Goal: Task Accomplishment & Management: Use online tool/utility

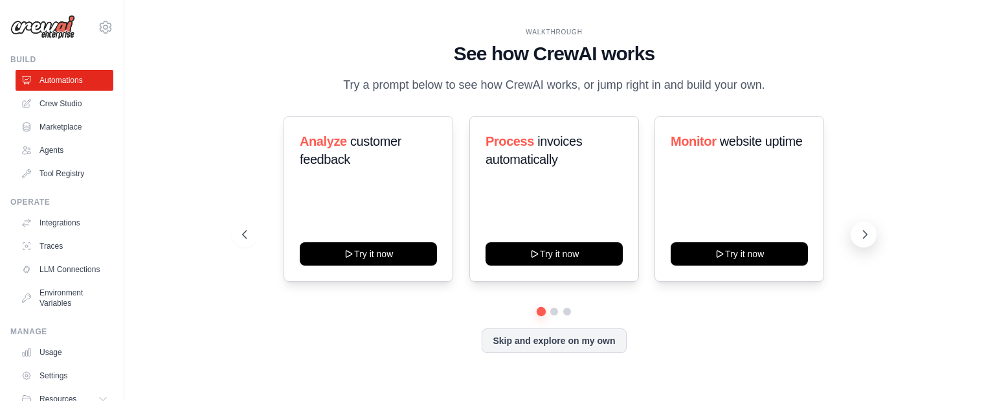
click at [864, 233] on icon at bounding box center [864, 234] width 13 height 13
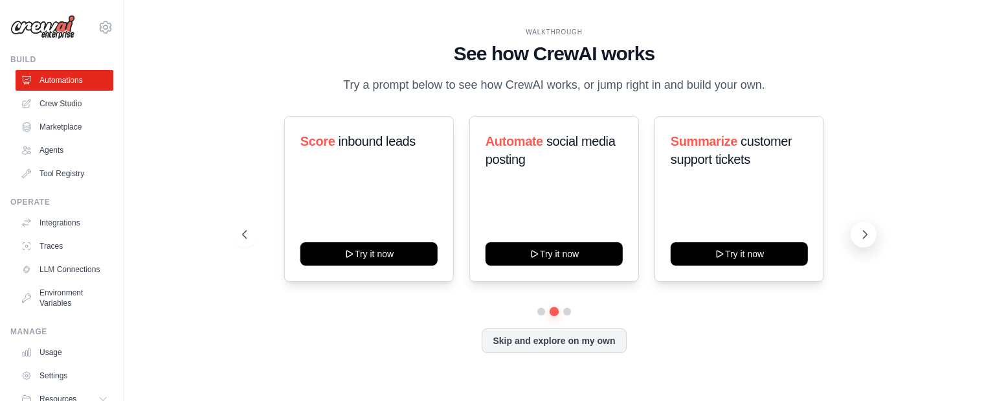
click at [864, 233] on icon at bounding box center [864, 234] width 13 height 13
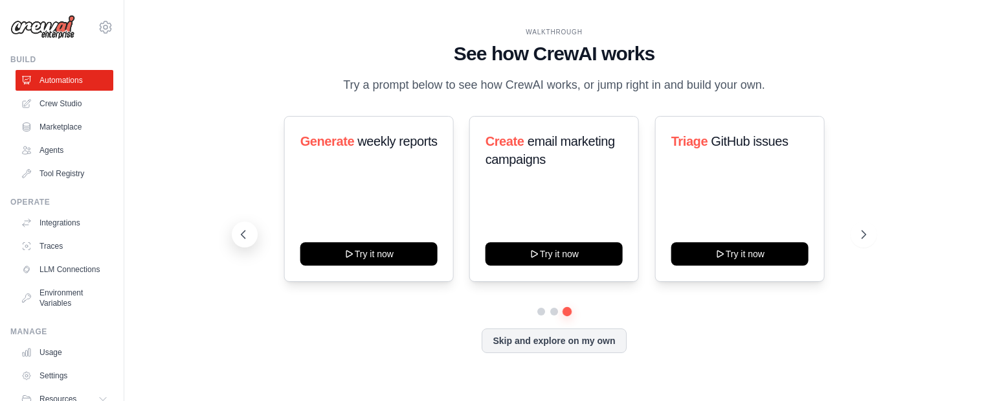
click at [243, 236] on icon at bounding box center [243, 234] width 13 height 13
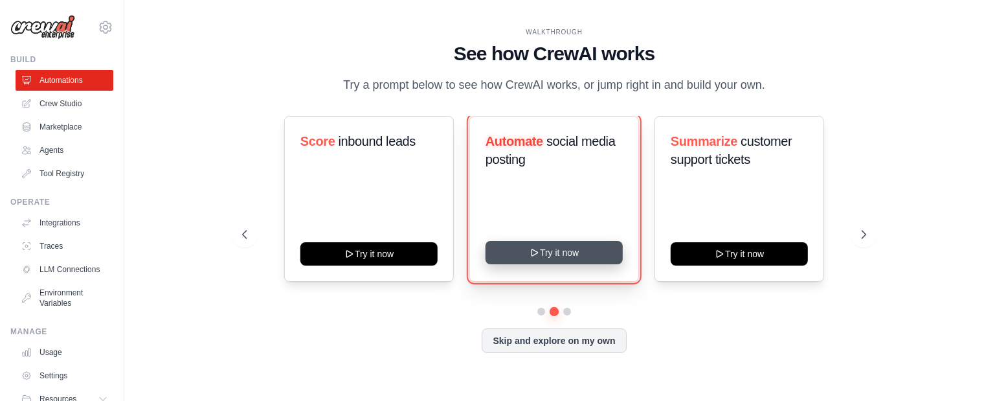
click at [567, 256] on button "Try it now" at bounding box center [553, 252] width 137 height 23
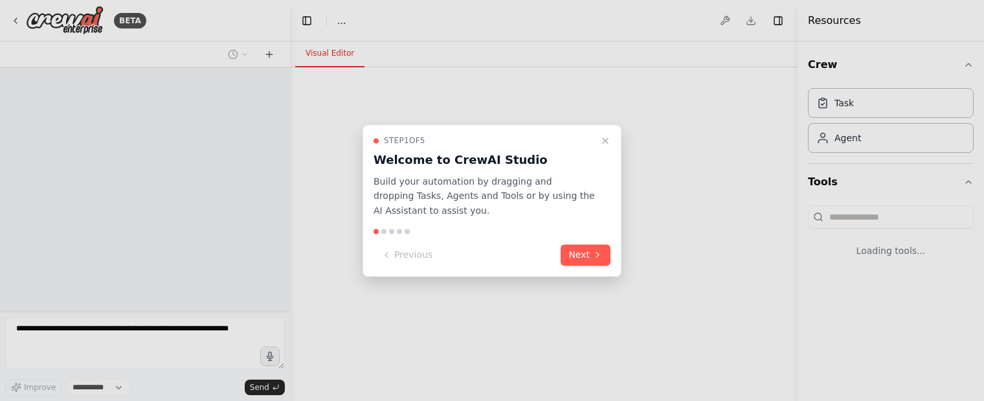
select select "****"
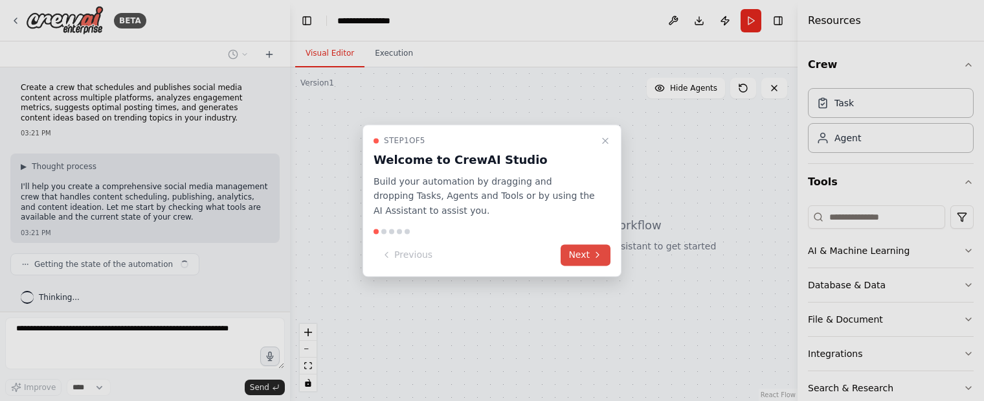
scroll to position [7, 0]
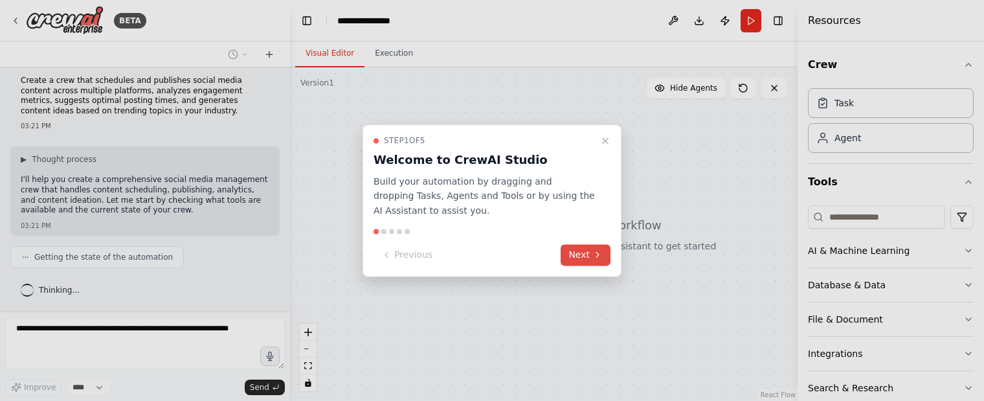
click at [585, 251] on button "Next" at bounding box center [586, 254] width 50 height 21
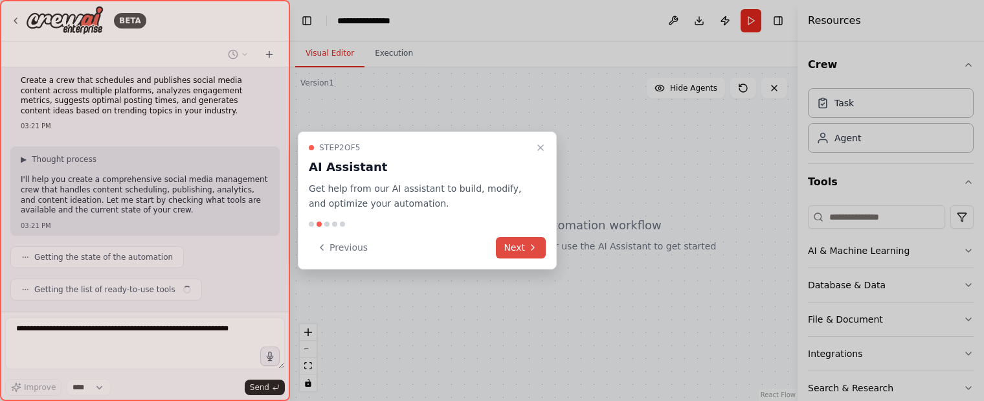
scroll to position [39, 0]
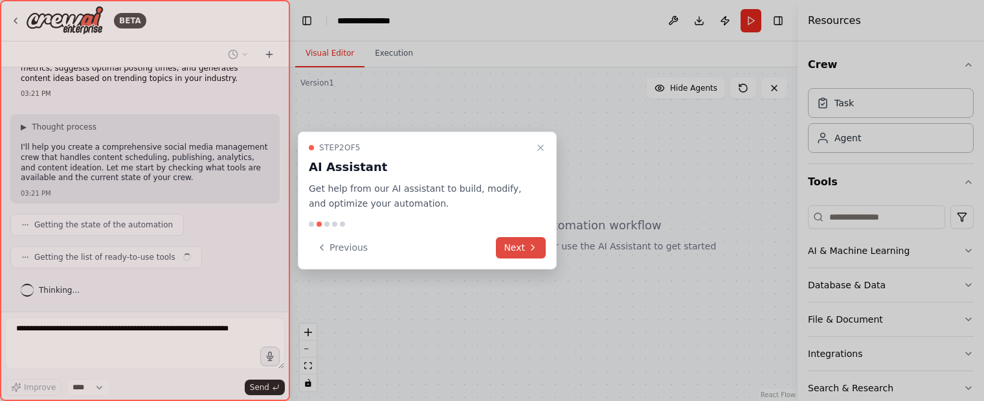
click at [535, 245] on icon at bounding box center [533, 247] width 10 height 10
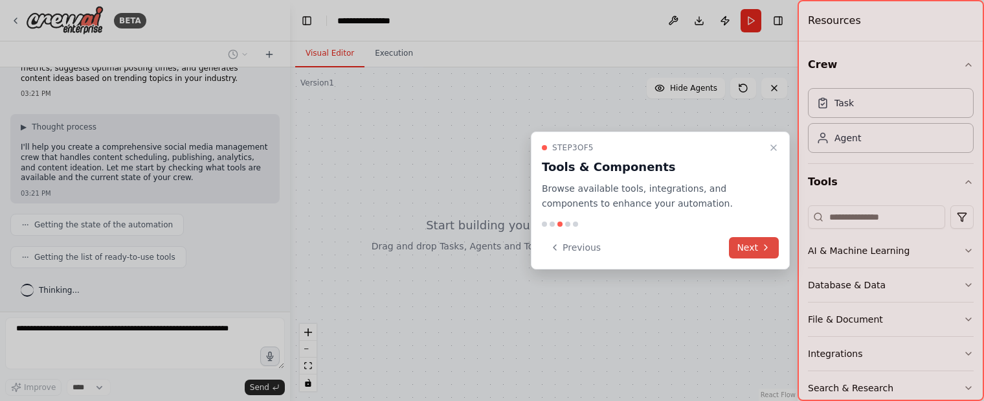
click at [739, 247] on button "Next" at bounding box center [754, 247] width 50 height 21
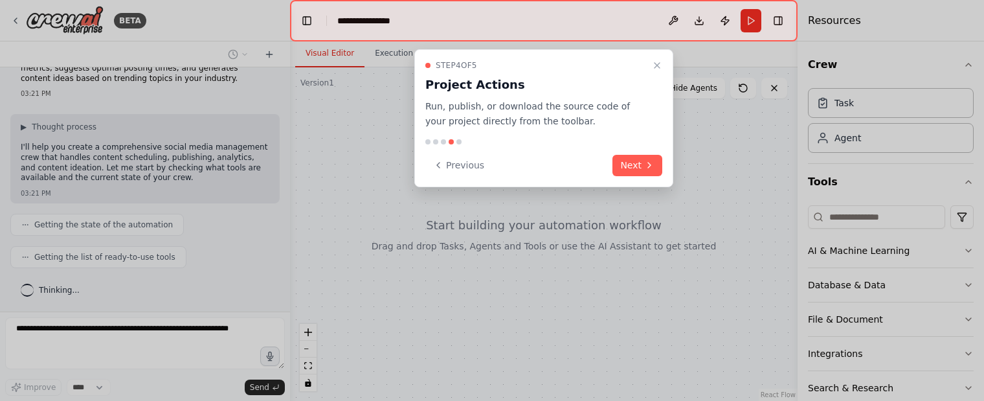
scroll to position [82, 0]
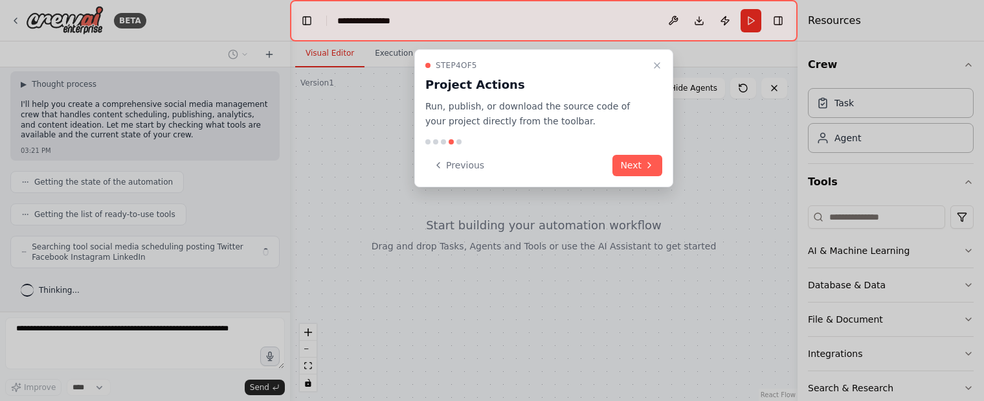
drag, startPoint x: 634, startPoint y: 168, endPoint x: 649, endPoint y: 190, distance: 26.2
click at [634, 168] on button "Next" at bounding box center [637, 165] width 50 height 21
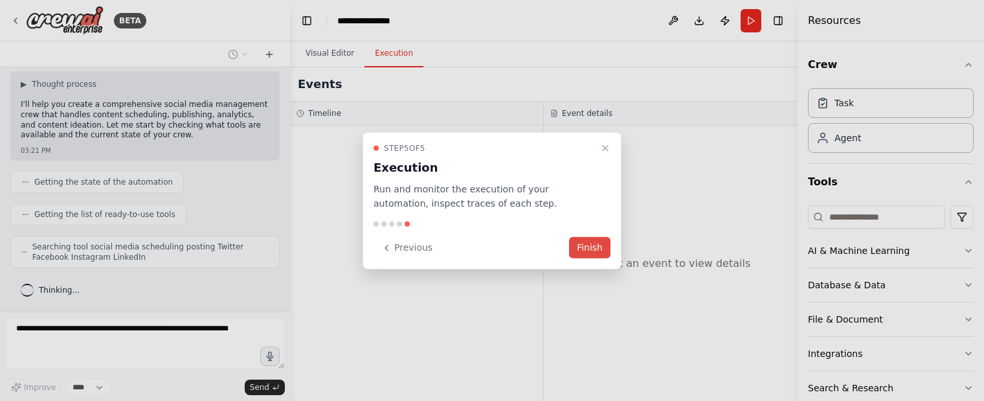
click at [592, 248] on button "Finish" at bounding box center [589, 247] width 41 height 21
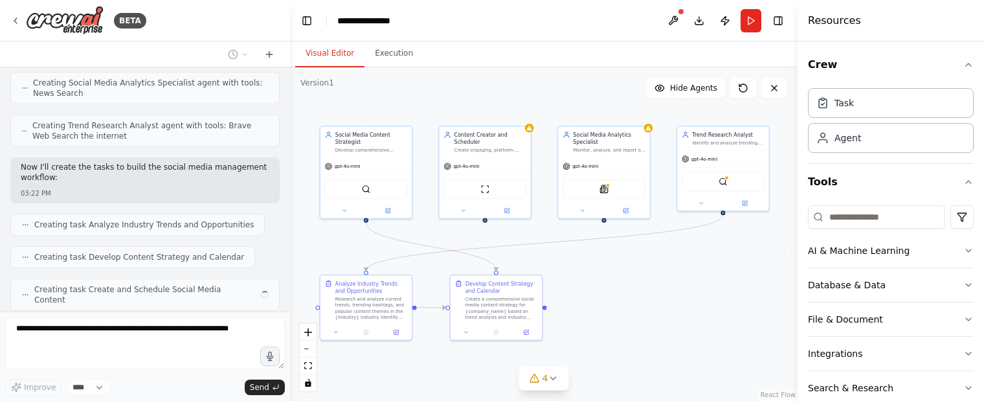
scroll to position [634, 0]
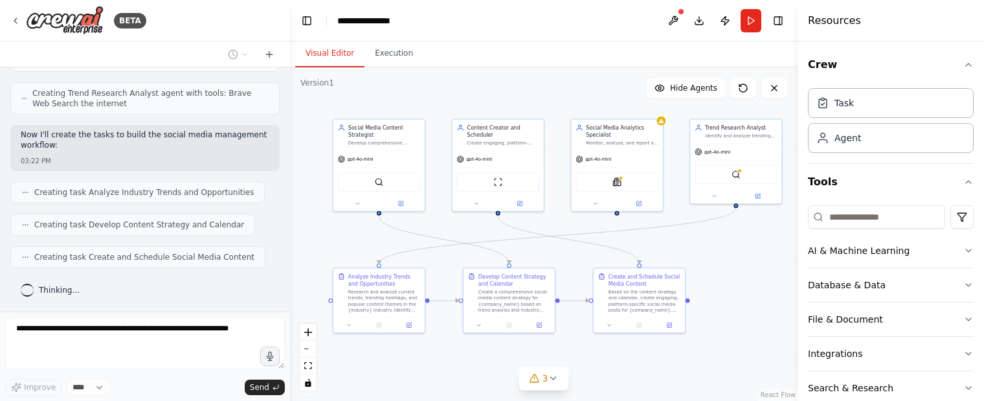
drag, startPoint x: 738, startPoint y: 161, endPoint x: 550, endPoint y: 76, distance: 206.6
click at [550, 76] on div ".deletable-edge-delete-btn { width: 20px; height: 20px; border: 0px solid #ffff…" at bounding box center [543, 233] width 507 height 333
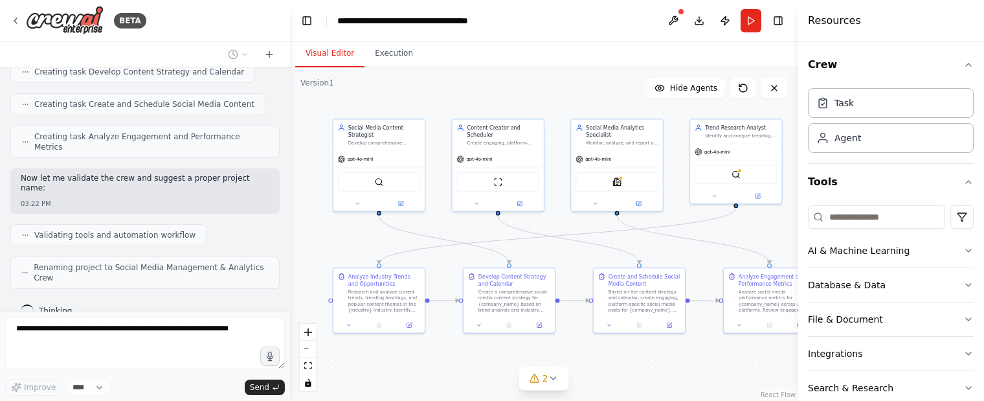
scroll to position [777, 0]
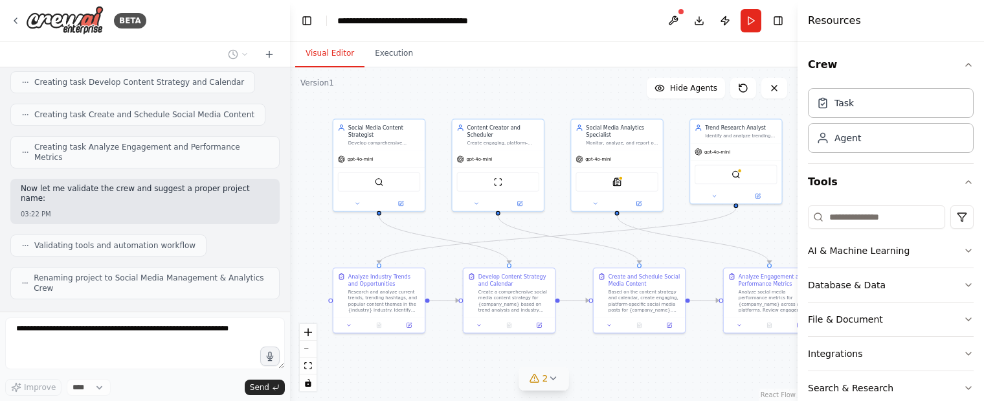
click at [553, 380] on icon at bounding box center [553, 378] width 10 height 10
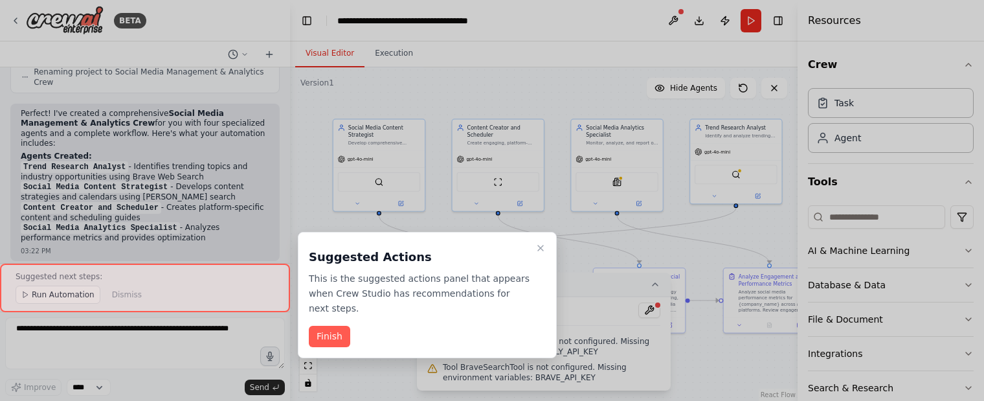
click at [368, 364] on div at bounding box center [492, 200] width 984 height 401
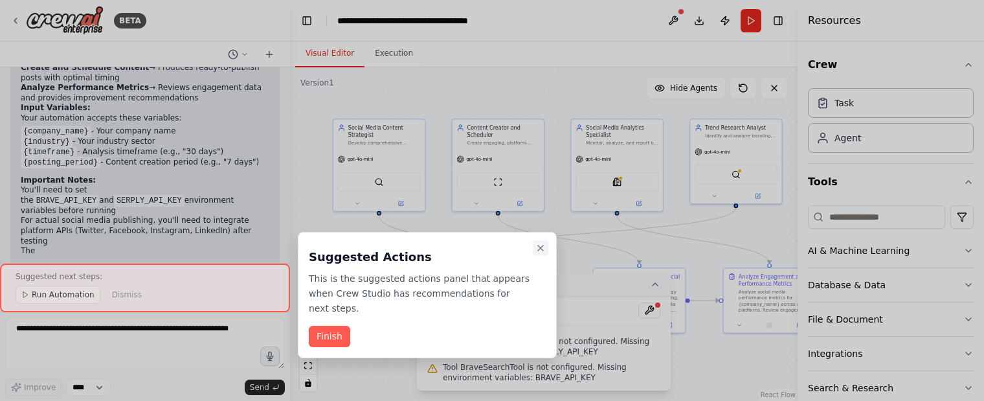
click at [539, 250] on icon "Close walkthrough" at bounding box center [540, 247] width 5 height 5
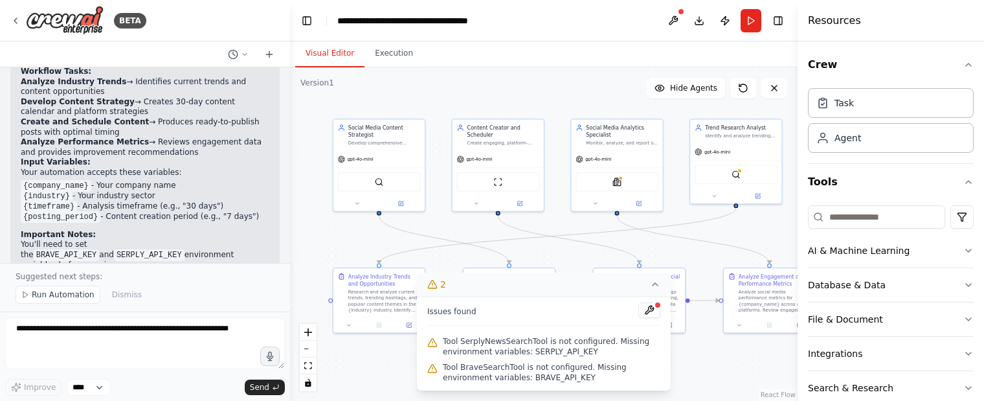
scroll to position [1224, 0]
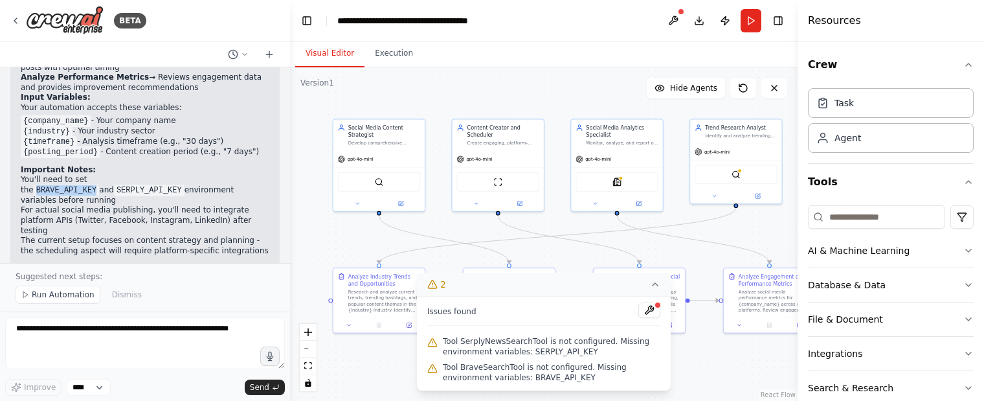
drag, startPoint x: 98, startPoint y: 137, endPoint x: 152, endPoint y: 137, distance: 53.7
click at [100, 184] on code "BRAVE_API_KEY" at bounding box center [67, 190] width 66 height 12
copy code "BRAVE_API_KEY"
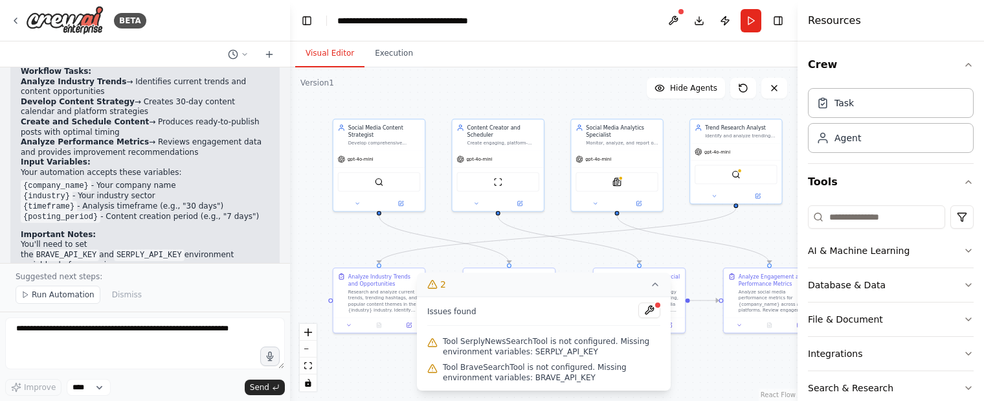
click at [85, 270] on li "For actual social media publishing, you'll need to integrate platform APIs (Twi…" at bounding box center [145, 285] width 249 height 30
click at [100, 249] on code "BRAVE_API_KEY" at bounding box center [67, 255] width 66 height 12
copy li "BRAVE_API_KEY"
click at [567, 20] on header "**********" at bounding box center [543, 20] width 507 height 41
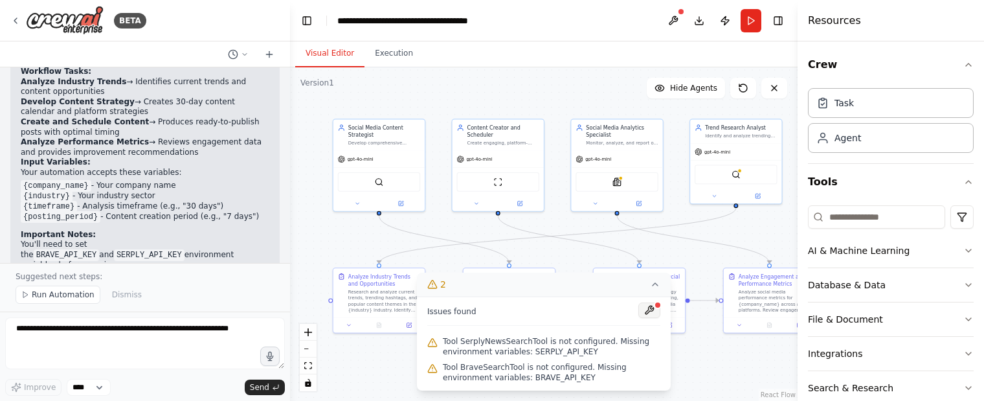
click at [652, 312] on button at bounding box center [649, 310] width 22 height 16
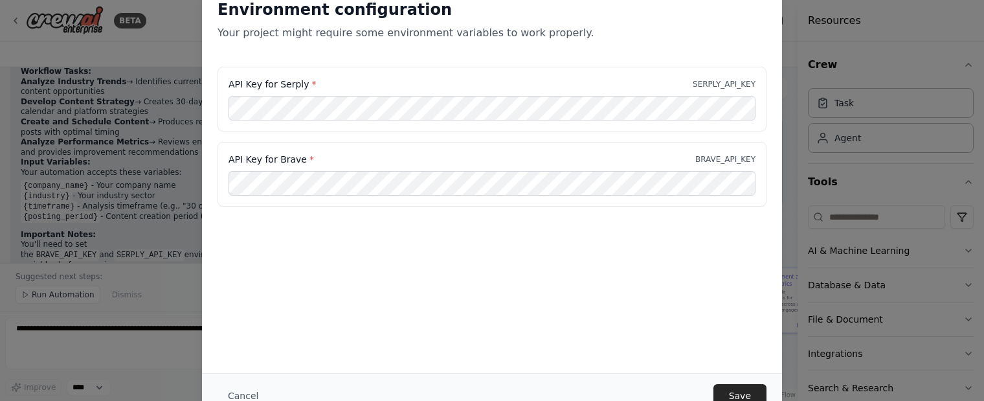
click at [564, 302] on div "Environment configuration Your project might require some environment variables…" at bounding box center [492, 178] width 580 height 389
click at [743, 390] on button "Save" at bounding box center [739, 395] width 53 height 23
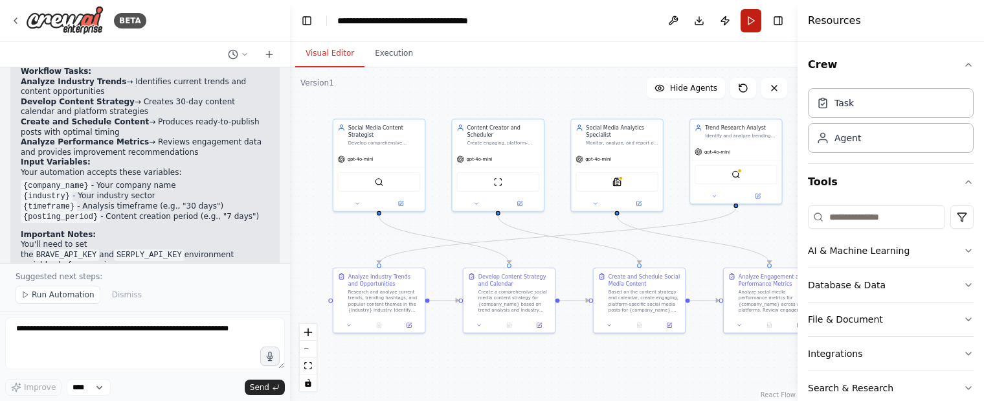
click at [748, 20] on button "Run" at bounding box center [751, 20] width 21 height 23
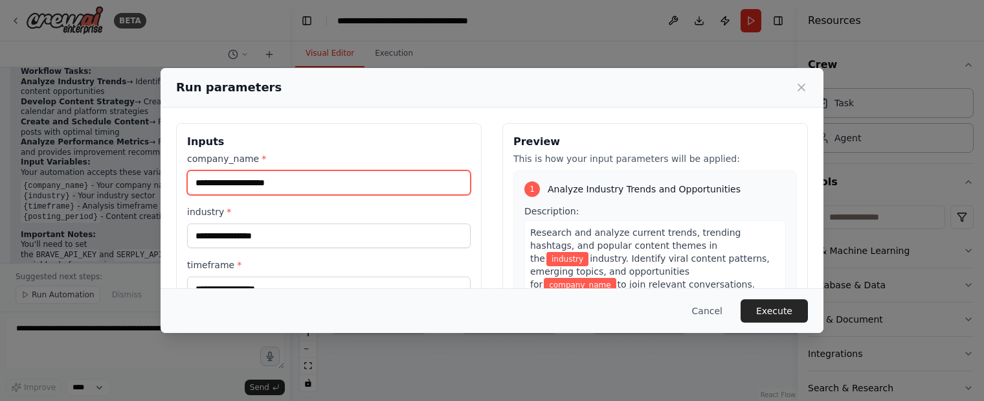
click at [303, 183] on input "company_name *" at bounding box center [329, 182] width 284 height 25
type input "**********"
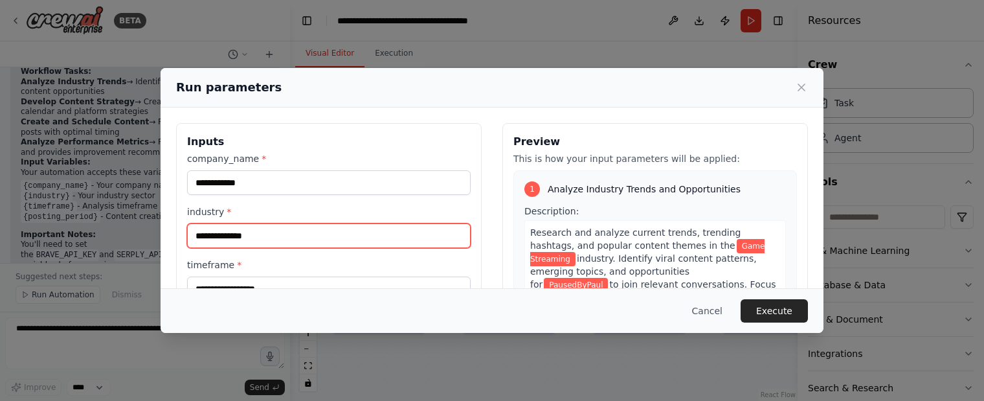
type input "**********"
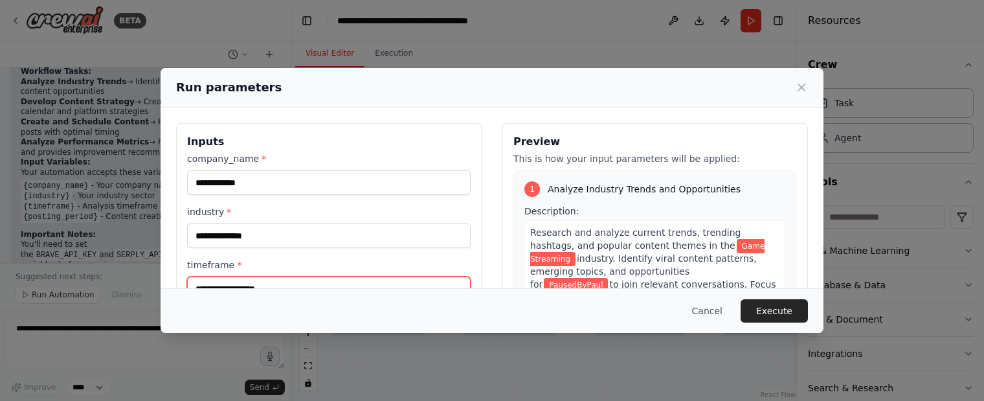
scroll to position [13, 0]
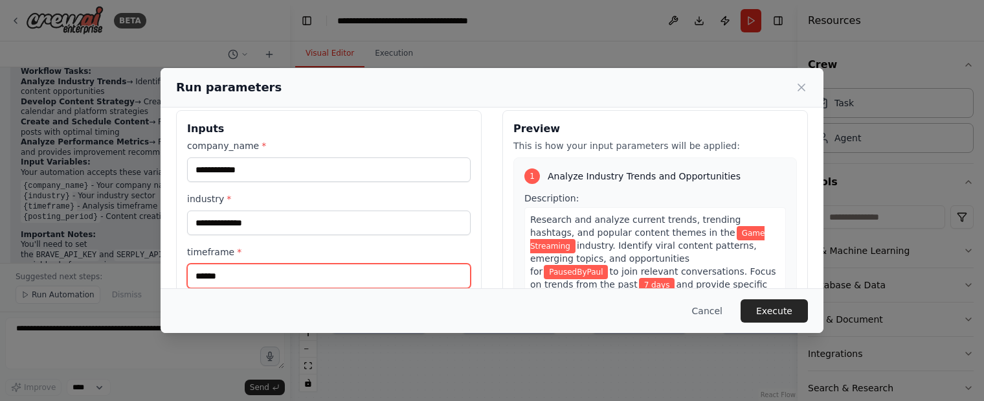
type input "******"
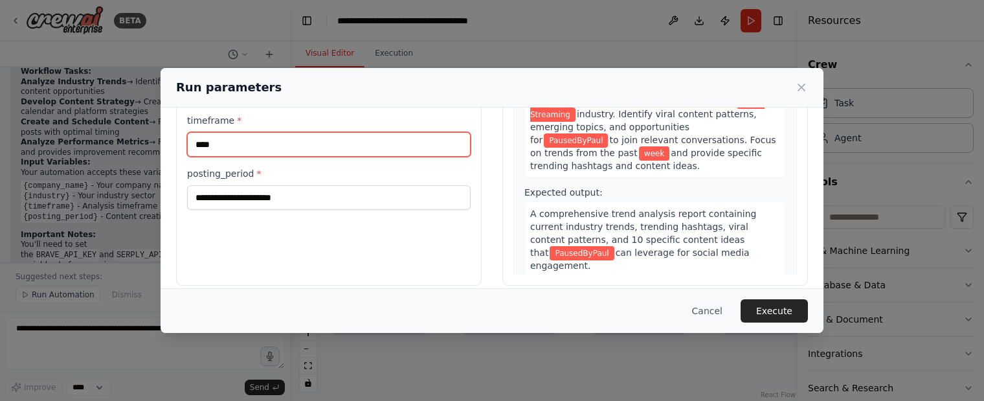
type input "****"
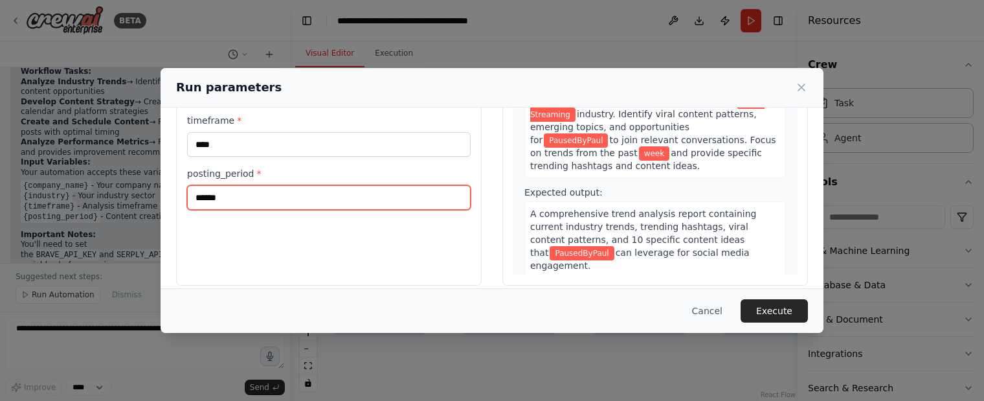
type input "******"
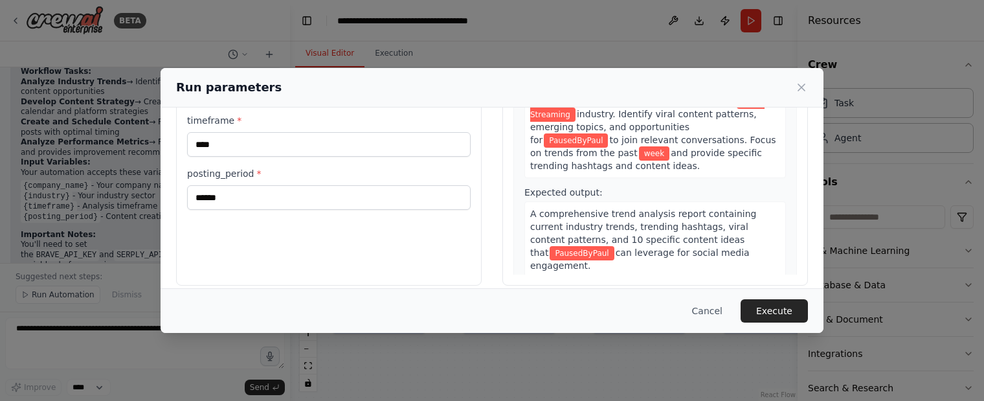
click at [295, 236] on div "**********" at bounding box center [329, 132] width 306 height 307
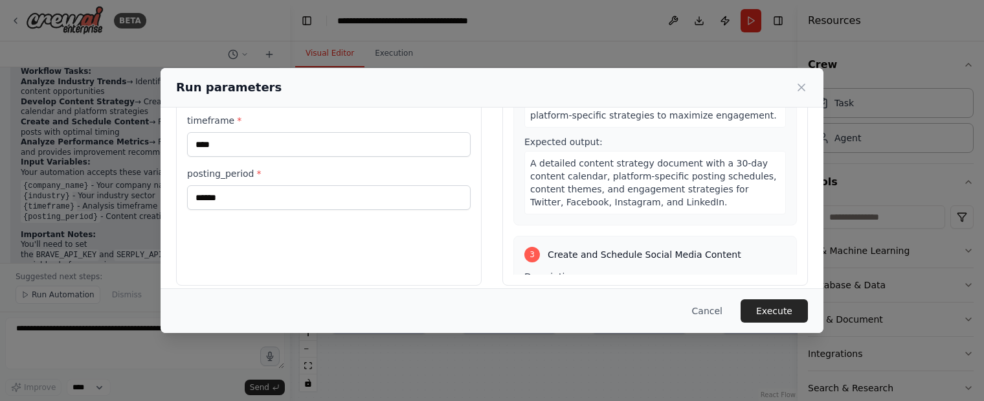
scroll to position [583, 0]
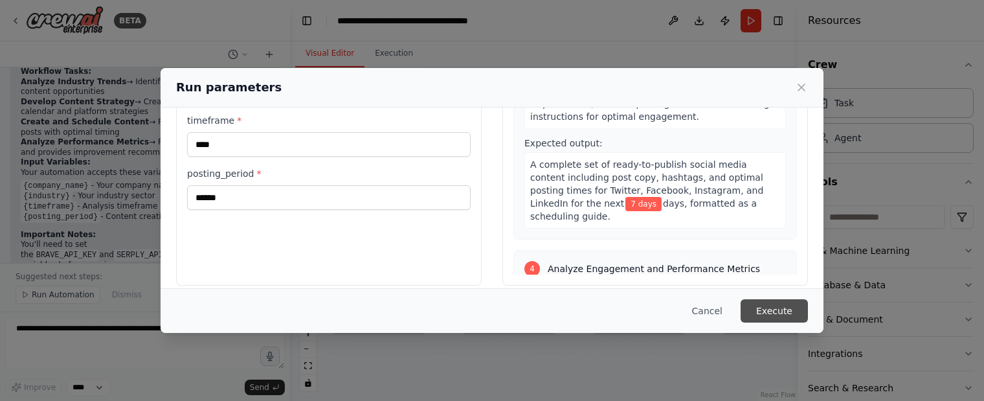
click at [784, 308] on button "Execute" at bounding box center [774, 310] width 67 height 23
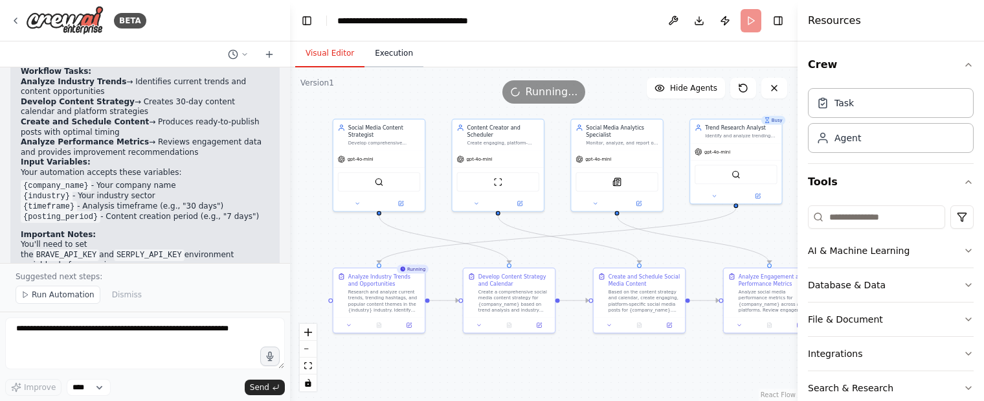
click at [389, 57] on button "Execution" at bounding box center [393, 53] width 59 height 27
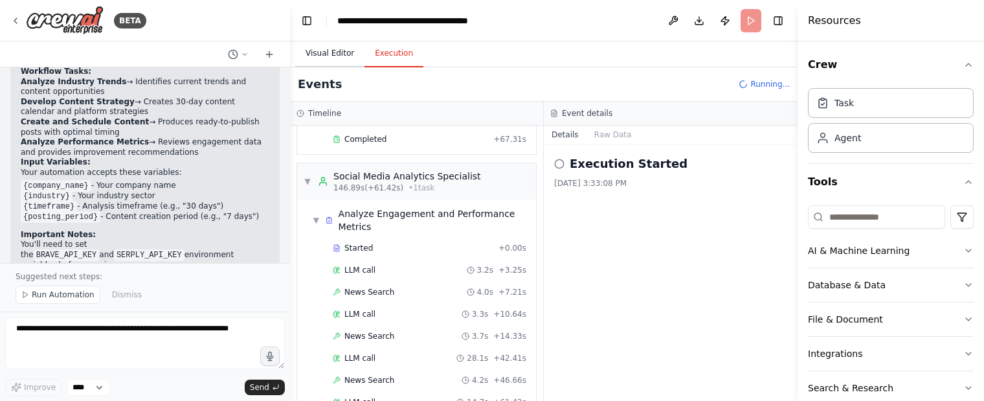
scroll to position [2814, 0]
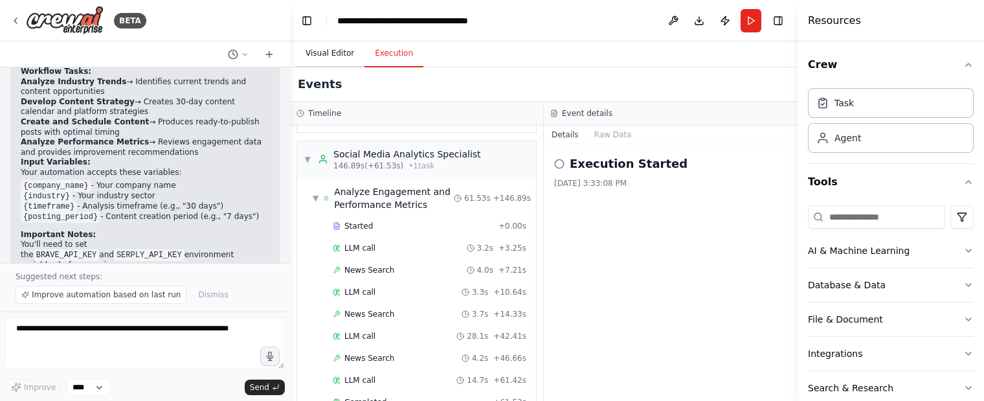
click at [317, 50] on button "Visual Editor" at bounding box center [329, 53] width 69 height 27
click at [381, 54] on button "Execution" at bounding box center [393, 53] width 59 height 27
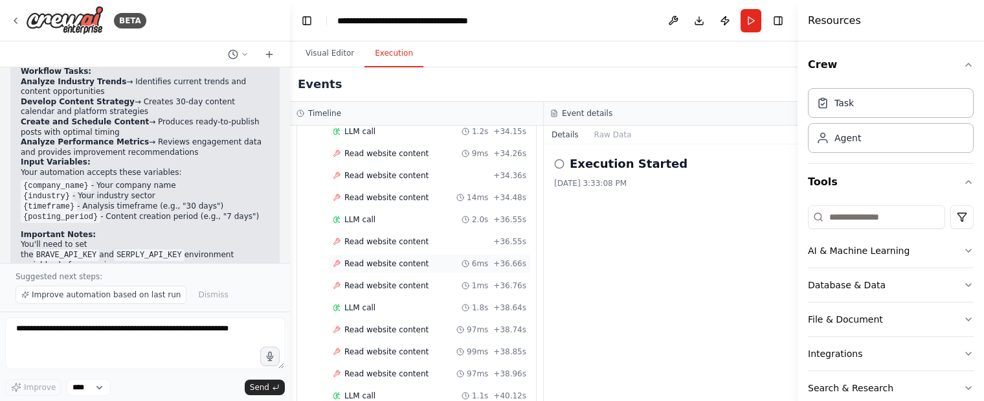
scroll to position [2620, 0]
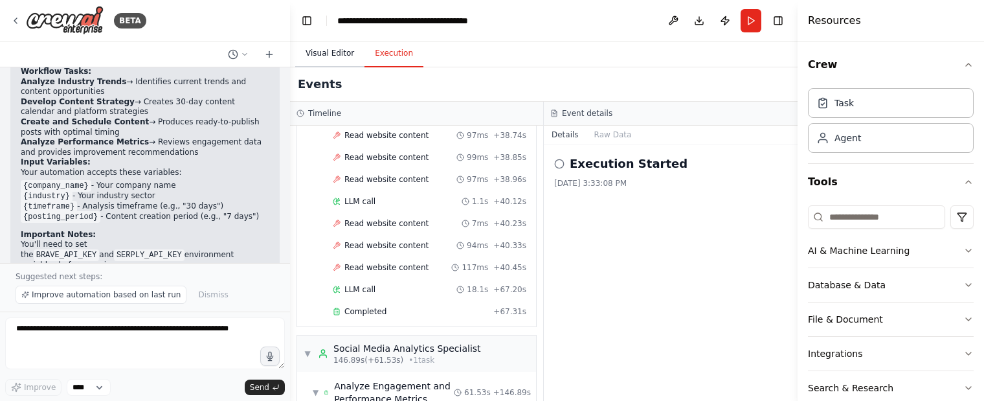
click at [324, 60] on button "Visual Editor" at bounding box center [329, 53] width 69 height 27
click at [385, 49] on button "Execution" at bounding box center [393, 53] width 59 height 27
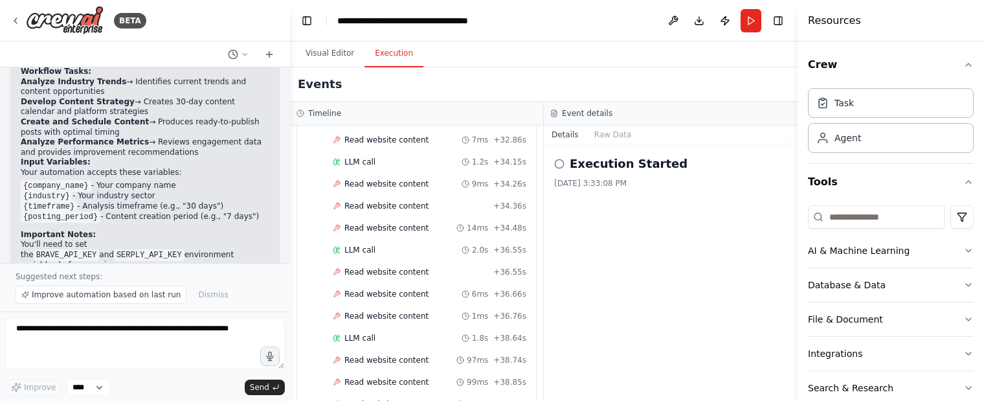
scroll to position [2814, 0]
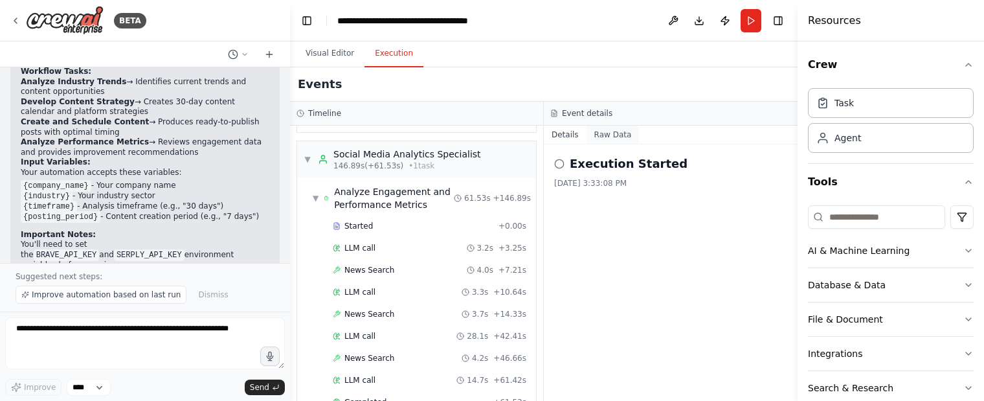
click at [601, 139] on button "Raw Data" at bounding box center [612, 135] width 53 height 18
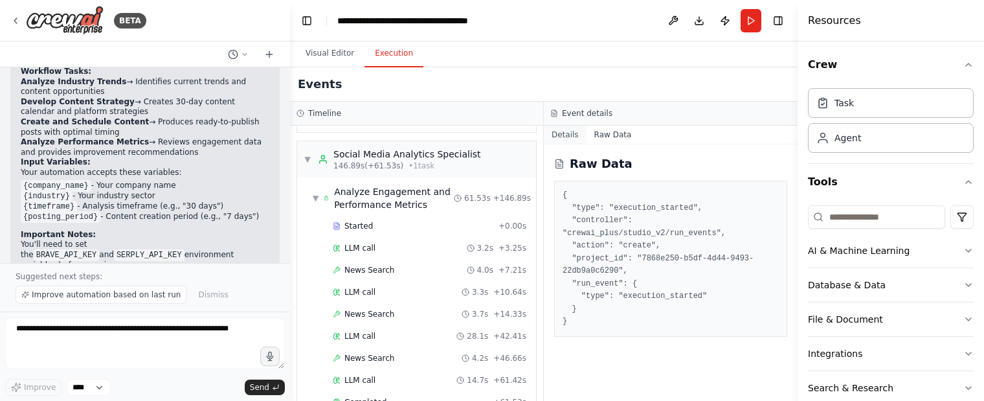
click at [564, 134] on button "Details" at bounding box center [565, 135] width 43 height 18
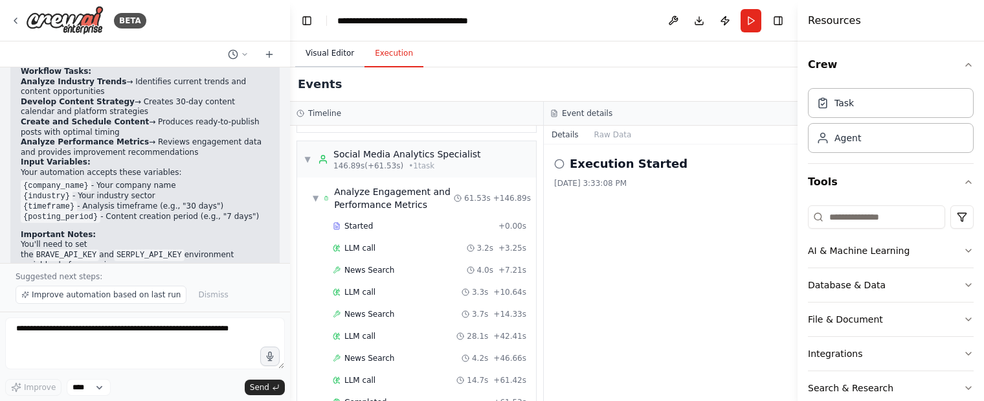
click at [342, 50] on button "Visual Editor" at bounding box center [329, 53] width 69 height 27
click at [378, 51] on button "Execution" at bounding box center [393, 53] width 59 height 27
click at [313, 56] on button "Visual Editor" at bounding box center [329, 53] width 69 height 27
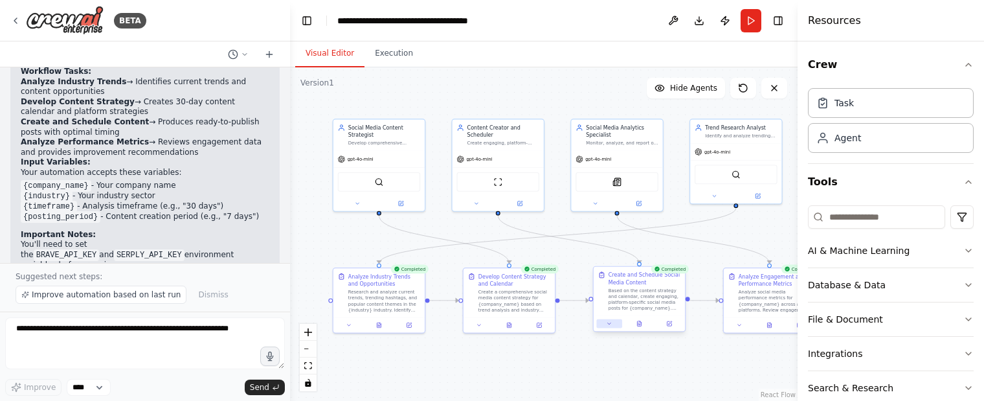
click at [608, 323] on icon at bounding box center [609, 323] width 3 height 1
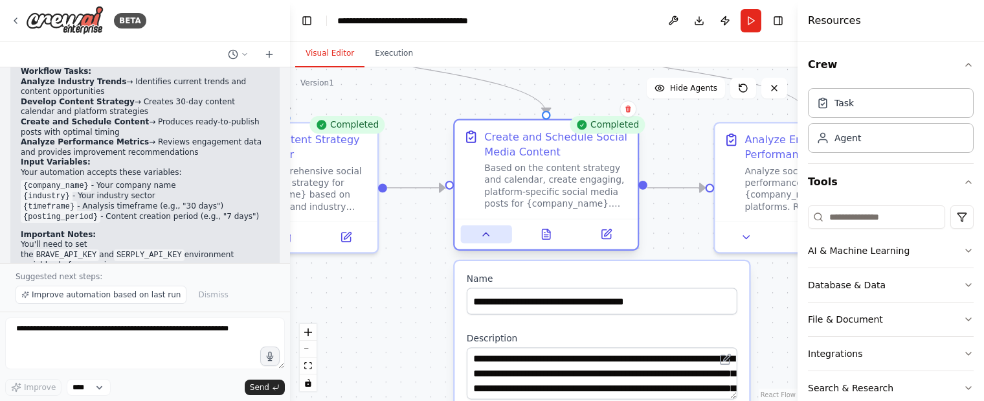
click at [482, 238] on icon at bounding box center [486, 234] width 12 height 12
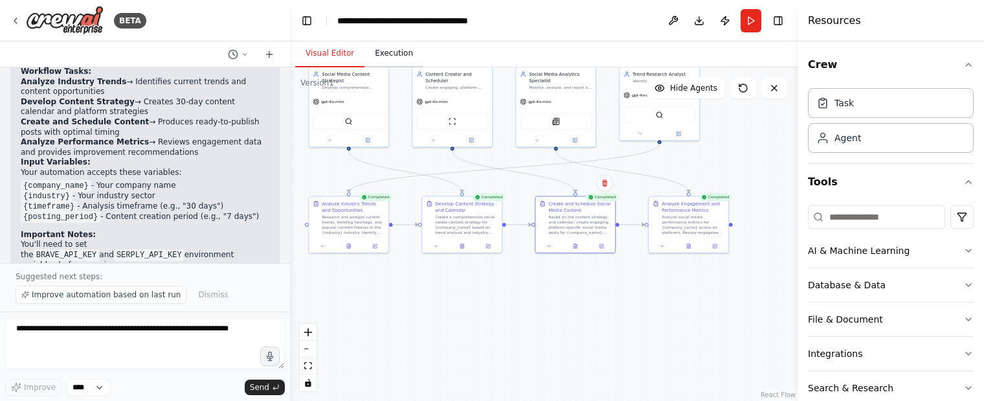
click at [394, 52] on button "Execution" at bounding box center [393, 53] width 59 height 27
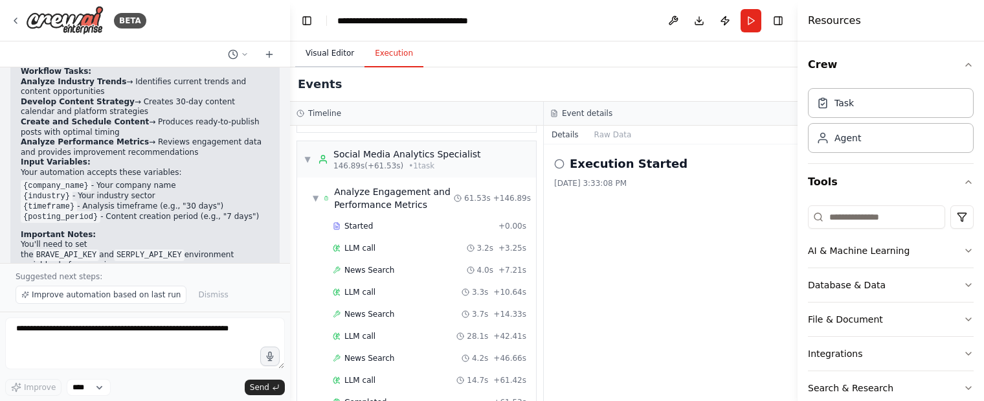
click at [333, 50] on button "Visual Editor" at bounding box center [329, 53] width 69 height 27
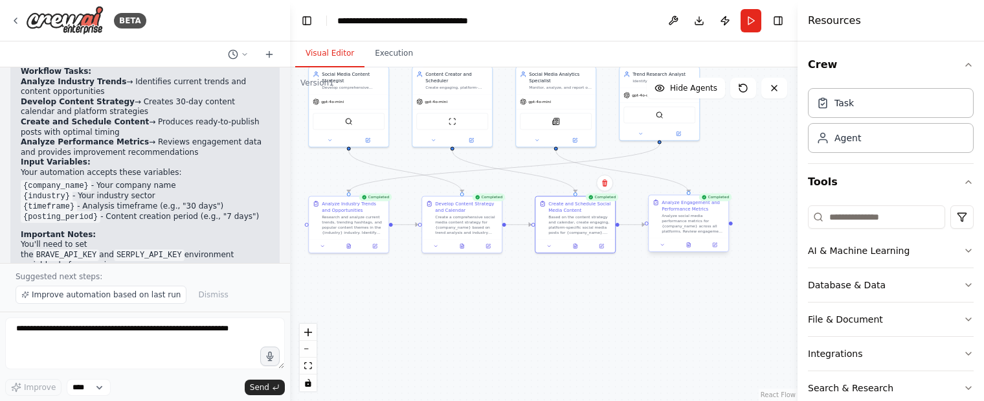
click at [692, 227] on div "Analyze social media performance metrics for {company_name} across all platform…" at bounding box center [693, 223] width 63 height 21
click at [643, 335] on div ".deletable-edge-delete-btn { width: 20px; height: 20px; border: 0px solid #ffff…" at bounding box center [543, 233] width 507 height 333
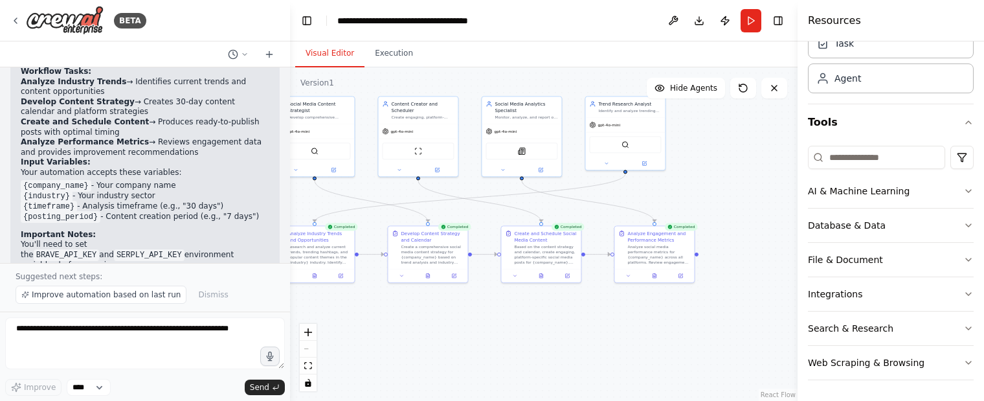
drag, startPoint x: 769, startPoint y: 133, endPoint x: 724, endPoint y: 191, distance: 73.4
click at [724, 191] on div ".deletable-edge-delete-btn { width: 20px; height: 20px; border: 0px solid #ffff…" at bounding box center [543, 233] width 507 height 333
click at [401, 54] on button "Execution" at bounding box center [393, 53] width 59 height 27
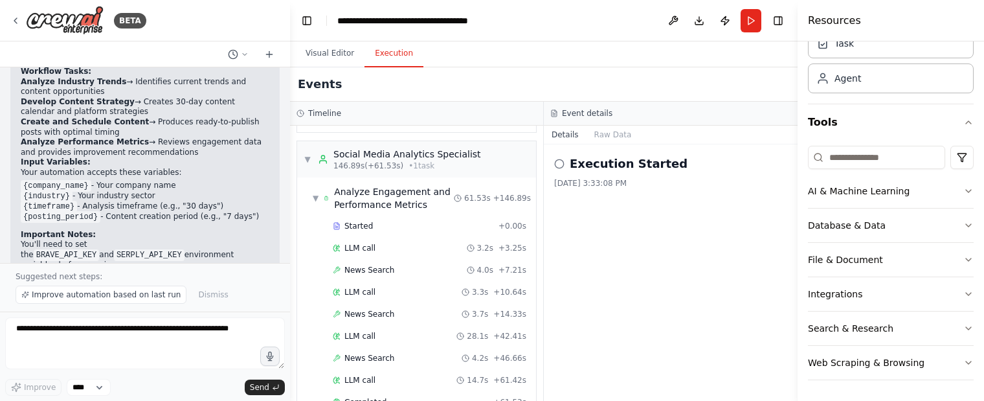
scroll to position [1224, 0]
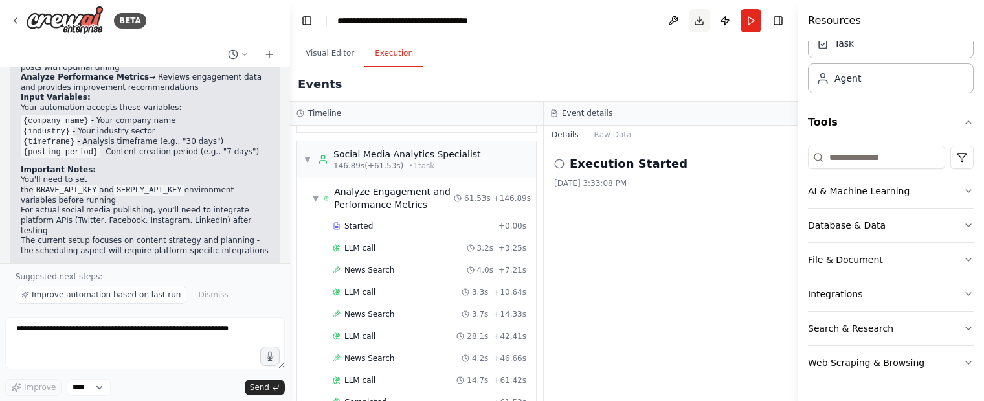
click at [697, 25] on button "Download" at bounding box center [699, 20] width 21 height 23
drag, startPoint x: 505, startPoint y: 30, endPoint x: 514, endPoint y: 28, distance: 9.3
click at [514, 28] on header "**********" at bounding box center [543, 20] width 507 height 41
click at [726, 22] on button "Publish" at bounding box center [725, 20] width 21 height 23
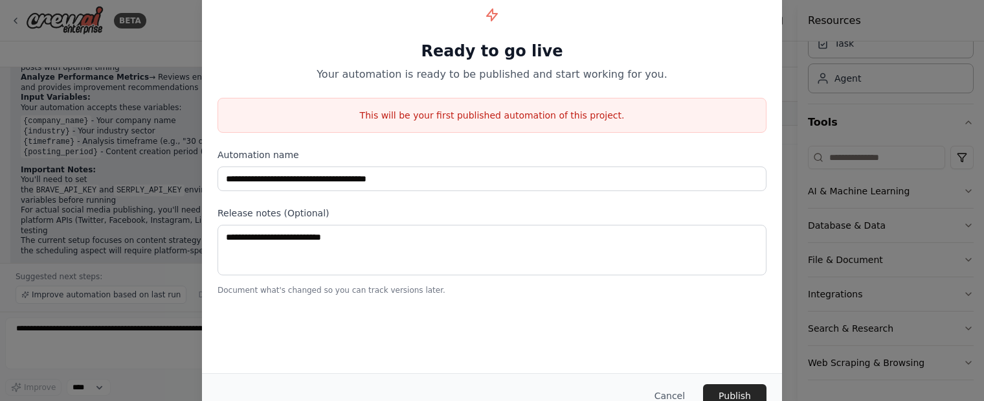
click at [800, 175] on div "**********" at bounding box center [492, 200] width 984 height 401
click at [676, 395] on button "Cancel" at bounding box center [669, 395] width 51 height 23
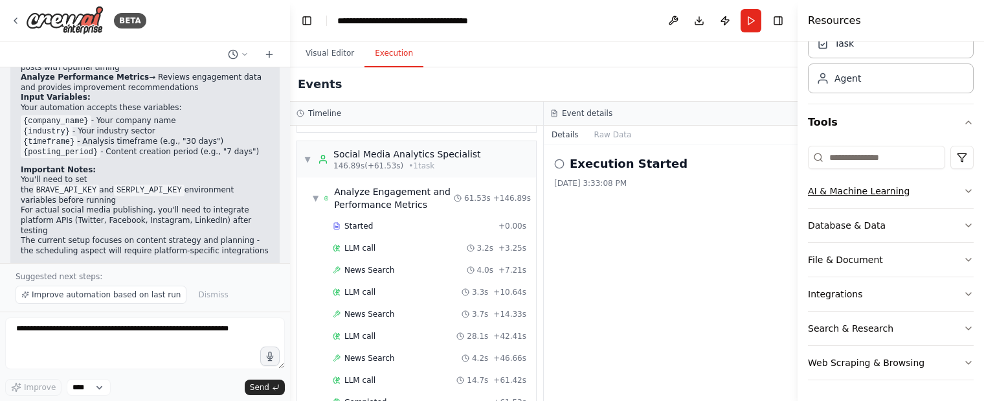
scroll to position [0, 0]
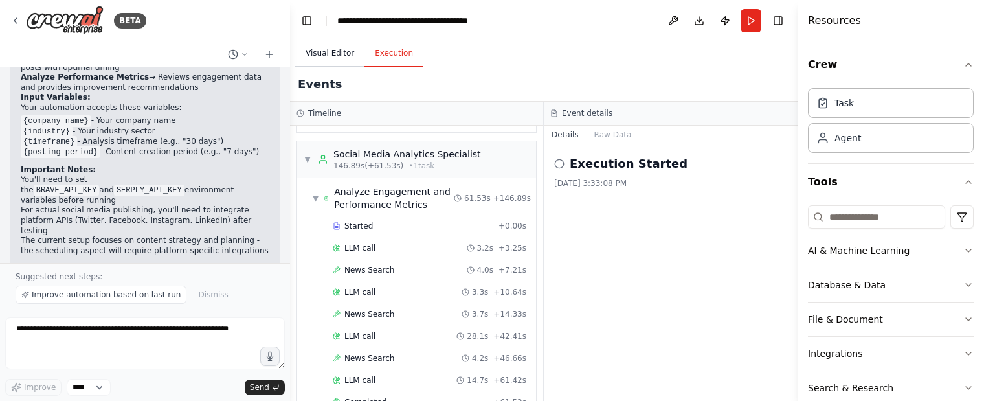
click at [333, 56] on button "Visual Editor" at bounding box center [329, 53] width 69 height 27
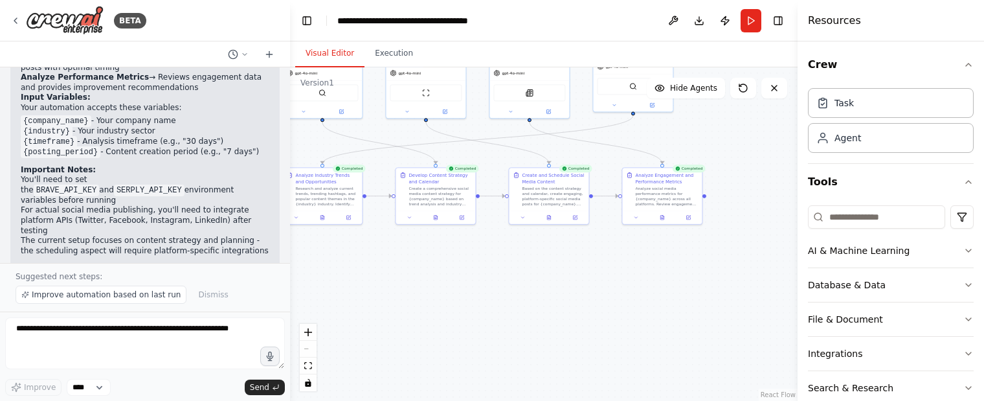
drag, startPoint x: 427, startPoint y: 346, endPoint x: 434, endPoint y: 289, distance: 57.4
click at [434, 289] on div ".deletable-edge-delete-btn { width: 20px; height: 20px; border: 0px solid #ffff…" at bounding box center [543, 233] width 507 height 333
click at [306, 381] on icon "toggle interactivity" at bounding box center [308, 383] width 8 height 8
click at [308, 385] on icon "toggle interactivity" at bounding box center [308, 383] width 6 height 8
click at [630, 295] on div ".deletable-edge-delete-btn { width: 20px; height: 20px; border: 0px solid #ffff…" at bounding box center [543, 233] width 507 height 333
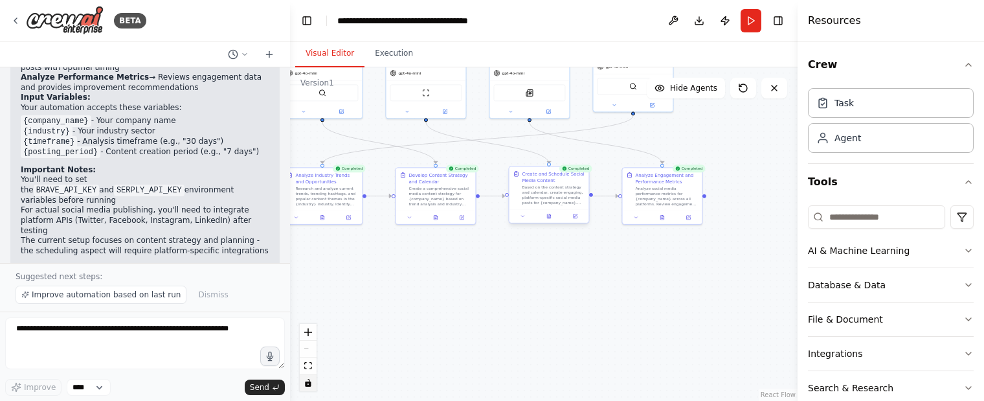
click at [558, 194] on div "Based on the content strategy and calendar, create engaging, platform-specific …" at bounding box center [553, 194] width 63 height 21
click at [554, 198] on div "Based on the content strategy and calendar, create engaging, platform-specific …" at bounding box center [553, 194] width 63 height 21
drag, startPoint x: 554, startPoint y: 198, endPoint x: 480, endPoint y: 300, distance: 126.0
click at [480, 300] on div ".deletable-edge-delete-btn { width: 20px; height: 20px; border: 0px solid #ffff…" at bounding box center [543, 233] width 507 height 333
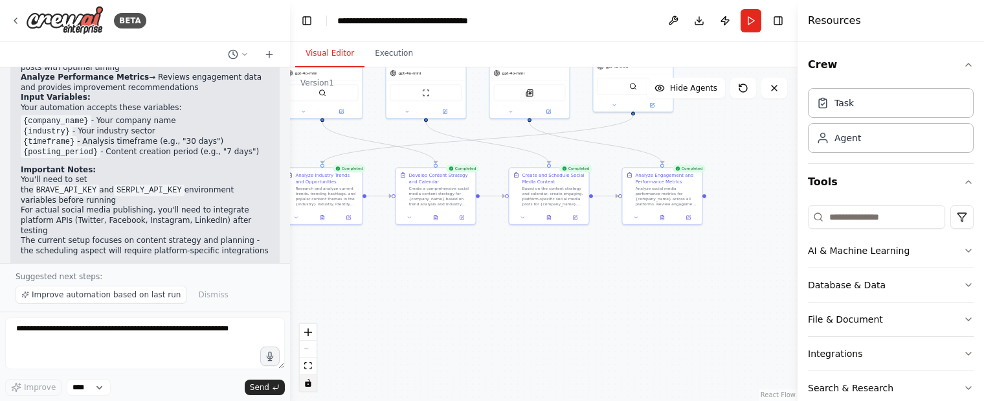
click at [515, 286] on div ".deletable-edge-delete-btn { width: 20px; height: 20px; border: 0px solid #ffff…" at bounding box center [543, 233] width 507 height 333
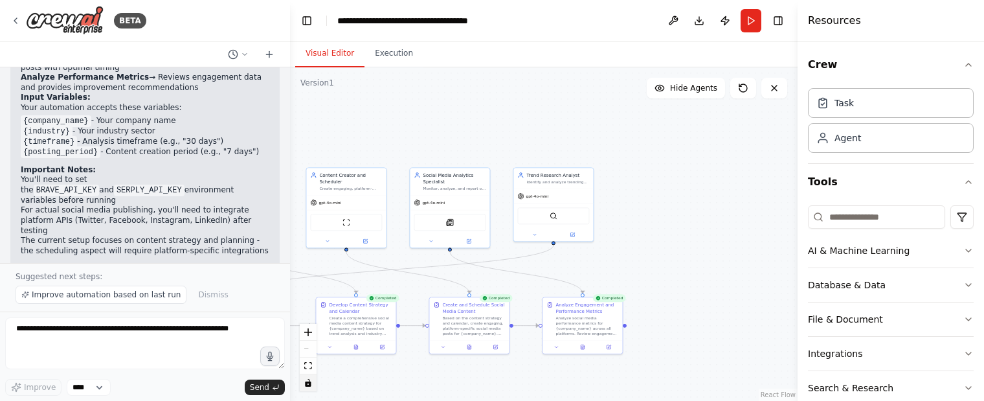
drag, startPoint x: 731, startPoint y: 129, endPoint x: 651, endPoint y: 258, distance: 152.0
click at [651, 258] on div ".deletable-edge-delete-btn { width: 20px; height: 20px; border: 0px solid #ffff…" at bounding box center [543, 233] width 507 height 333
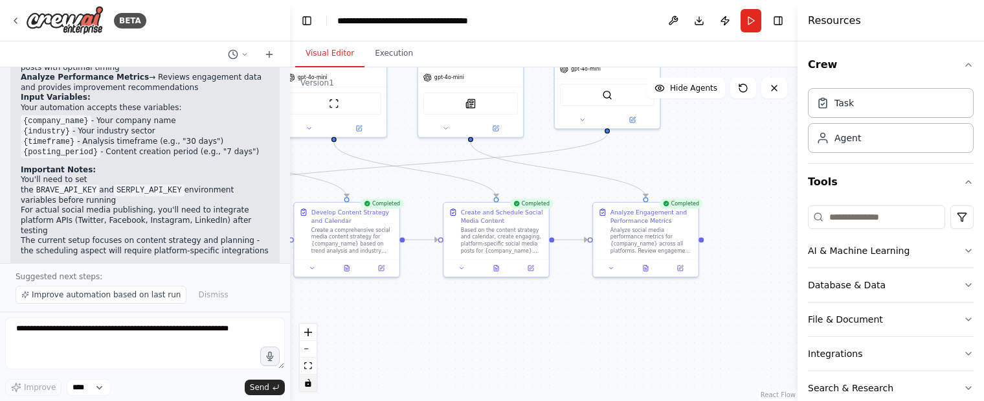
drag, startPoint x: 676, startPoint y: 276, endPoint x: 746, endPoint y: 159, distance: 136.8
click at [746, 159] on div ".deletable-edge-delete-btn { width: 20px; height: 20px; border: 0px solid #ffff…" at bounding box center [543, 233] width 507 height 333
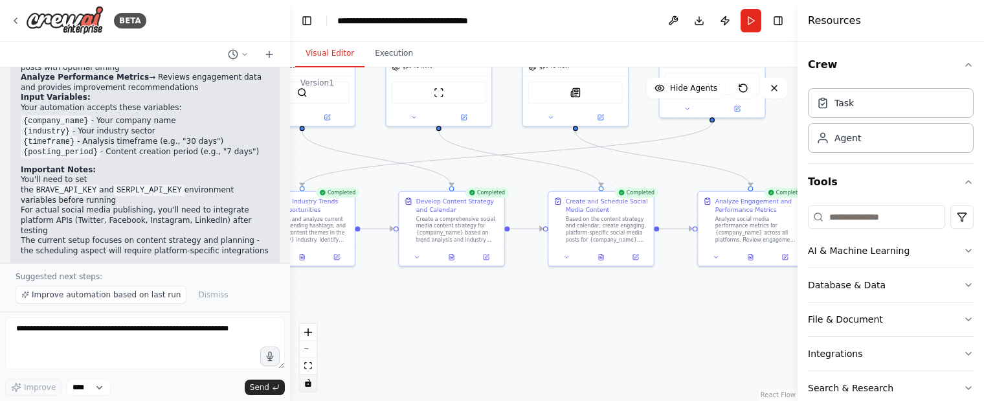
drag, startPoint x: 401, startPoint y: 340, endPoint x: 506, endPoint y: 329, distance: 105.4
click at [506, 329] on div ".deletable-edge-delete-btn { width: 20px; height: 20px; border: 0px solid #ffff…" at bounding box center [543, 233] width 507 height 333
click at [388, 51] on button "Execution" at bounding box center [393, 53] width 59 height 27
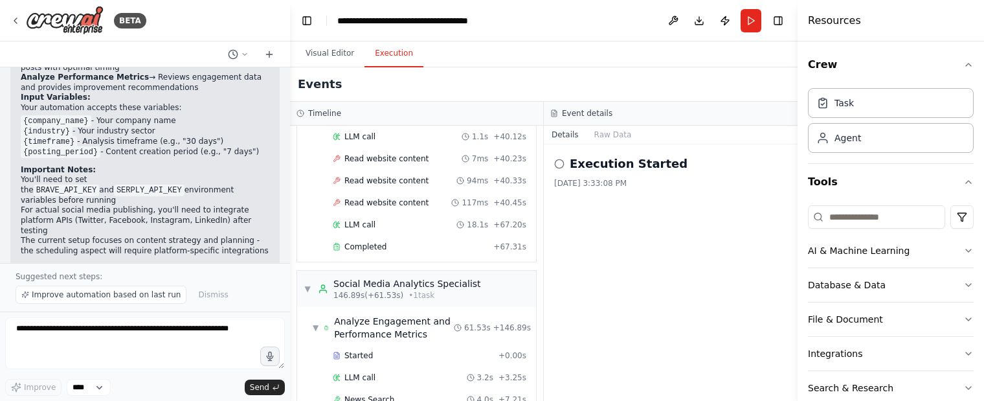
scroll to position [2814, 0]
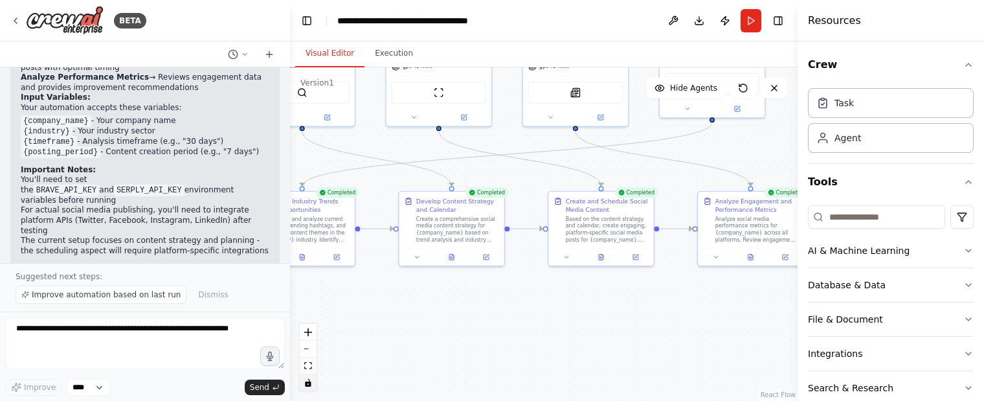
click at [335, 56] on button "Visual Editor" at bounding box center [329, 53] width 69 height 27
click at [750, 256] on button at bounding box center [751, 255] width 36 height 10
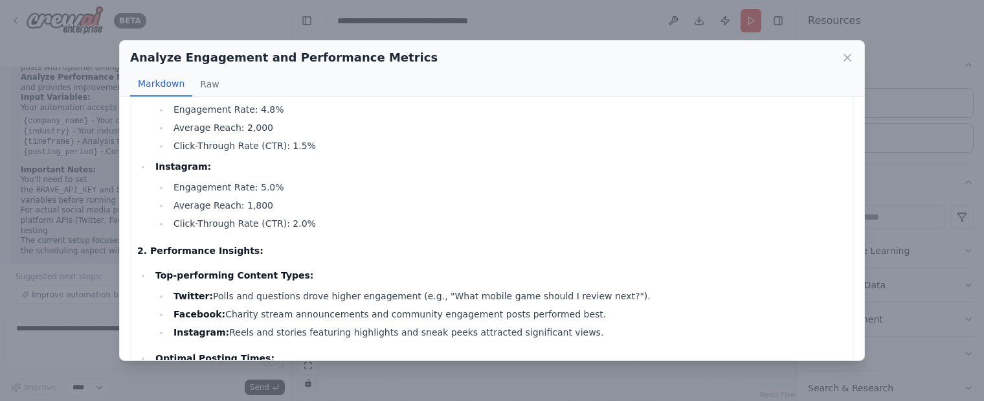
scroll to position [0, 0]
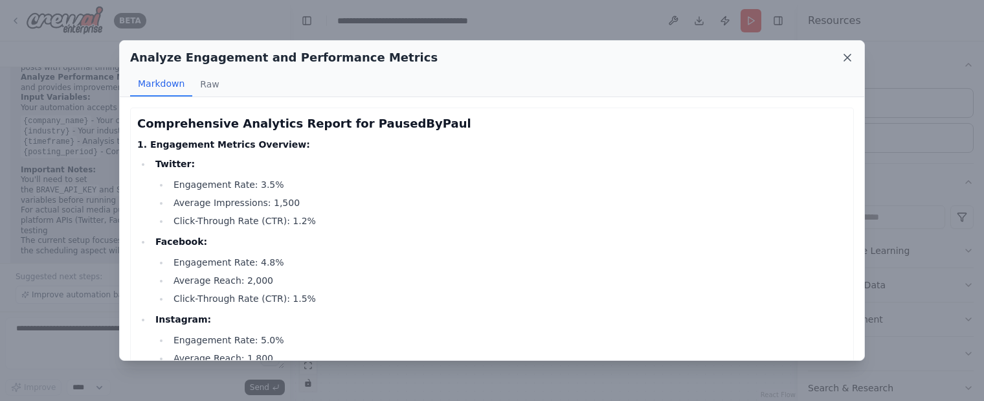
click at [844, 60] on icon at bounding box center [847, 57] width 6 height 6
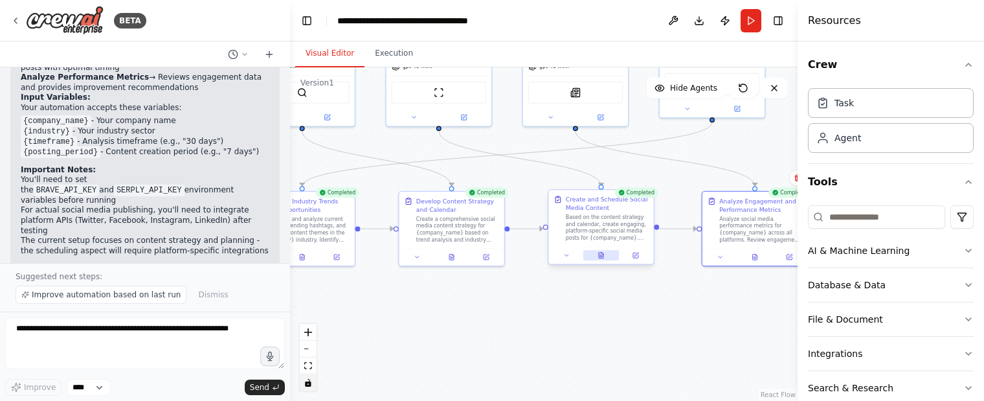
click at [601, 255] on icon at bounding box center [601, 255] width 5 height 6
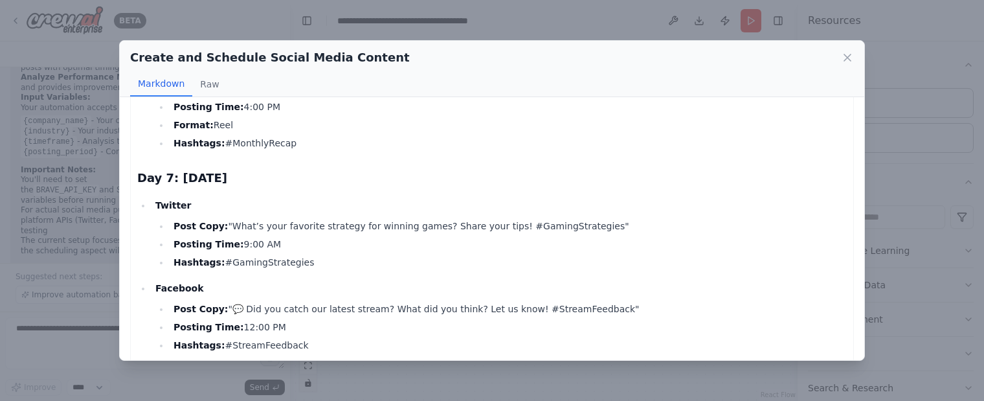
scroll to position [1960, 0]
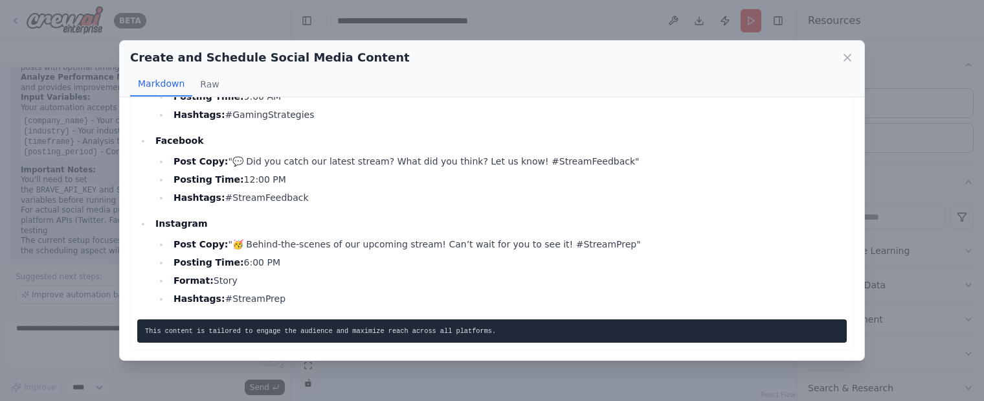
click at [405, 383] on div "Create and Schedule Social Media Content Markdown Raw Here is the complete set …" at bounding box center [492, 200] width 984 height 401
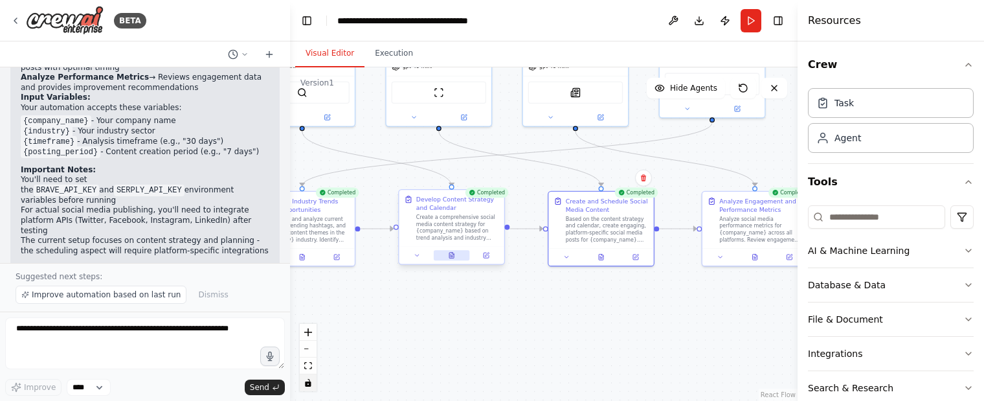
click at [451, 253] on icon at bounding box center [451, 255] width 5 height 6
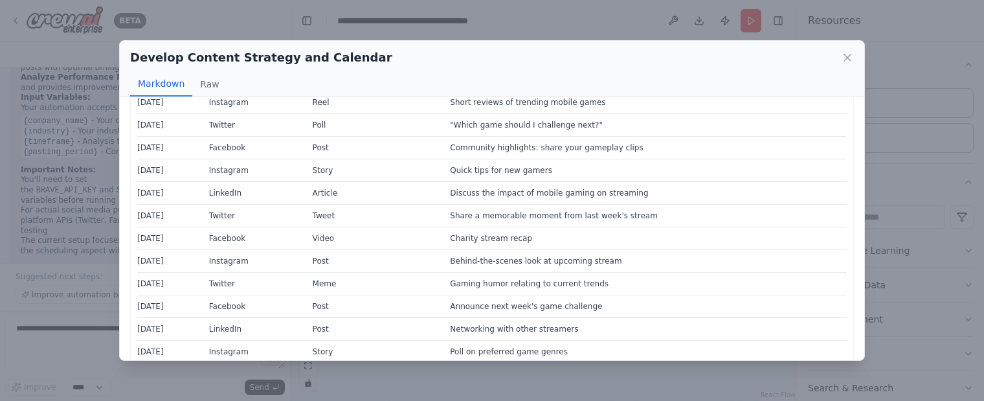
scroll to position [1657, 0]
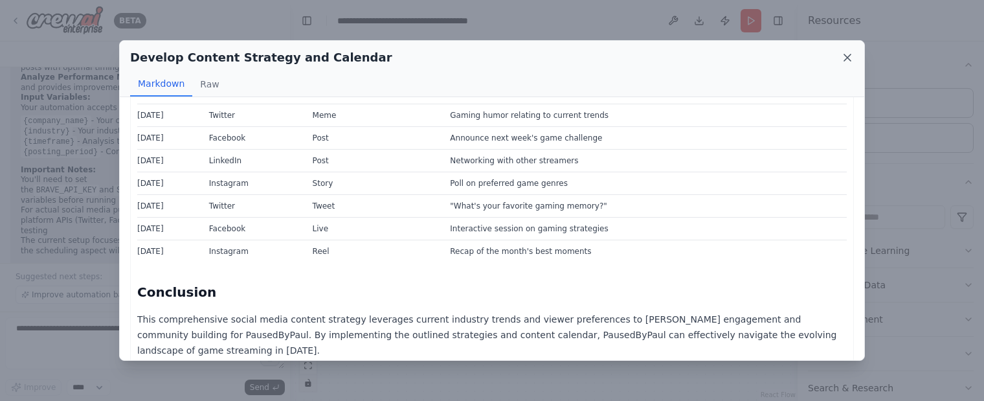
click at [843, 58] on icon at bounding box center [847, 57] width 13 height 13
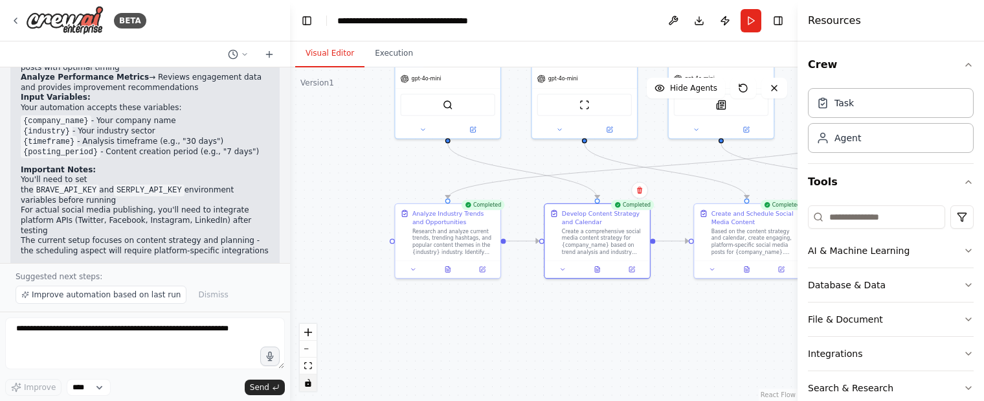
drag, startPoint x: 414, startPoint y: 320, endPoint x: 561, endPoint y: 332, distance: 146.8
click at [561, 332] on div ".deletable-edge-delete-btn { width: 20px; height: 20px; border: 0px solid #ffff…" at bounding box center [543, 233] width 507 height 333
click at [16, 21] on icon at bounding box center [15, 21] width 10 height 10
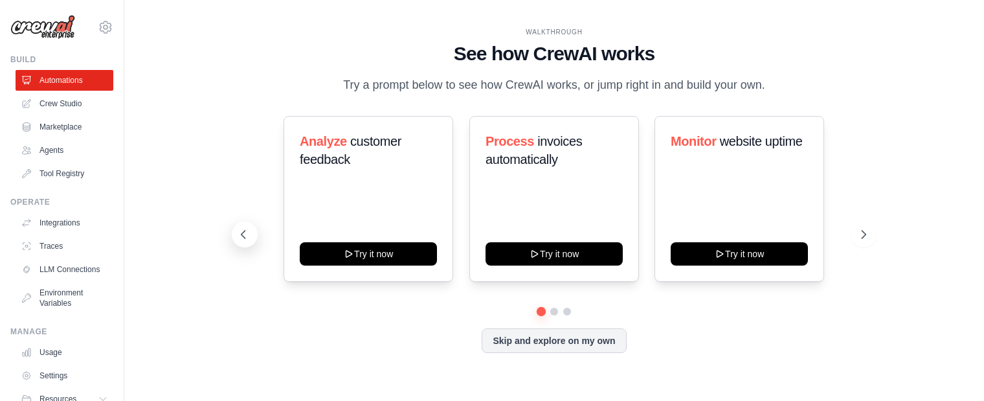
click at [246, 234] on icon at bounding box center [243, 234] width 13 height 13
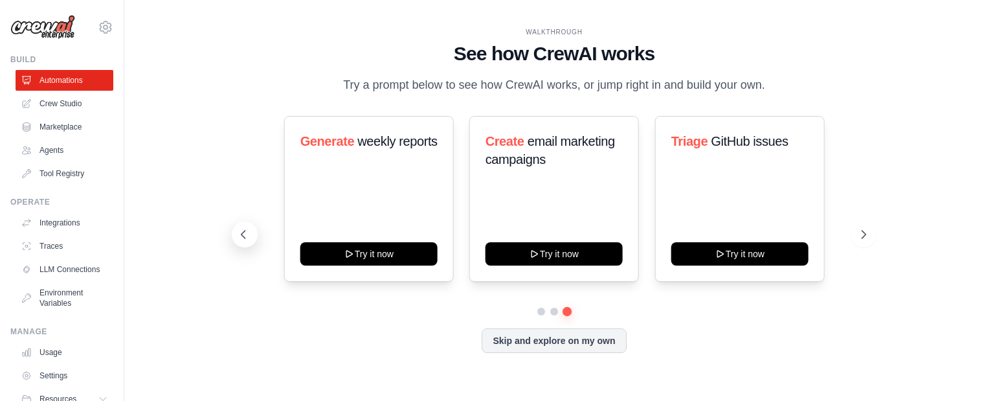
click at [246, 234] on icon at bounding box center [243, 234] width 13 height 13
click at [246, 235] on icon at bounding box center [243, 234] width 13 height 13
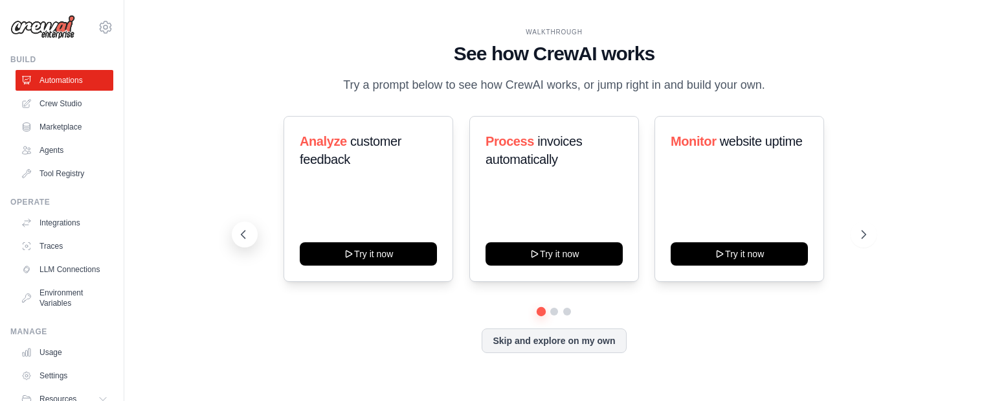
click at [246, 235] on icon at bounding box center [243, 234] width 13 height 13
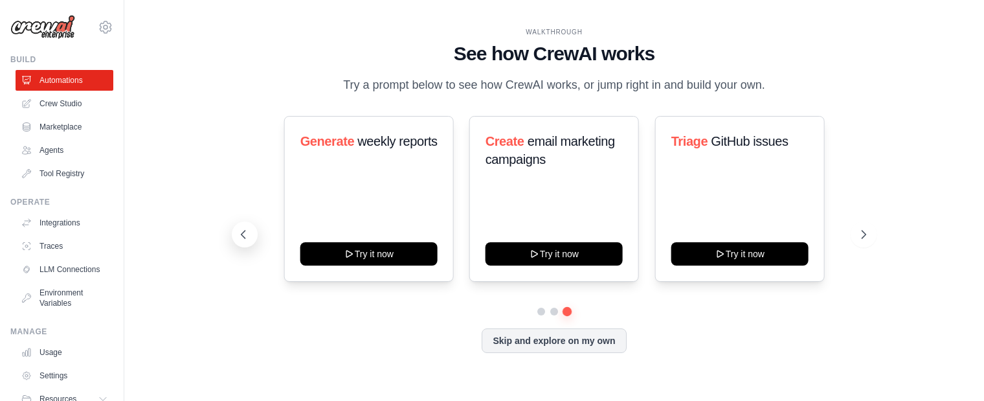
click at [246, 235] on icon at bounding box center [243, 234] width 13 height 13
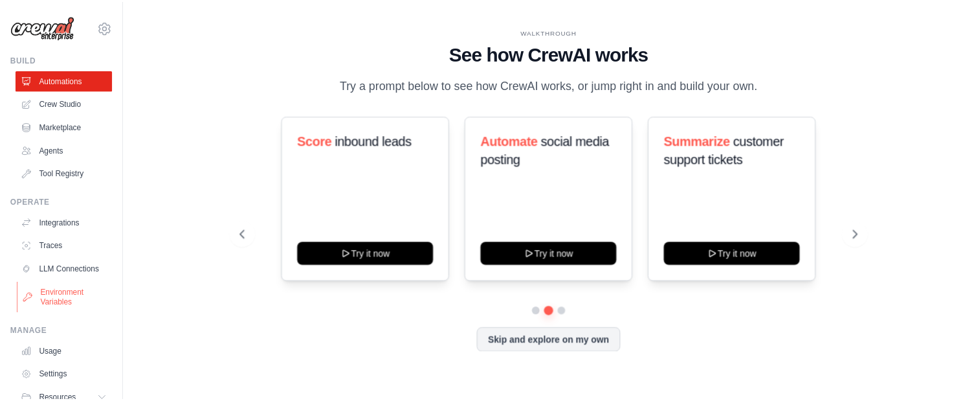
scroll to position [64, 0]
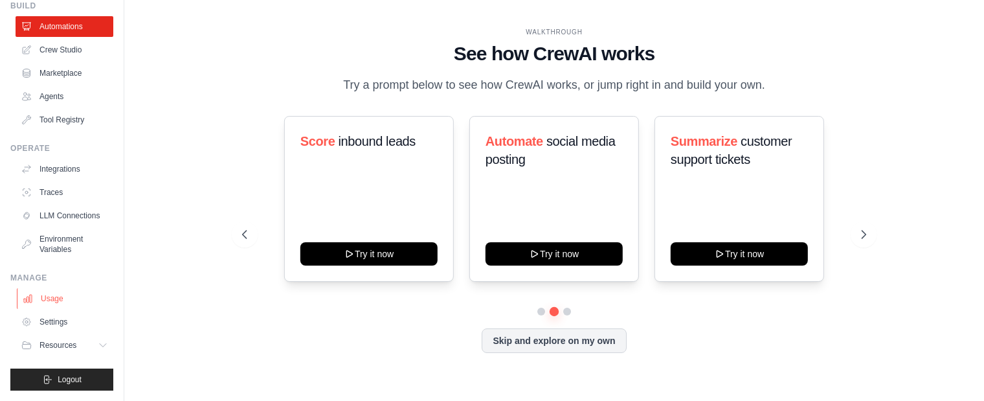
click at [48, 298] on link "Usage" at bounding box center [66, 298] width 98 height 21
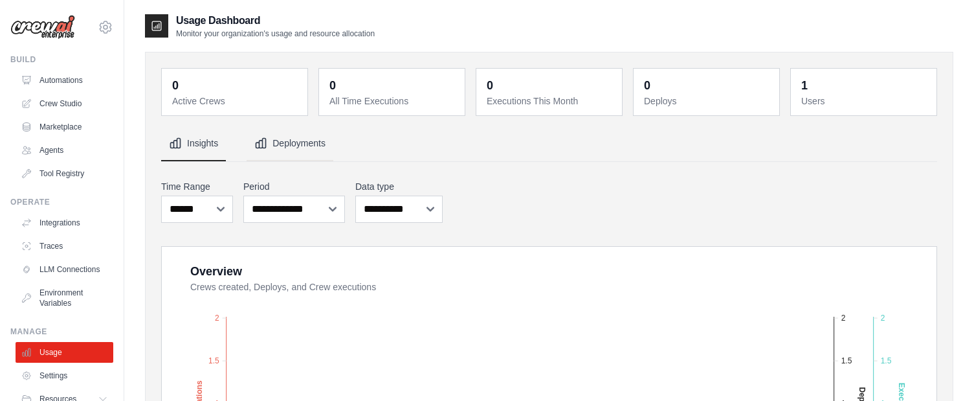
click at [276, 145] on button "Deployments" at bounding box center [290, 143] width 87 height 35
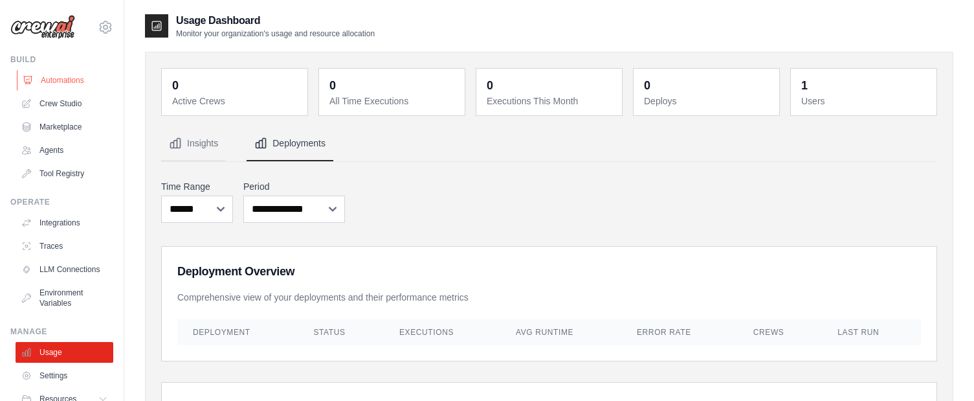
click at [67, 77] on link "Automations" at bounding box center [66, 80] width 98 height 21
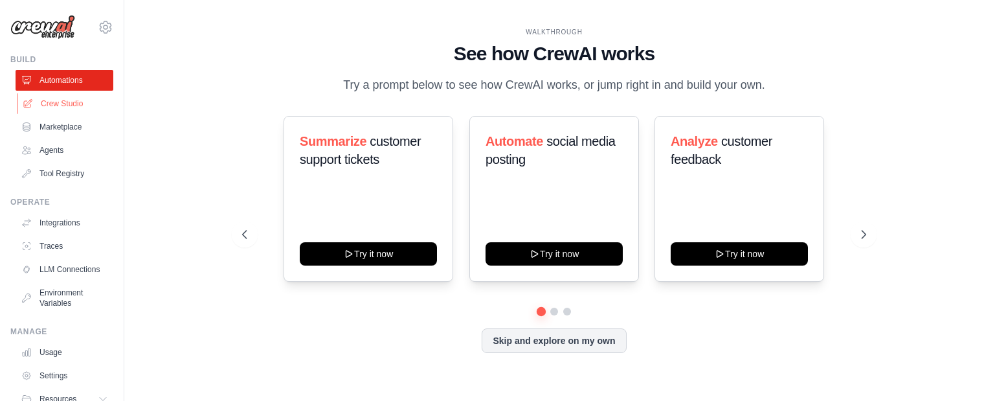
click at [63, 106] on link "Crew Studio" at bounding box center [66, 103] width 98 height 21
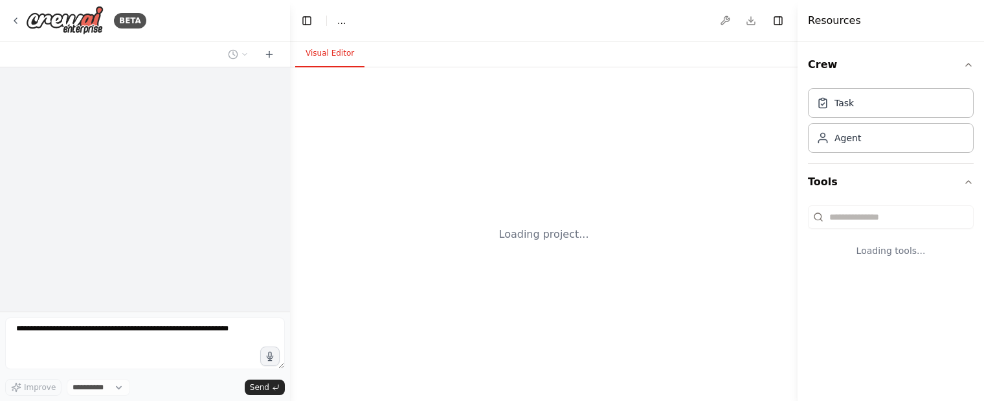
select select "****"
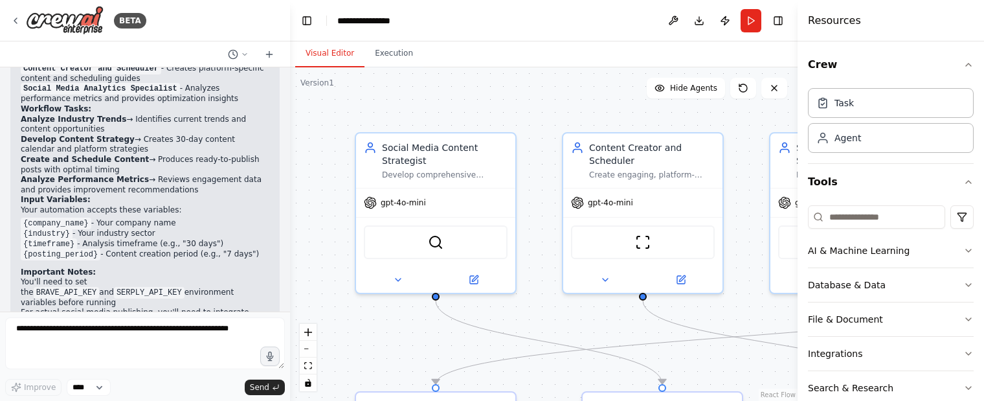
scroll to position [1142, 0]
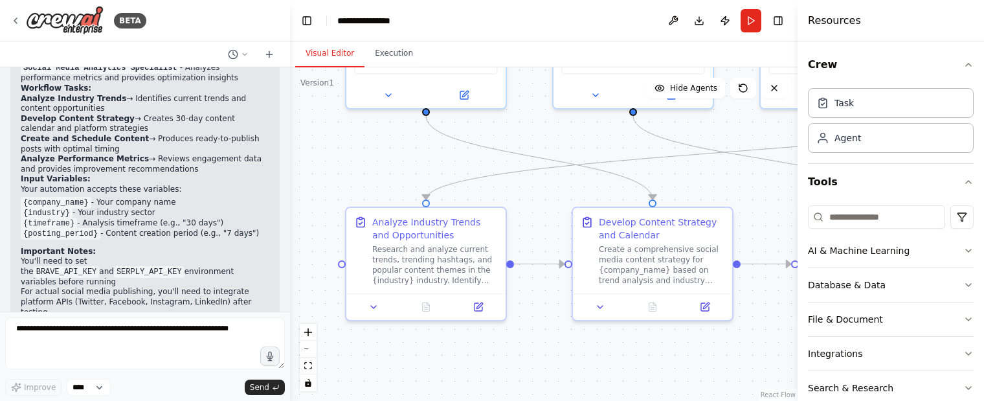
drag, startPoint x: 606, startPoint y: 320, endPoint x: 596, endPoint y: 136, distance: 184.7
click at [596, 136] on div ".deletable-edge-delete-btn { width: 20px; height: 20px; border: 0px solid #ffff…" at bounding box center [543, 233] width 507 height 333
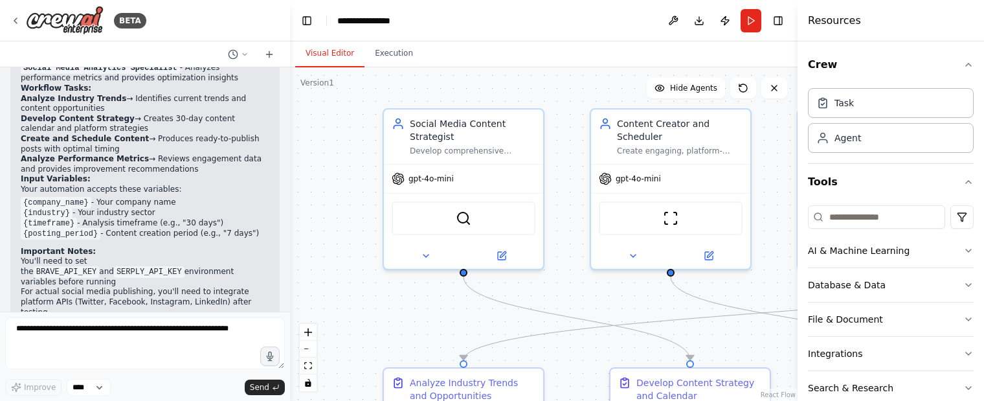
drag, startPoint x: 382, startPoint y: 161, endPoint x: 419, endPoint y: 322, distance: 164.9
click at [419, 322] on div ".deletable-edge-delete-btn { width: 20px; height: 20px; border: 0px solid #ffff…" at bounding box center [543, 233] width 507 height 333
click at [430, 181] on span "gpt-4o-mini" at bounding box center [430, 176] width 45 height 10
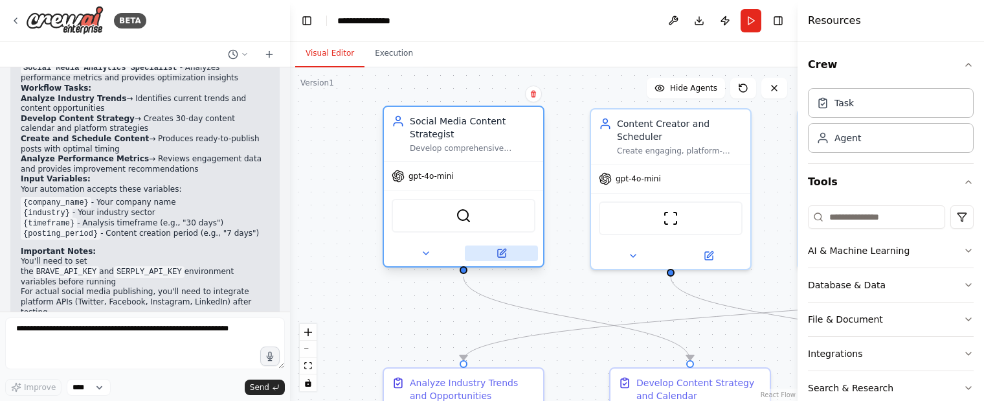
click at [500, 252] on icon at bounding box center [502, 253] width 8 height 8
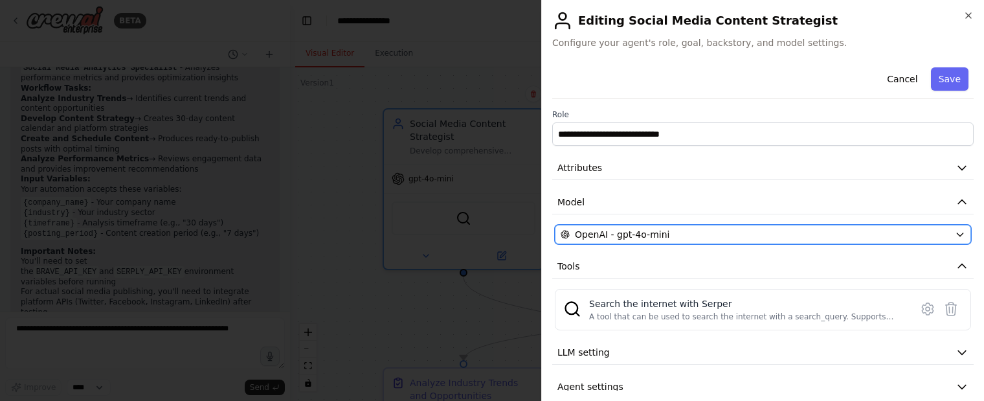
click at [717, 234] on div "OpenAI - gpt-4o-mini" at bounding box center [755, 234] width 389 height 13
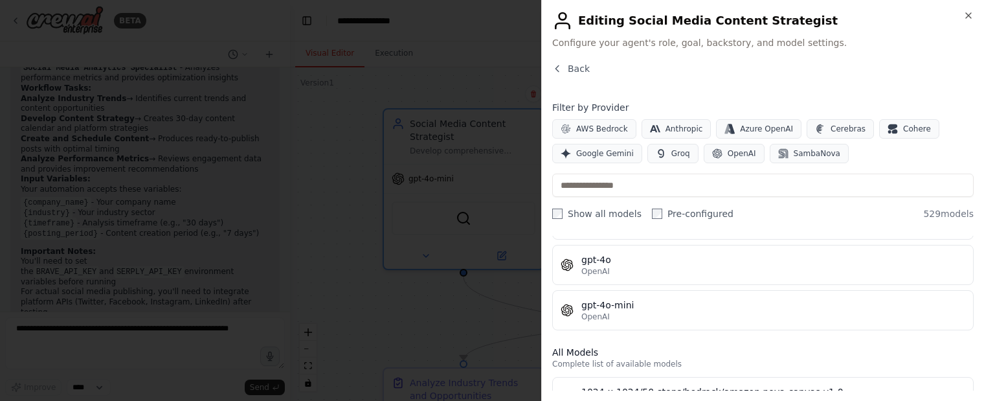
scroll to position [194, 0]
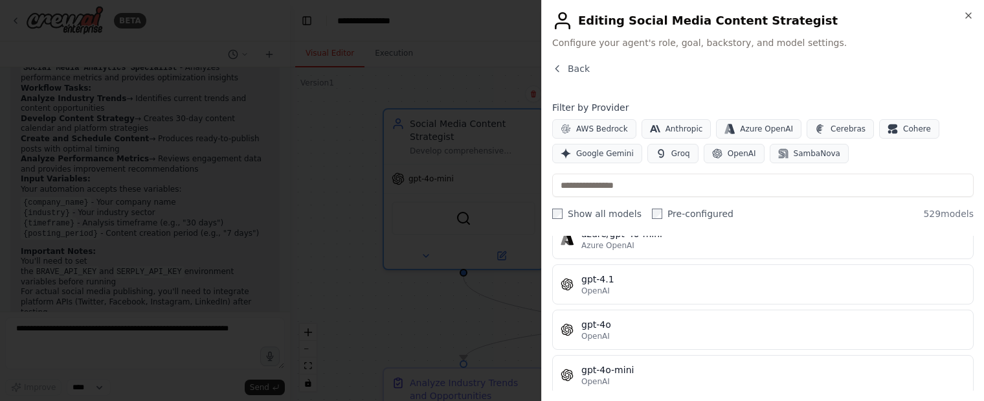
click at [339, 282] on div at bounding box center [492, 200] width 984 height 401
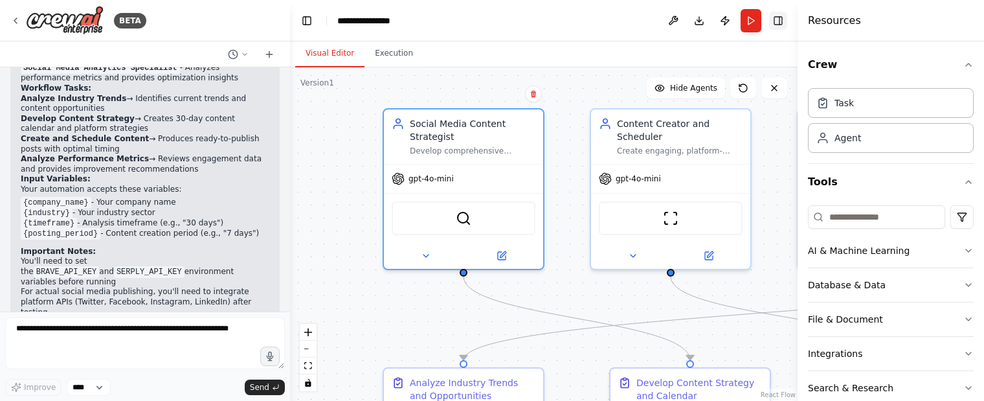
click at [777, 19] on button "Toggle Right Sidebar" at bounding box center [778, 21] width 18 height 18
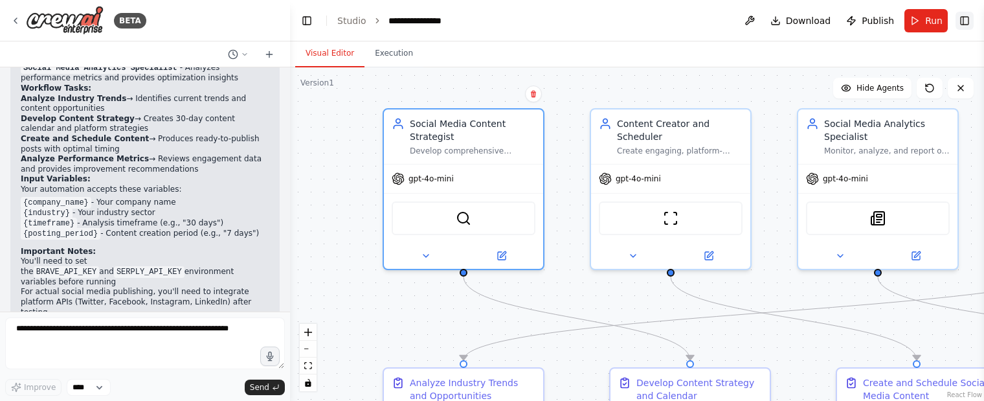
click at [967, 21] on button "Toggle Right Sidebar" at bounding box center [964, 21] width 18 height 18
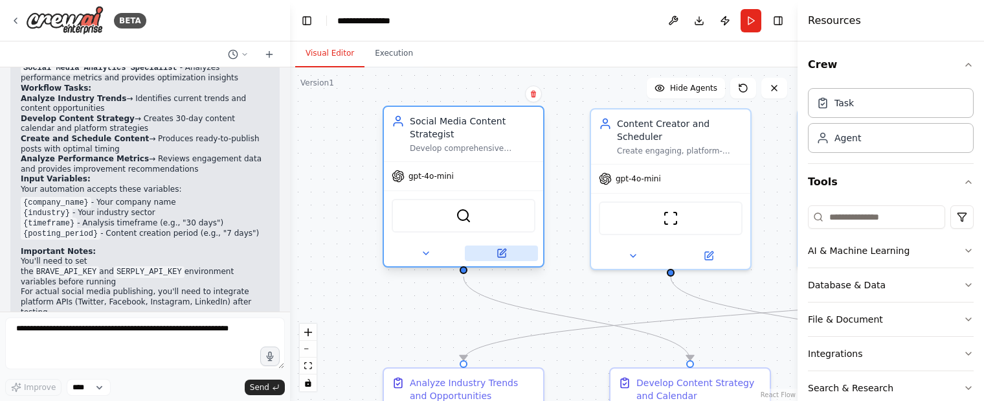
click at [496, 254] on icon at bounding box center [501, 253] width 10 height 10
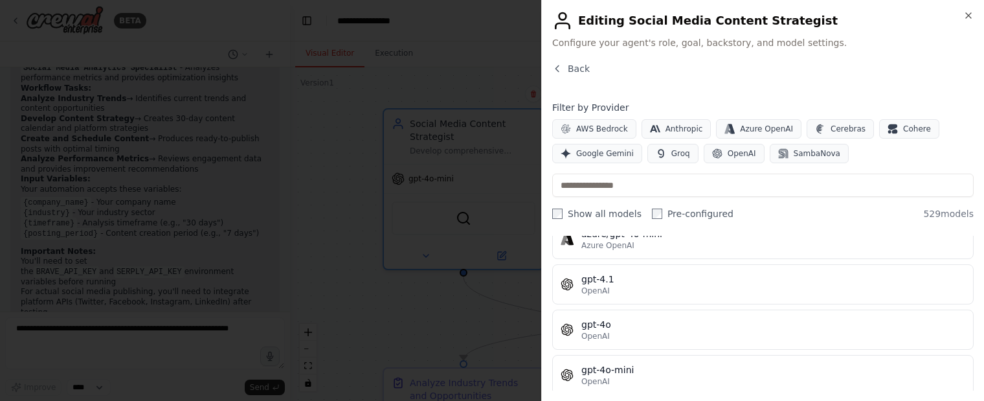
scroll to position [129, 0]
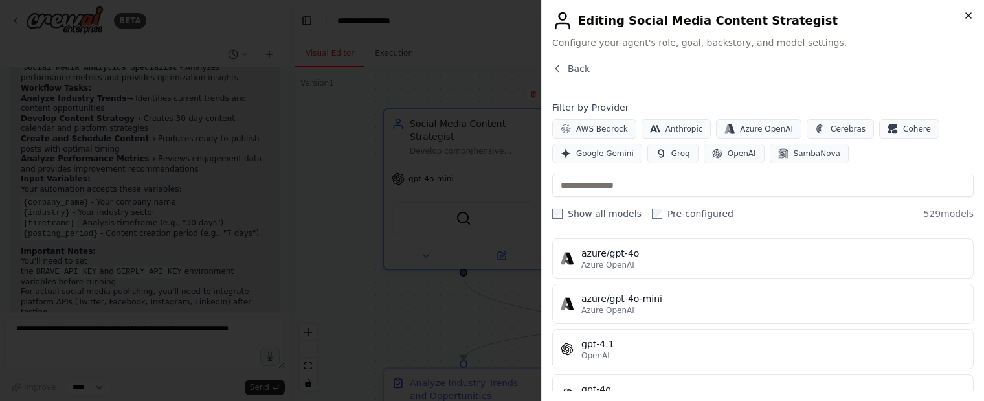
click at [972, 18] on icon "button" at bounding box center [968, 15] width 10 height 10
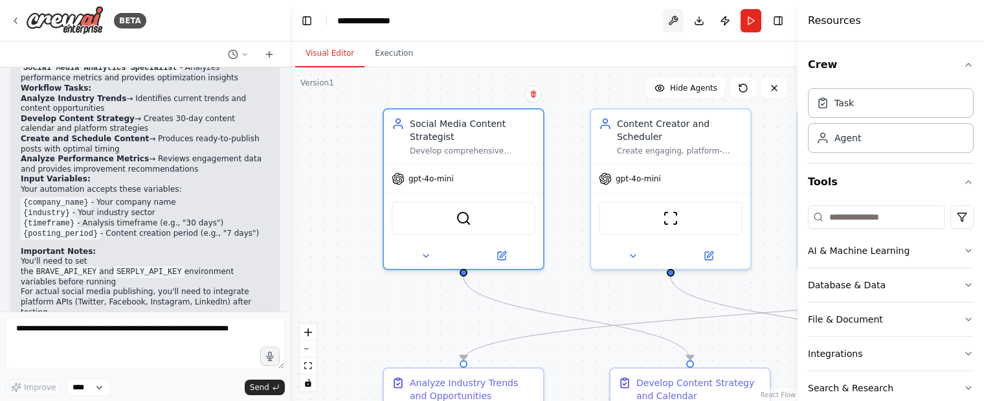
click at [670, 18] on button at bounding box center [673, 20] width 21 height 23
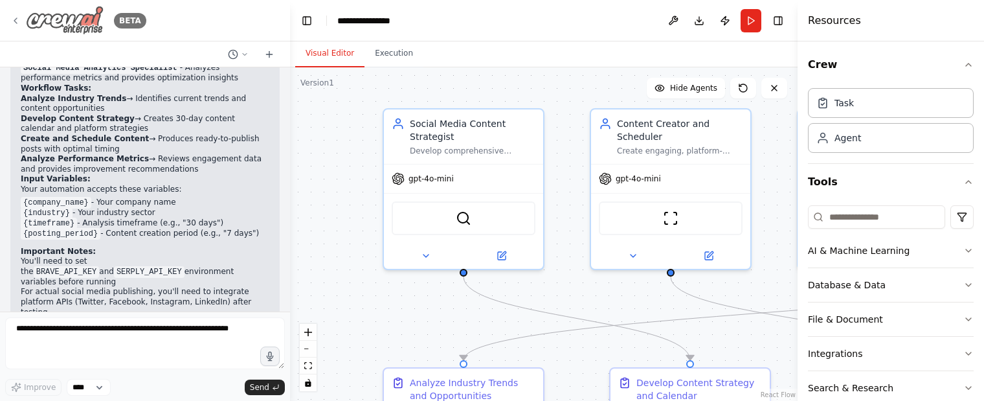
click at [16, 21] on icon at bounding box center [15, 21] width 10 height 10
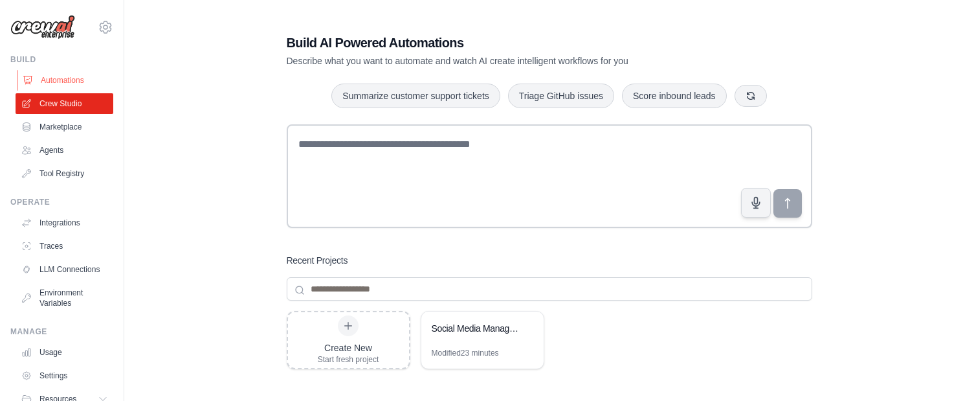
click at [65, 72] on link "Automations" at bounding box center [66, 80] width 98 height 21
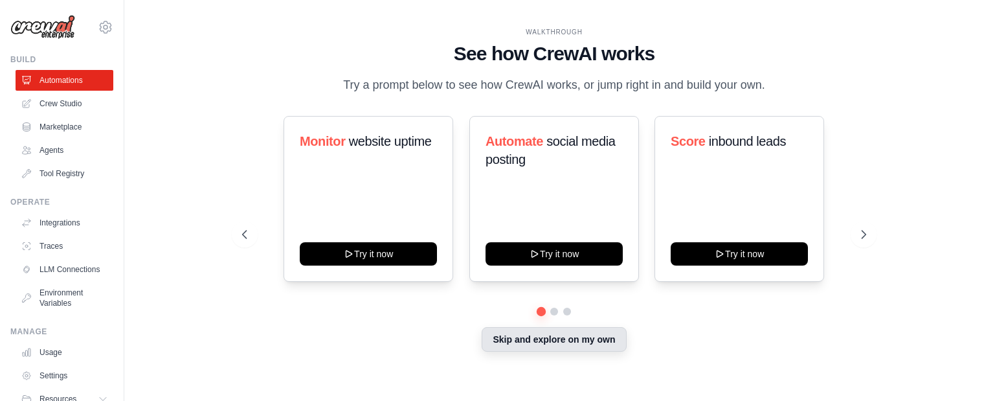
click at [554, 335] on button "Skip and explore on my own" at bounding box center [554, 339] width 144 height 25
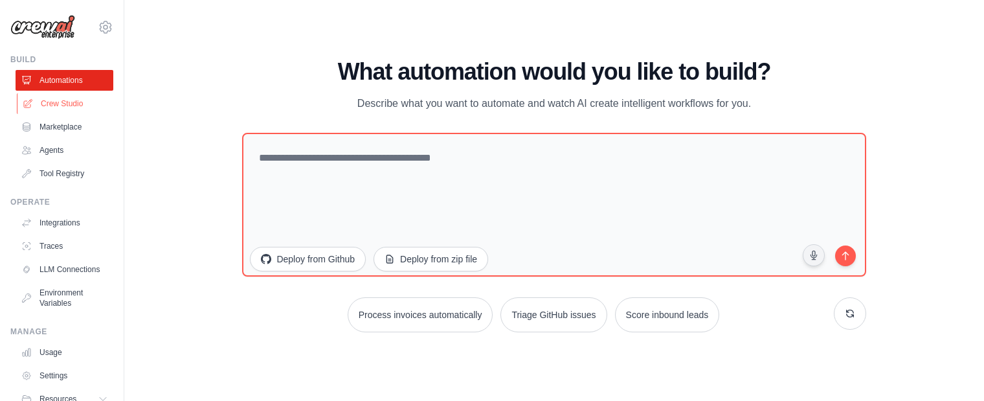
click at [60, 101] on link "Crew Studio" at bounding box center [66, 103] width 98 height 21
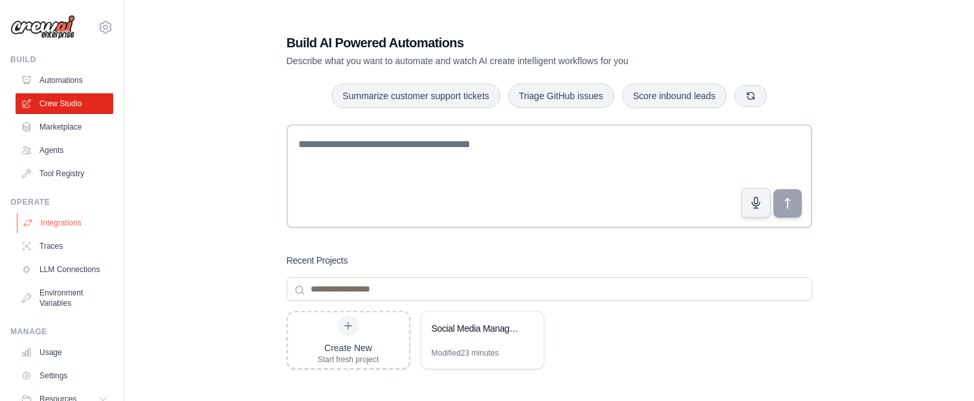
click at [69, 222] on link "Integrations" at bounding box center [66, 222] width 98 height 21
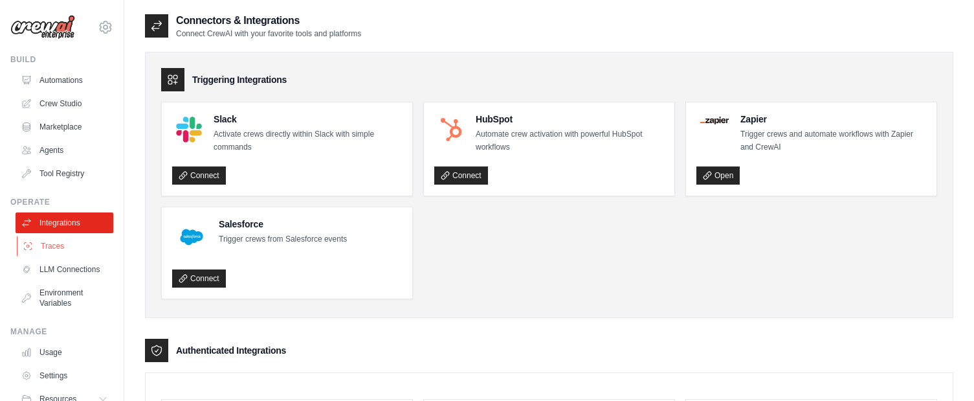
click at [60, 245] on link "Traces" at bounding box center [66, 246] width 98 height 21
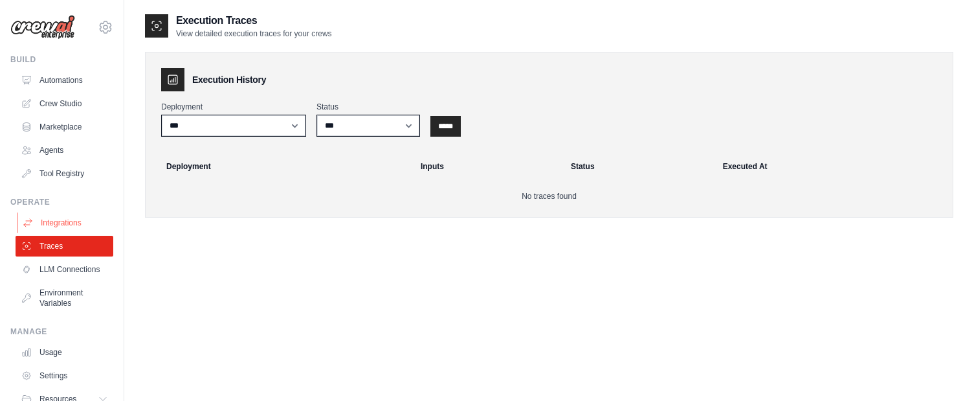
click at [60, 214] on link "Integrations" at bounding box center [66, 222] width 98 height 21
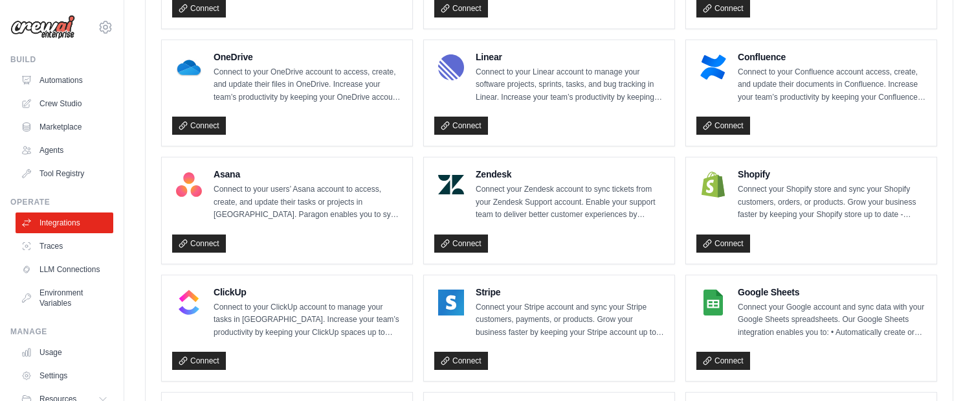
scroll to position [777, 0]
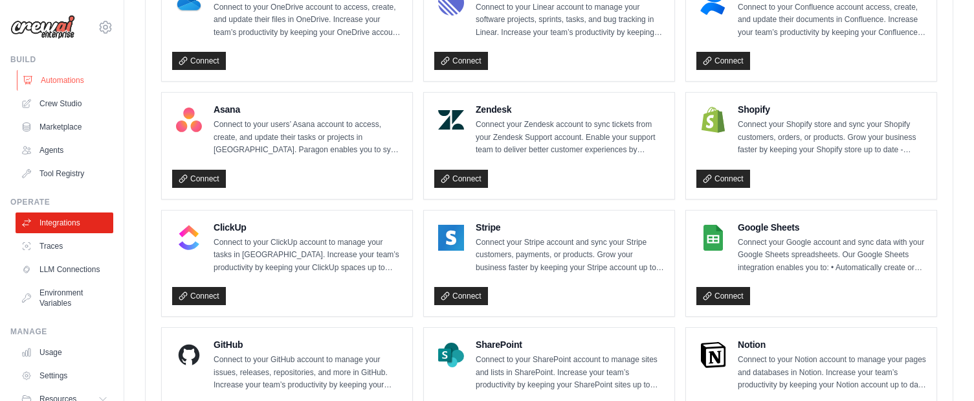
click at [70, 85] on link "Automations" at bounding box center [66, 80] width 98 height 21
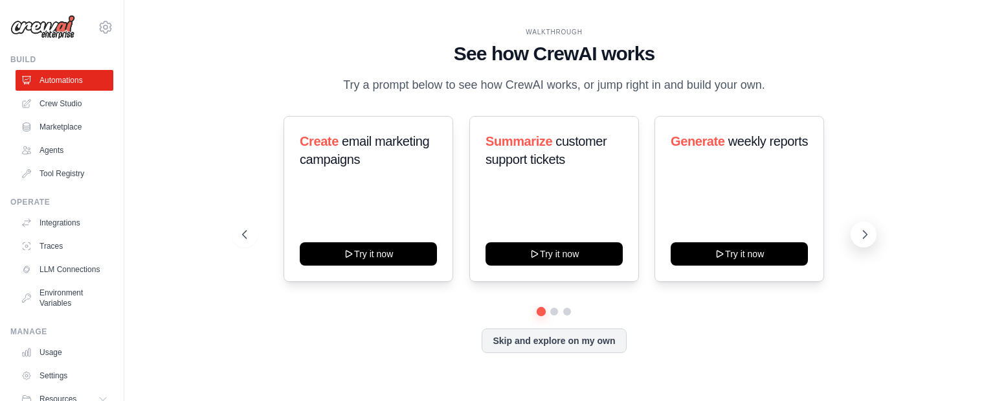
click at [862, 230] on icon at bounding box center [864, 234] width 13 height 13
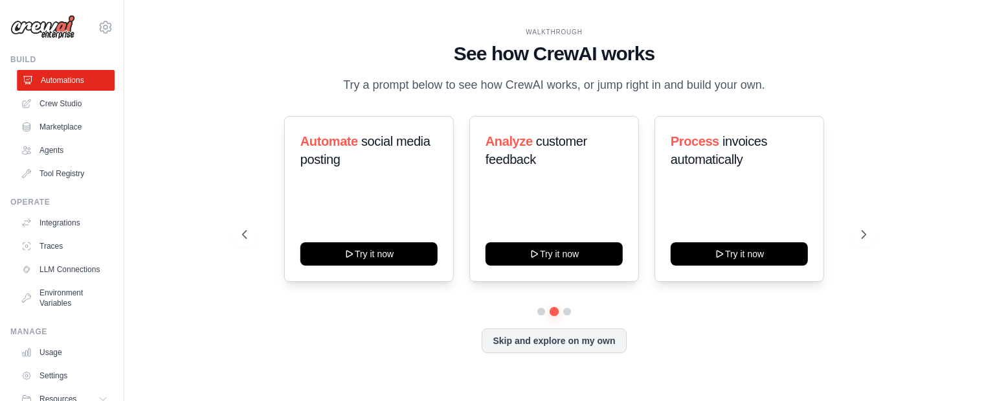
click at [65, 83] on link "Automations" at bounding box center [66, 80] width 98 height 21
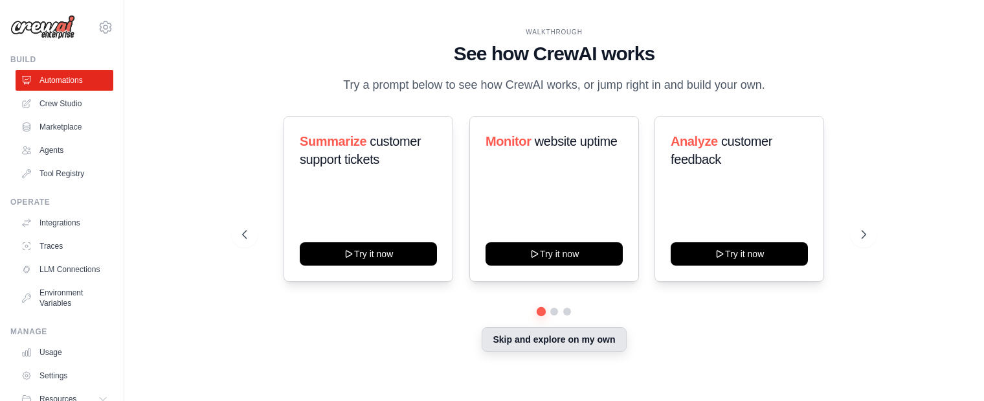
click at [568, 339] on button "Skip and explore on my own" at bounding box center [554, 339] width 144 height 25
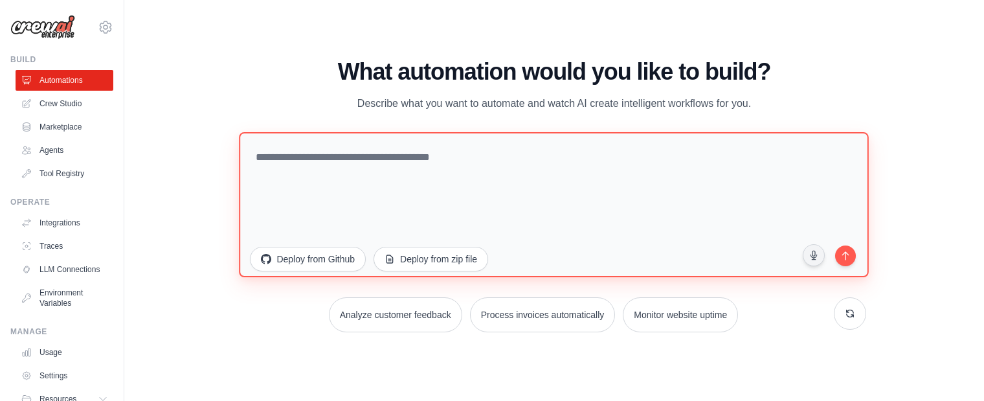
click at [523, 170] on textarea at bounding box center [555, 203] width 630 height 145
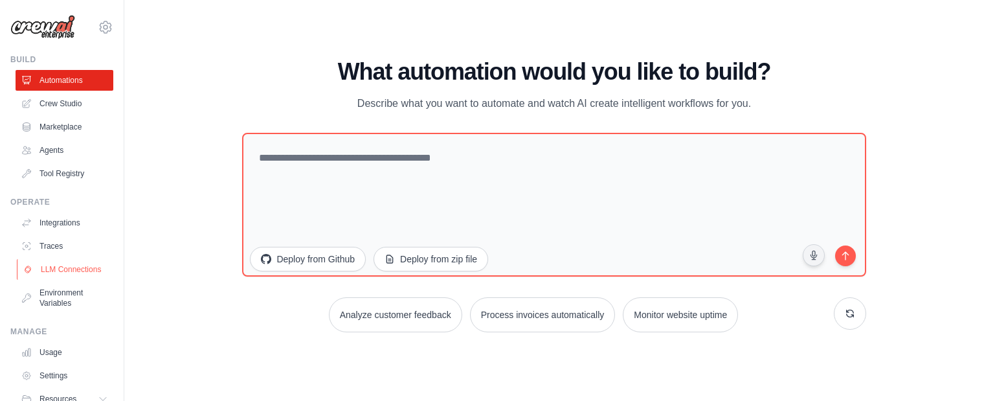
click at [60, 272] on link "LLM Connections" at bounding box center [66, 269] width 98 height 21
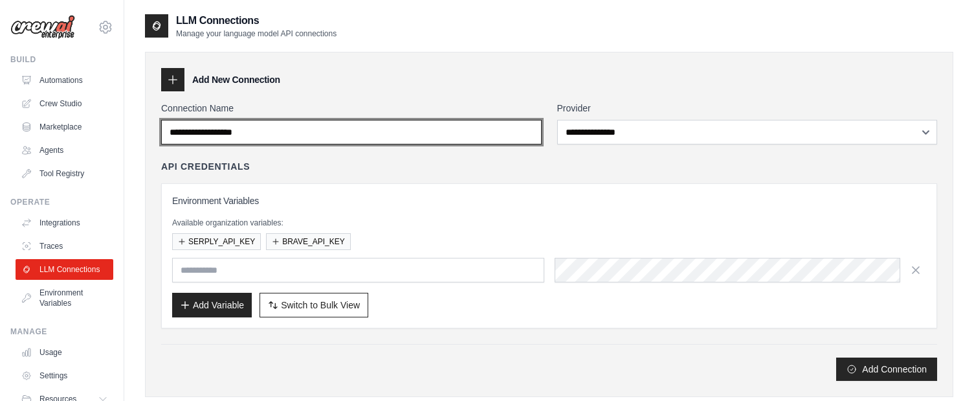
click at [319, 131] on input "Connection Name" at bounding box center [351, 132] width 381 height 25
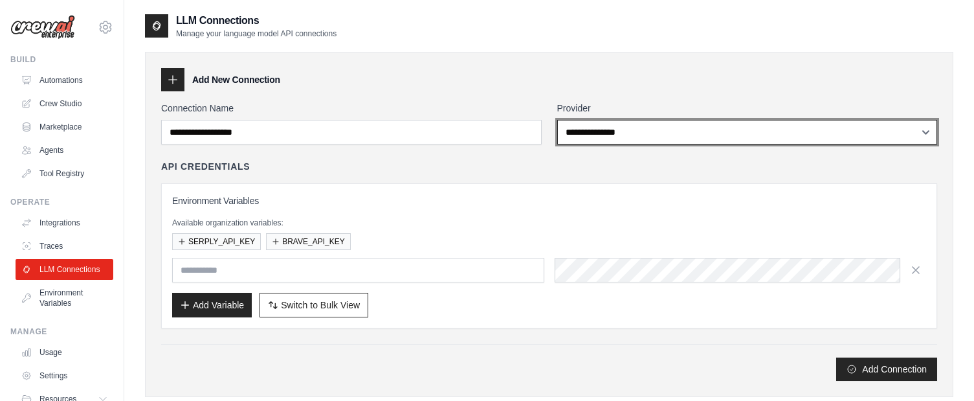
click at [712, 128] on select "**********" at bounding box center [747, 132] width 381 height 25
click at [680, 129] on select "**********" at bounding box center [747, 132] width 381 height 25
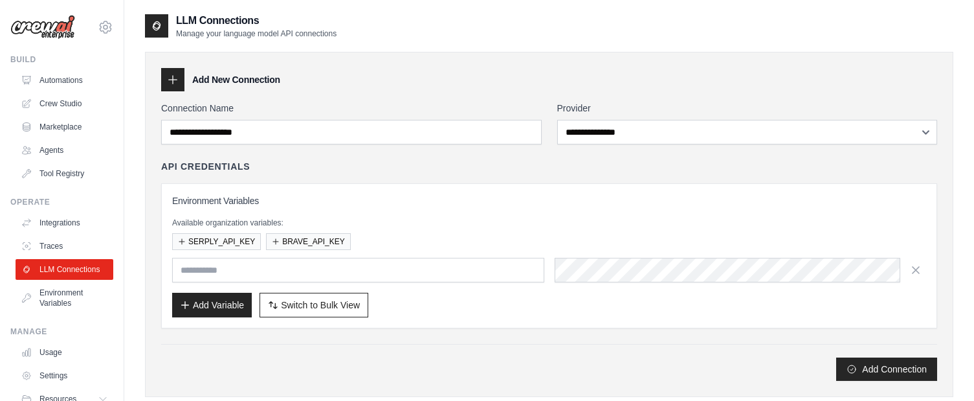
click at [359, 164] on div "API Credentials" at bounding box center [549, 166] width 776 height 13
click at [47, 312] on link "Environment Variables" at bounding box center [66, 297] width 98 height 31
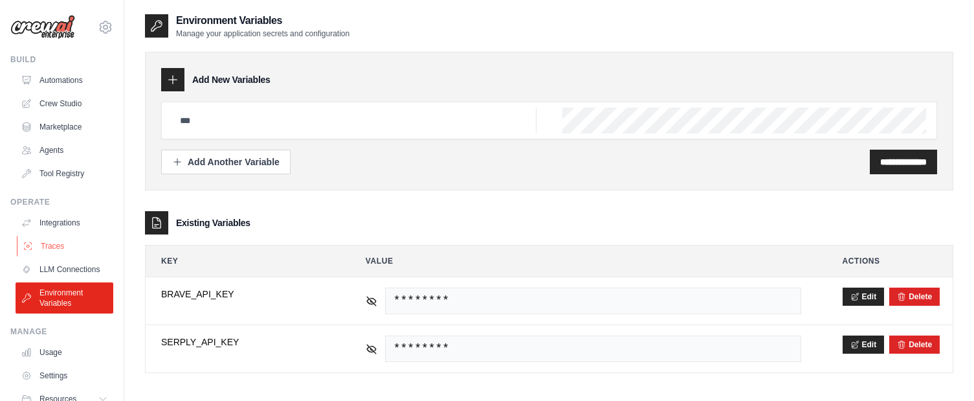
click at [36, 243] on link "Traces" at bounding box center [66, 246] width 98 height 21
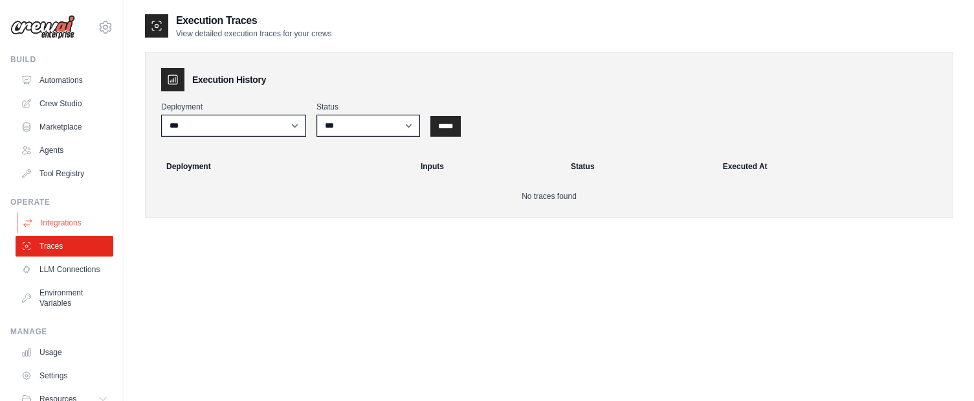
click at [58, 225] on link "Integrations" at bounding box center [66, 222] width 98 height 21
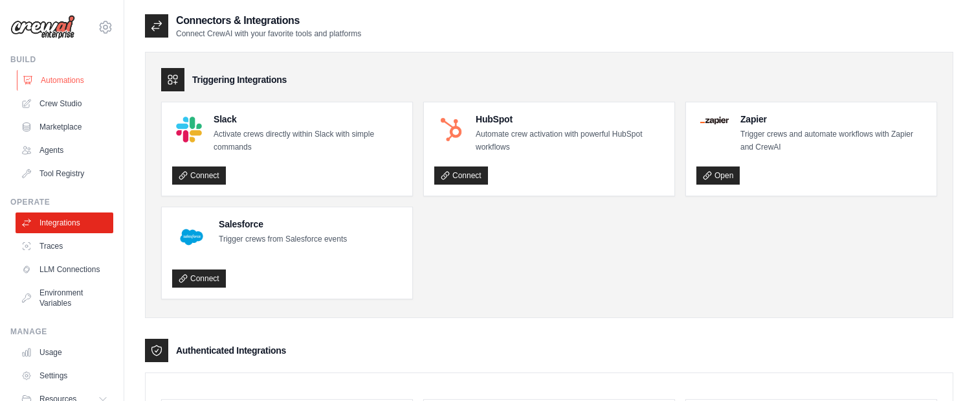
click at [60, 80] on link "Automations" at bounding box center [66, 80] width 98 height 21
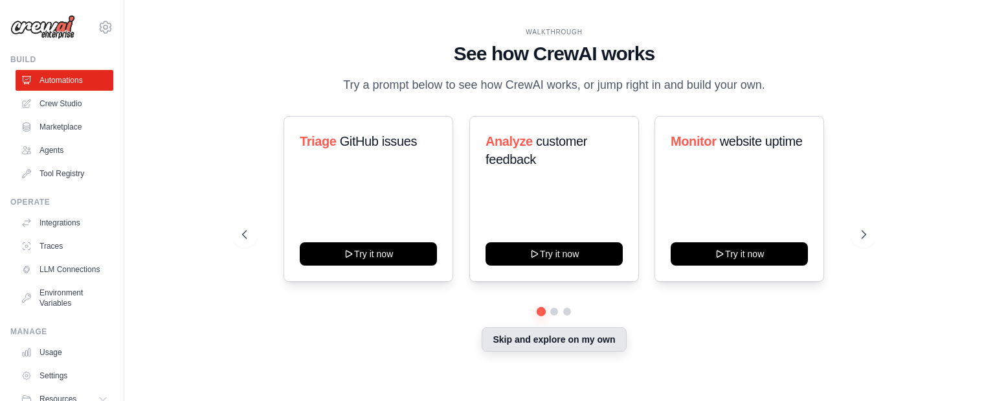
click at [559, 350] on button "Skip and explore on my own" at bounding box center [554, 339] width 144 height 25
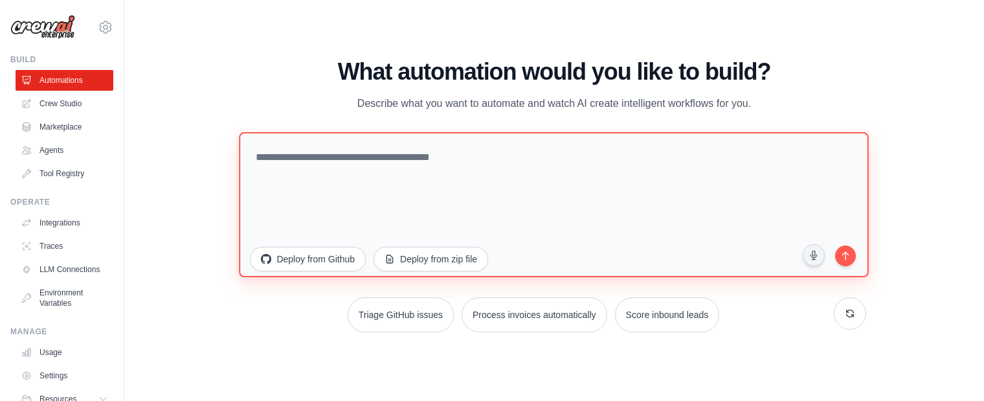
click at [388, 175] on textarea at bounding box center [555, 203] width 630 height 145
paste textarea "**********"
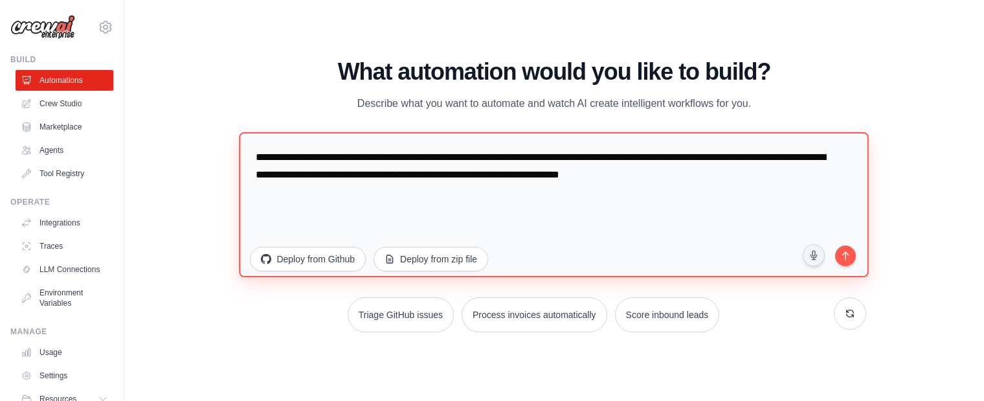
drag, startPoint x: 347, startPoint y: 155, endPoint x: 785, endPoint y: 180, distance: 438.3
click at [785, 180] on textarea "**********" at bounding box center [555, 203] width 630 height 145
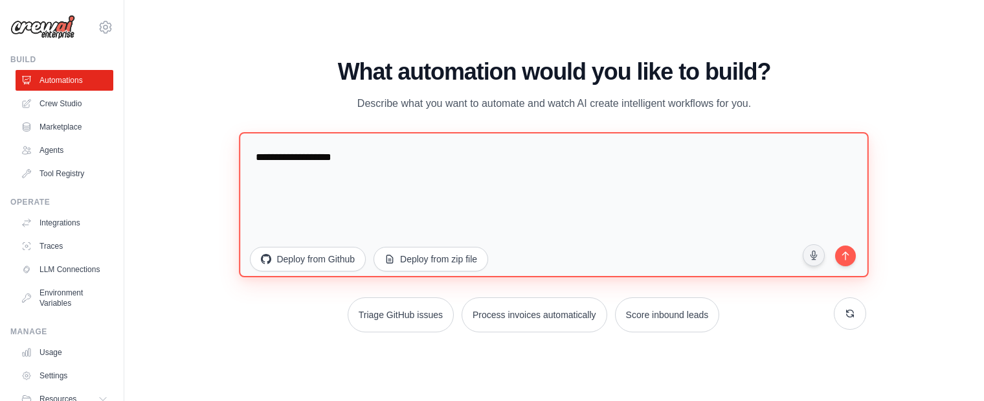
click at [353, 155] on textarea "**********" at bounding box center [555, 203] width 630 height 145
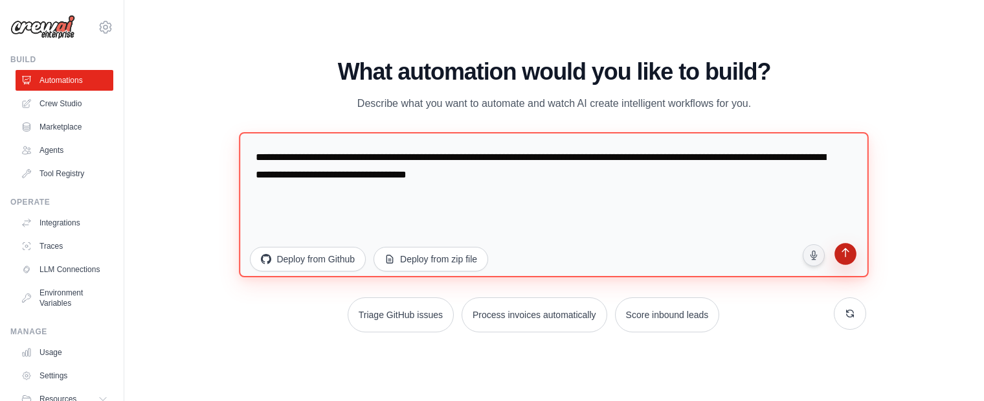
type textarea "**********"
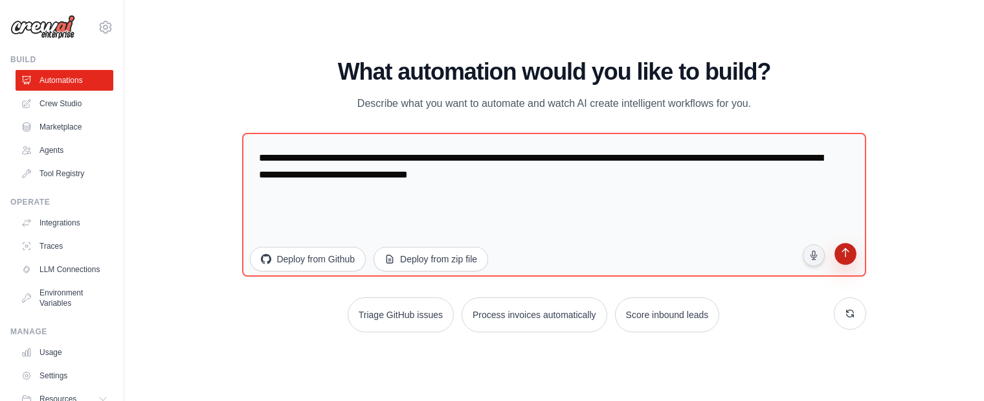
click at [845, 257] on icon "submit" at bounding box center [845, 253] width 12 height 12
click at [69, 225] on link "Integrations" at bounding box center [66, 222] width 98 height 21
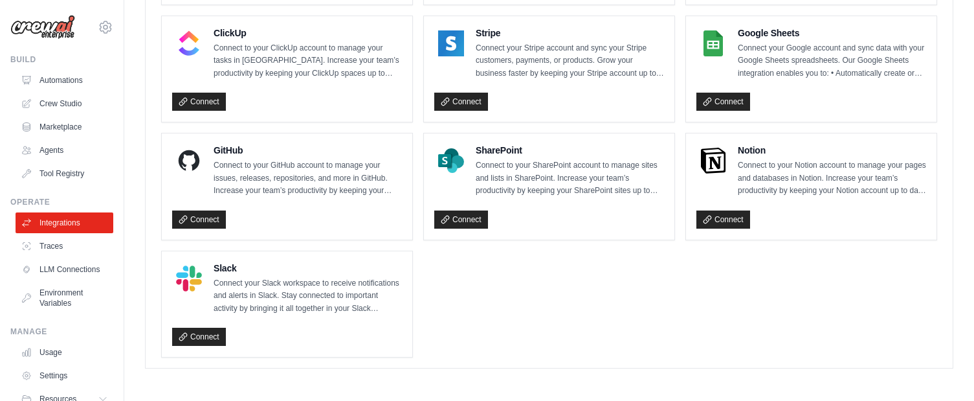
scroll to position [972, 0]
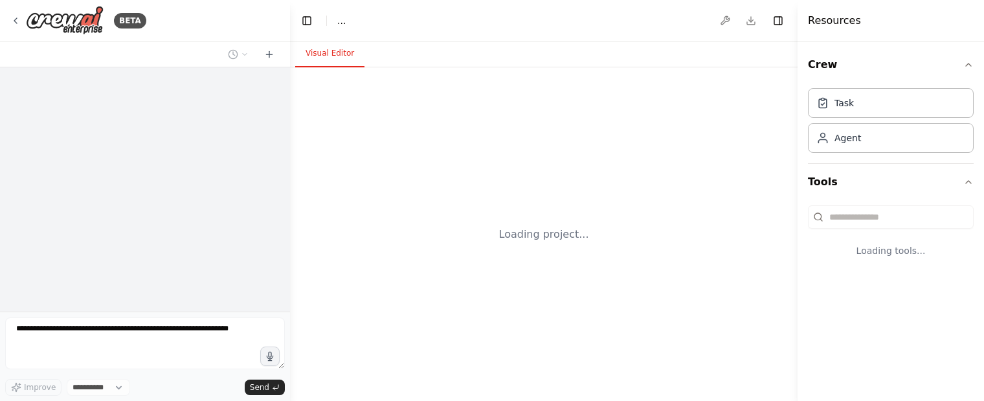
select select "****"
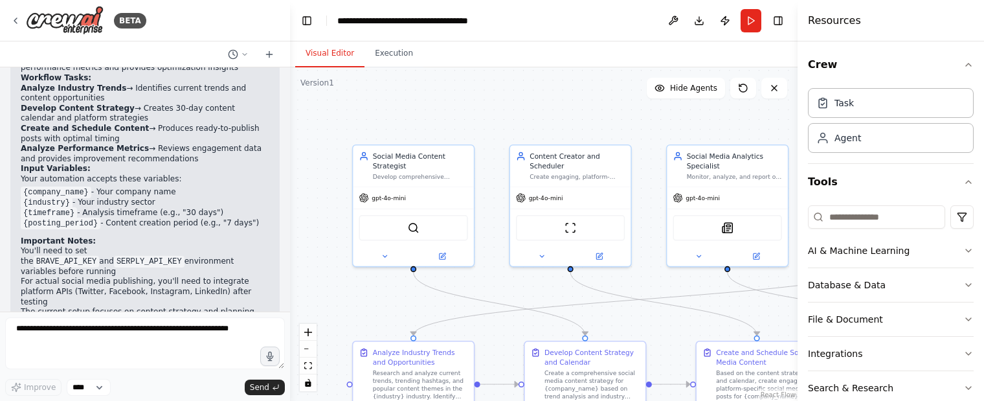
scroll to position [1142, 0]
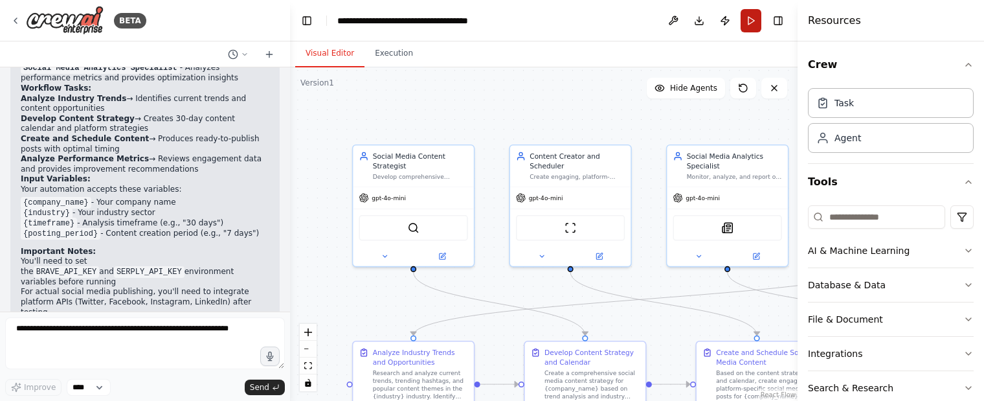
click at [752, 26] on button "Run" at bounding box center [751, 20] width 21 height 23
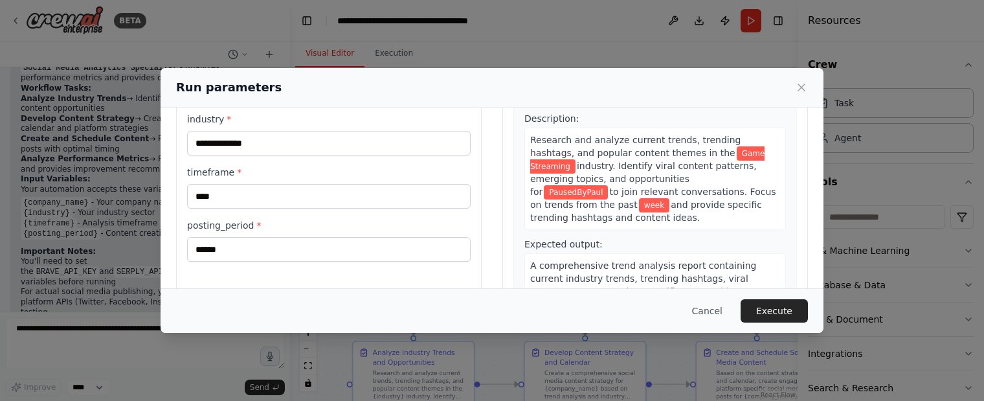
scroll to position [28, 0]
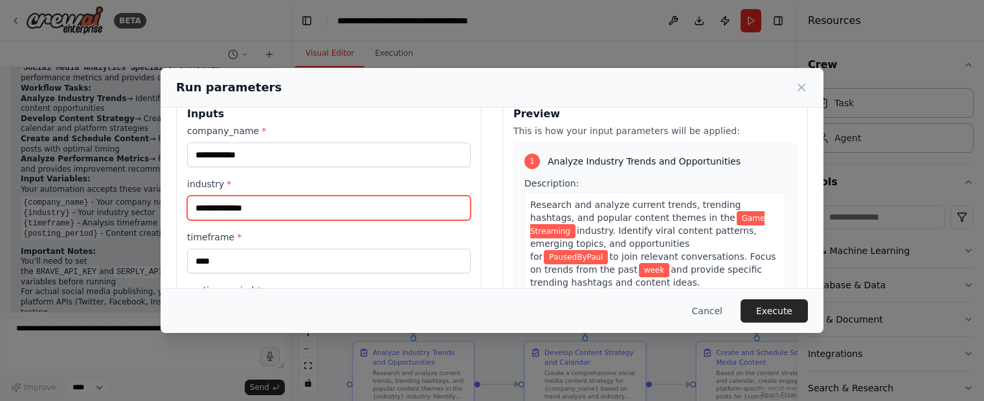
click at [256, 216] on input "**********" at bounding box center [329, 207] width 284 height 25
click at [252, 207] on input "**********" at bounding box center [329, 207] width 284 height 25
type input "*"
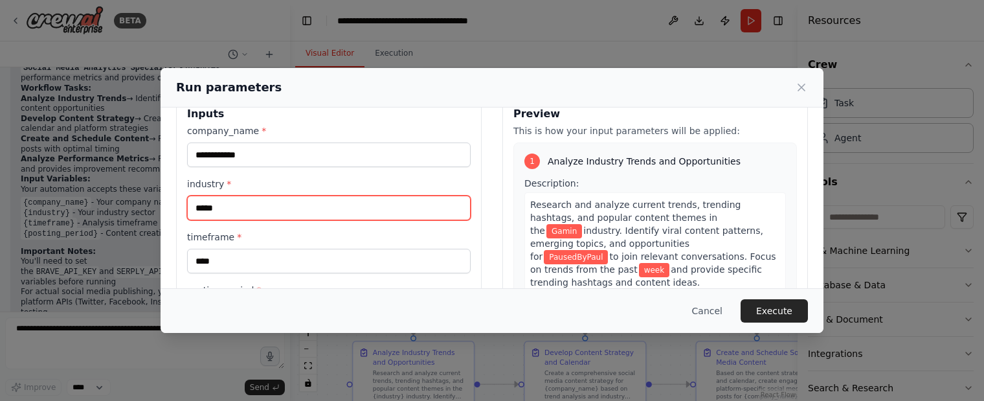
type input "******"
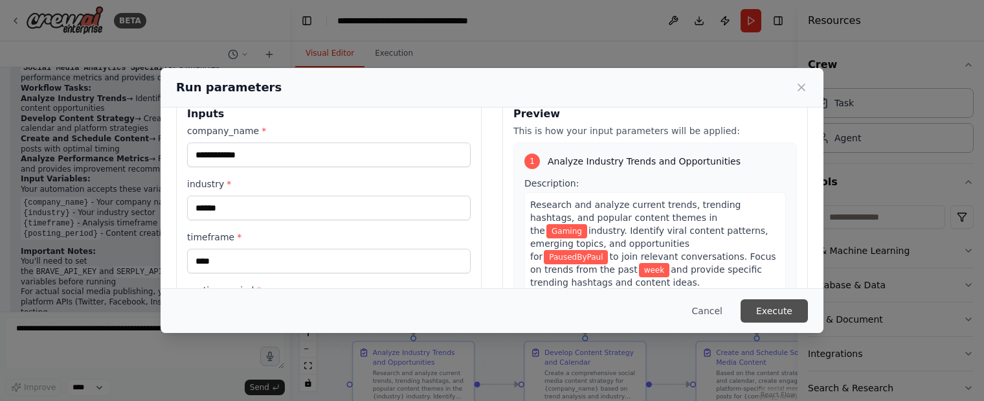
click at [777, 310] on button "Execute" at bounding box center [774, 310] width 67 height 23
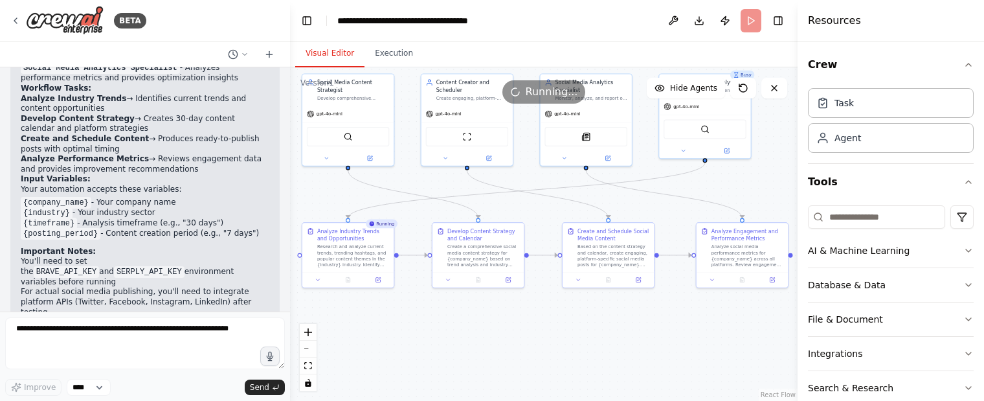
drag, startPoint x: 513, startPoint y: 300, endPoint x: 420, endPoint y: 212, distance: 127.7
click at [420, 212] on div ".deletable-edge-delete-btn { width: 20px; height: 20px; border: 0px solid #ffff…" at bounding box center [543, 233] width 507 height 333
click at [346, 278] on icon at bounding box center [348, 278] width 6 height 6
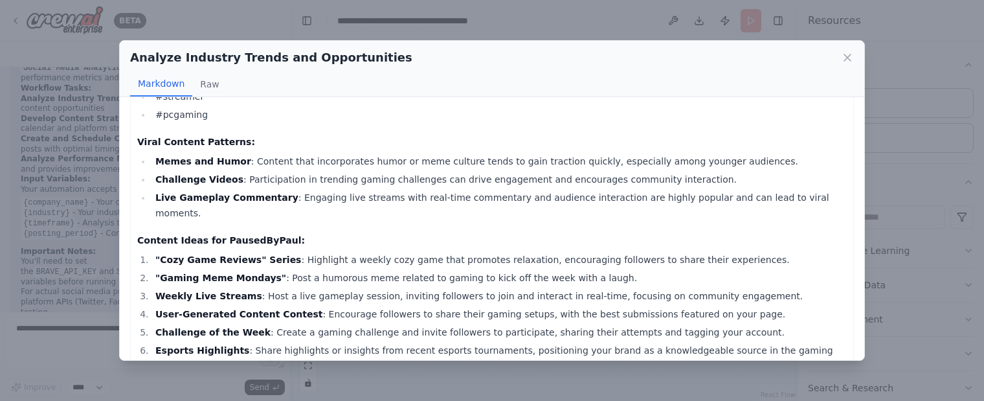
scroll to position [0, 0]
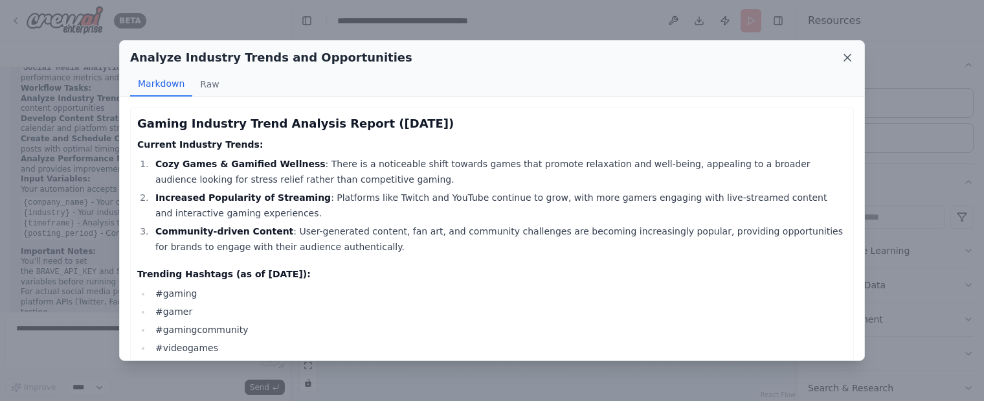
click at [841, 58] on icon at bounding box center [847, 57] width 13 height 13
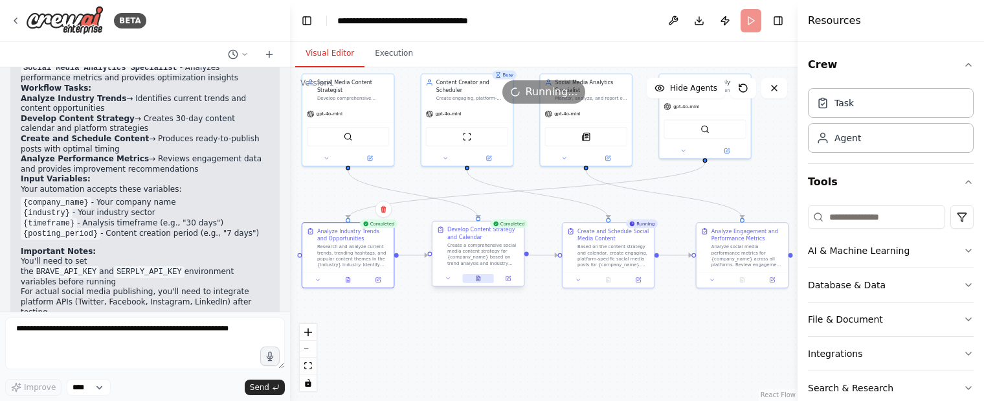
click at [479, 279] on icon at bounding box center [478, 278] width 4 height 5
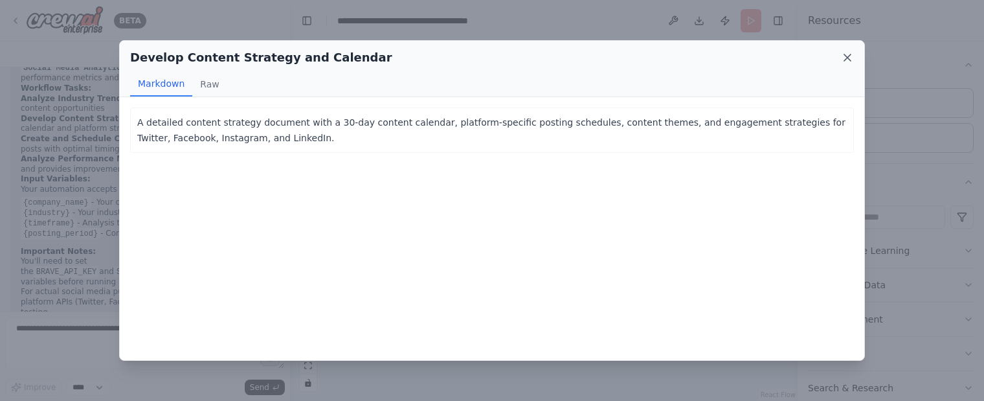
click at [842, 55] on icon at bounding box center [847, 57] width 13 height 13
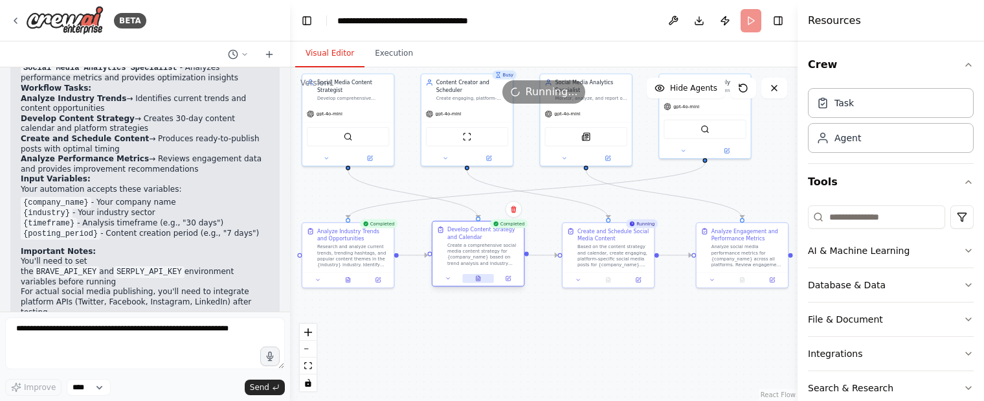
click at [478, 275] on icon at bounding box center [478, 278] width 6 height 6
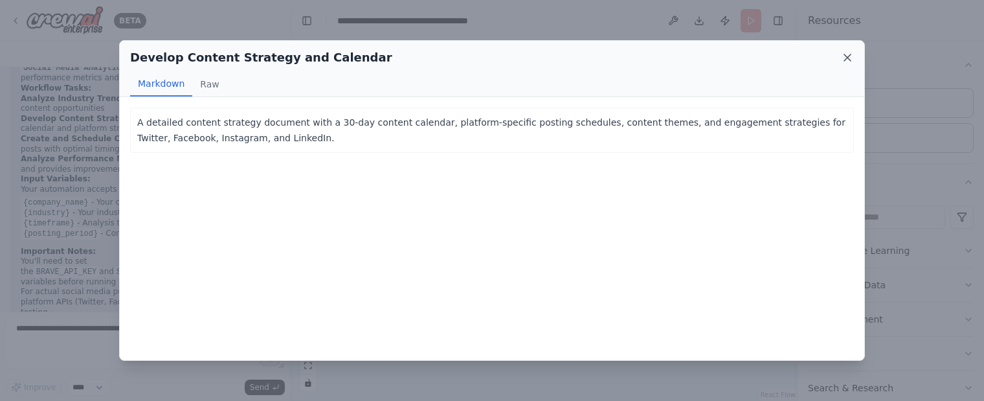
click at [851, 58] on icon at bounding box center [847, 57] width 13 height 13
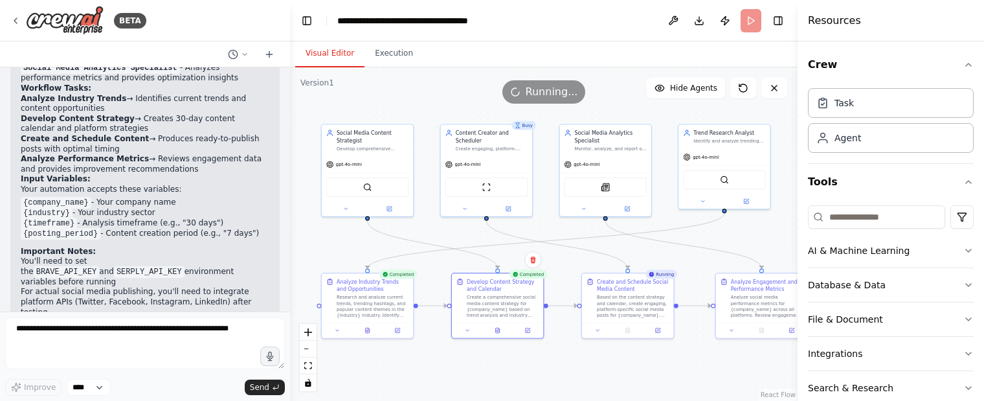
drag, startPoint x: 572, startPoint y: 177, endPoint x: 592, endPoint y: 227, distance: 54.1
click at [592, 227] on div ".deletable-edge-delete-btn { width: 20px; height: 20px; border: 0px solid #ffff…" at bounding box center [543, 233] width 507 height 333
click at [377, 46] on button "Execution" at bounding box center [393, 53] width 59 height 27
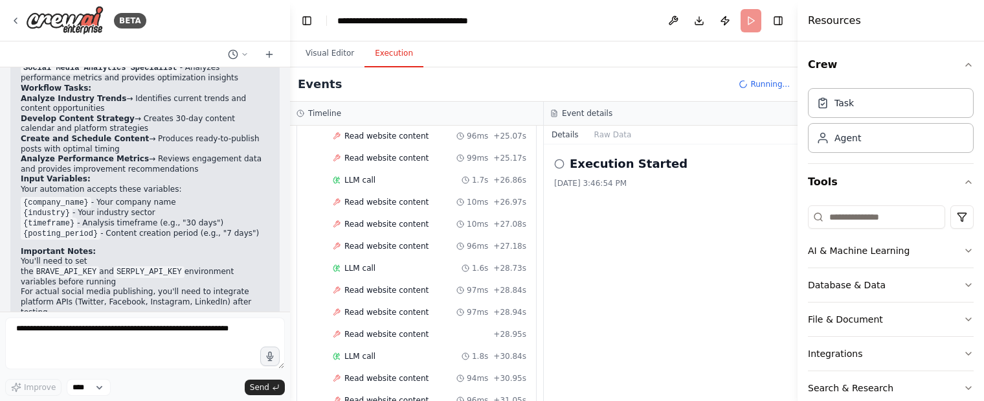
scroll to position [2428, 0]
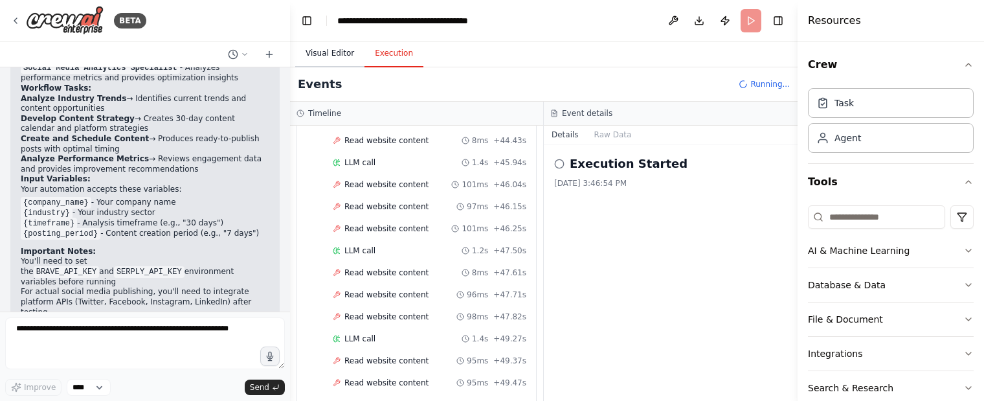
click at [318, 53] on button "Visual Editor" at bounding box center [329, 53] width 69 height 27
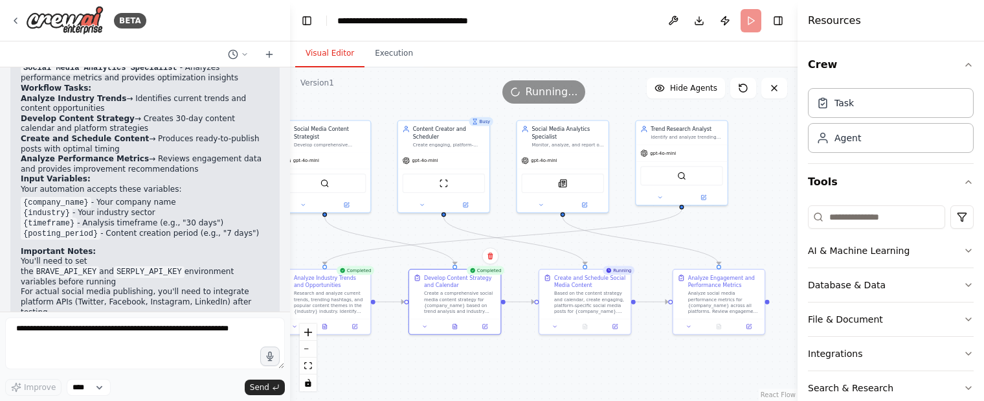
drag, startPoint x: 686, startPoint y: 364, endPoint x: 643, endPoint y: 361, distance: 42.9
click at [643, 361] on div ".deletable-edge-delete-btn { width: 20px; height: 20px; border: 0px solid #ffff…" at bounding box center [543, 233] width 507 height 333
click at [438, 161] on div "gpt-4o-mini" at bounding box center [443, 159] width 91 height 16
click at [781, 159] on div ".deletable-edge-delete-btn { width: 20px; height: 20px; border: 0px solid #ffff…" at bounding box center [543, 233] width 507 height 333
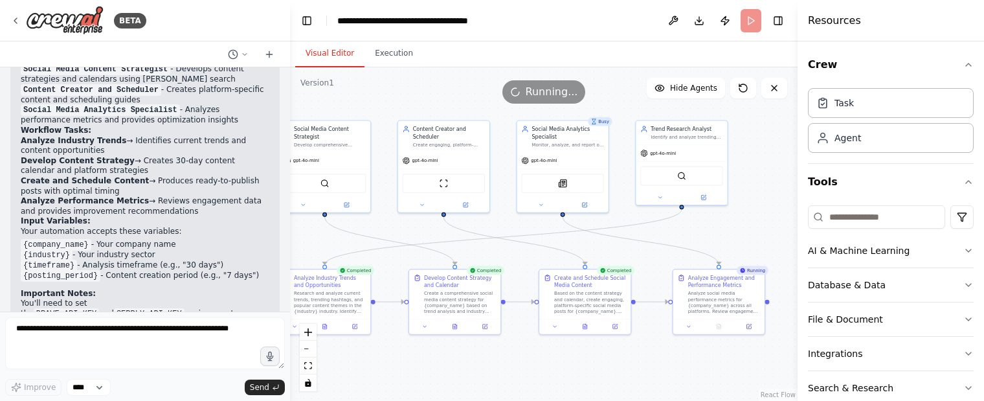
scroll to position [1142, 0]
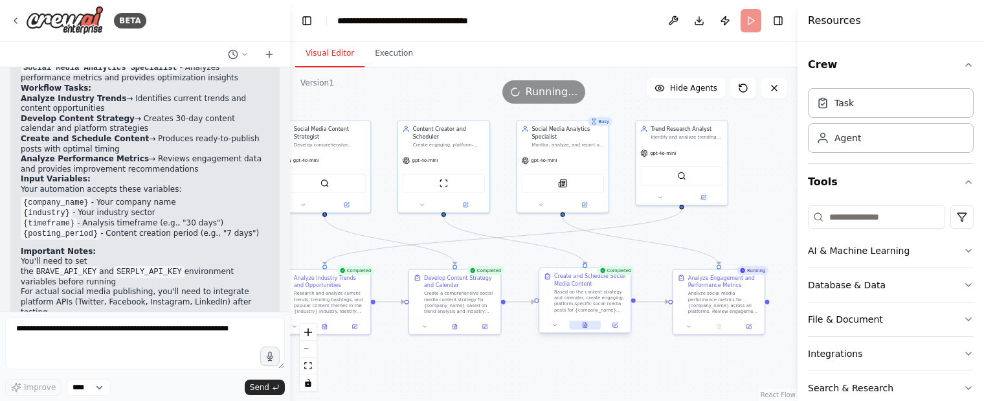
click at [581, 328] on button at bounding box center [585, 324] width 32 height 9
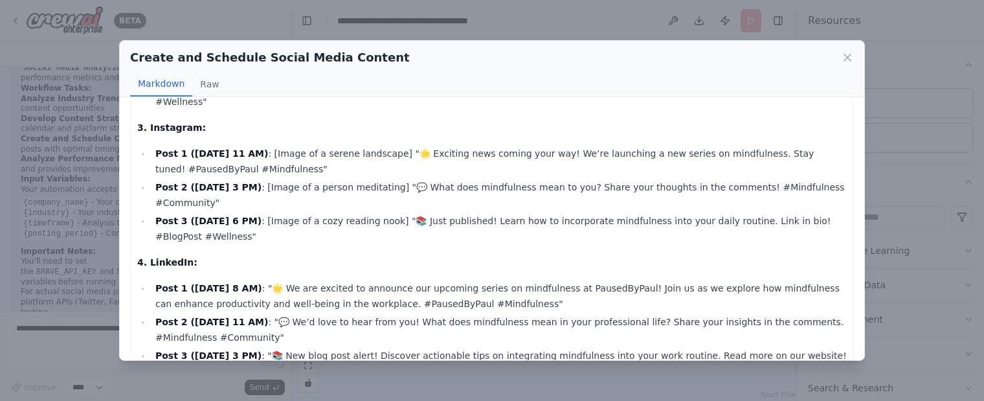
scroll to position [0, 0]
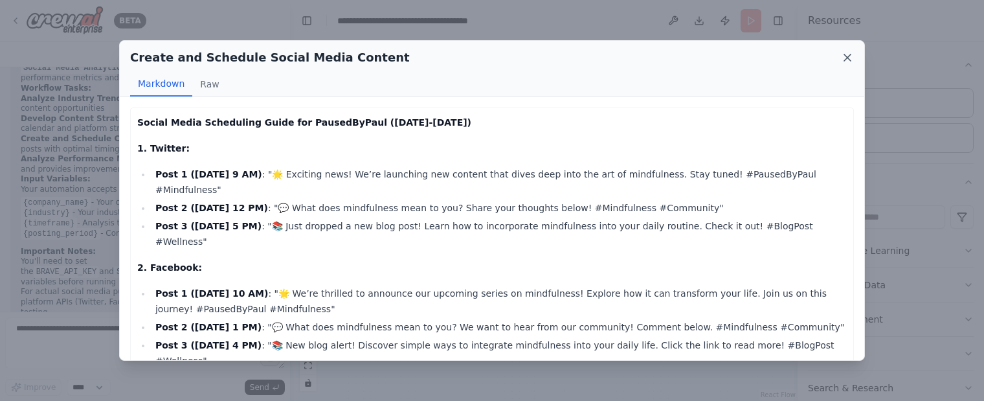
click at [844, 61] on icon at bounding box center [847, 57] width 13 height 13
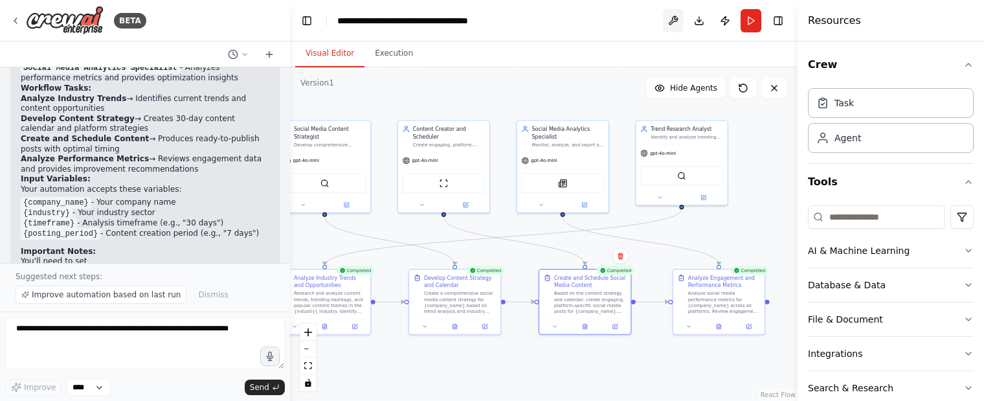
click at [674, 20] on button at bounding box center [673, 20] width 21 height 23
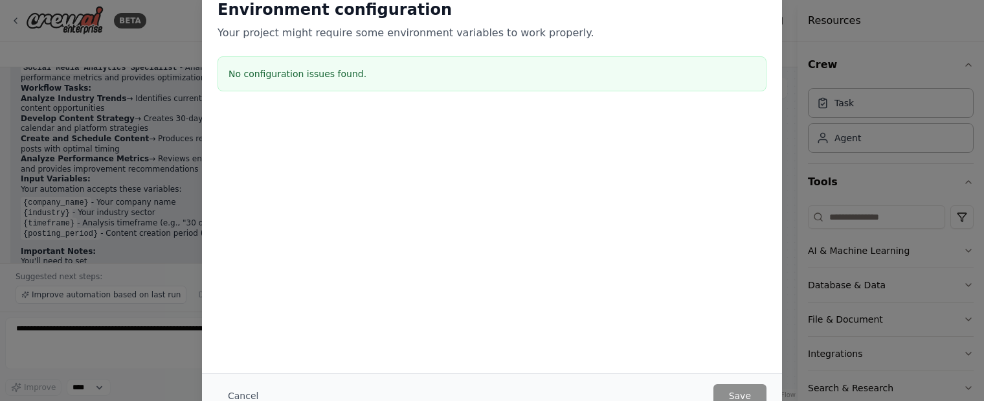
click at [245, 390] on button "Cancel" at bounding box center [242, 395] width 51 height 23
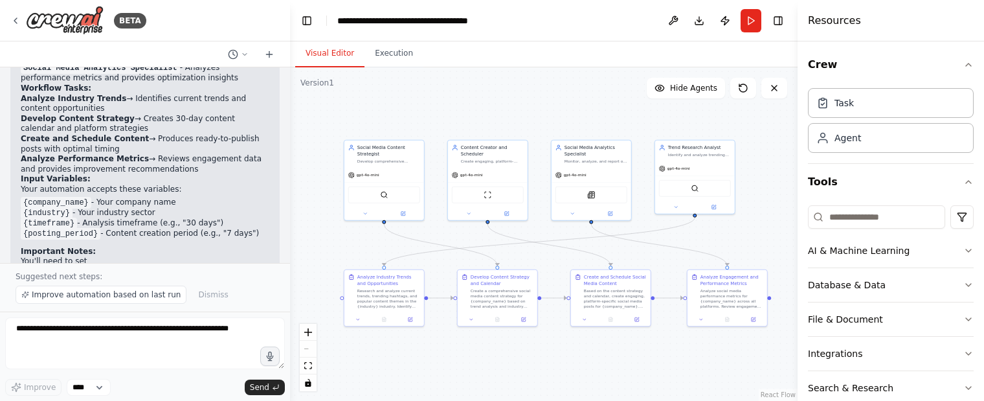
drag, startPoint x: 383, startPoint y: 115, endPoint x: 399, endPoint y: 107, distance: 18.3
click at [399, 107] on div ".deletable-edge-delete-btn { width: 20px; height: 20px; border: 0px solid #ffff…" at bounding box center [543, 233] width 507 height 333
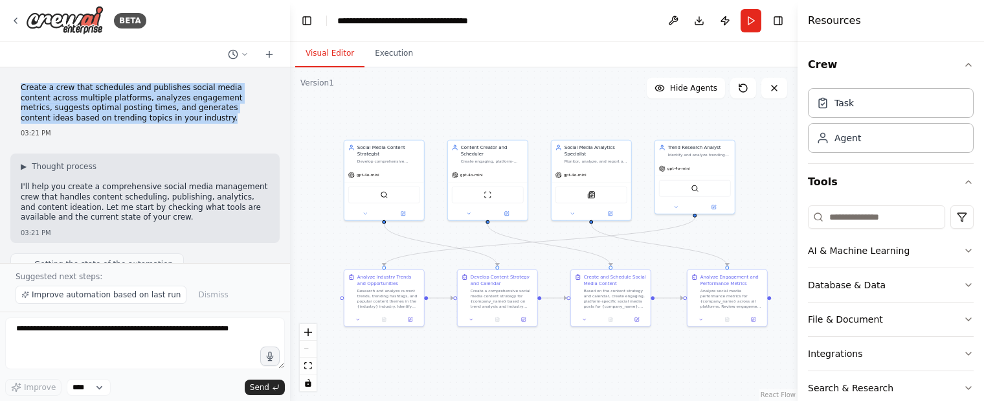
drag, startPoint x: 21, startPoint y: 86, endPoint x: 140, endPoint y: 115, distance: 122.6
click at [140, 115] on p "Create a crew that schedules and publishes social media content across multiple…" at bounding box center [145, 103] width 249 height 40
copy p "Create a crew that schedules and publishes social media content across multiple…"
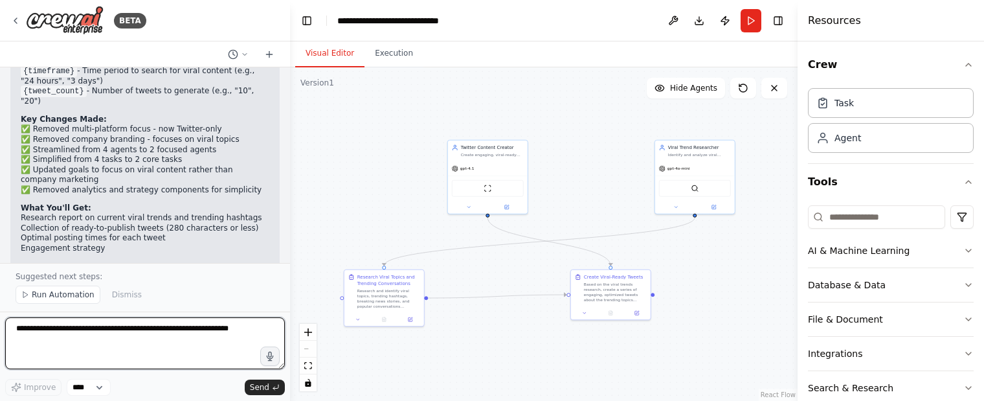
scroll to position [2482, 0]
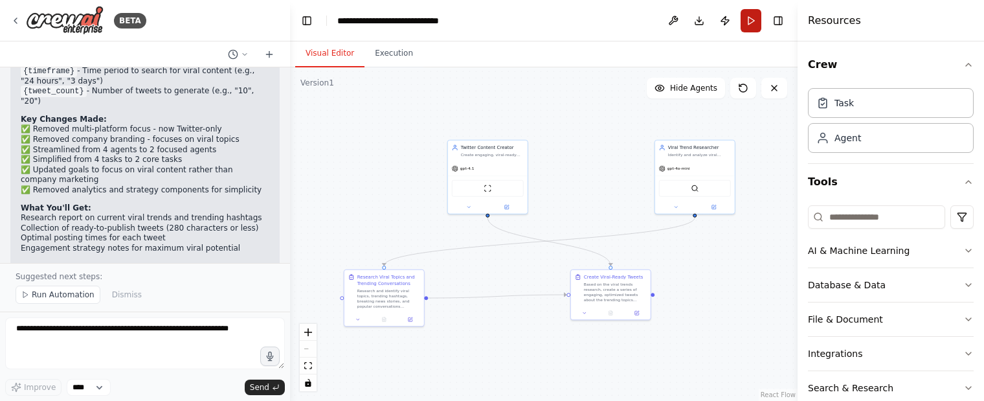
click at [748, 19] on button "Run" at bounding box center [751, 20] width 21 height 23
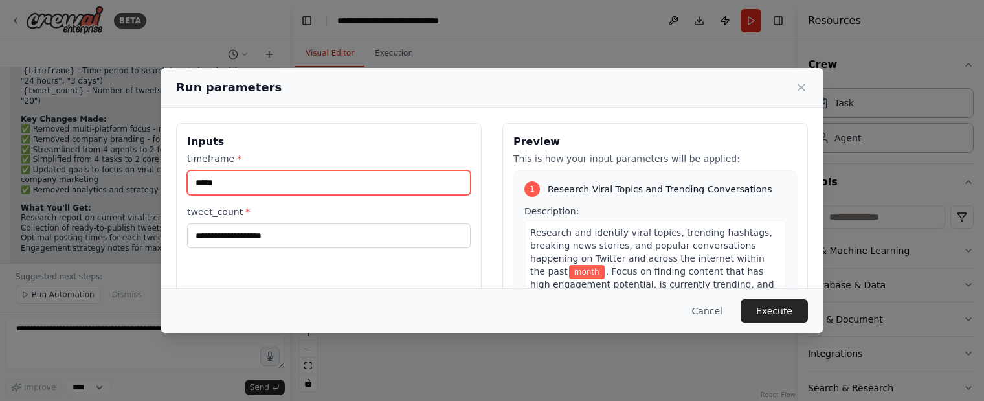
click at [256, 181] on input "*****" at bounding box center [329, 182] width 284 height 25
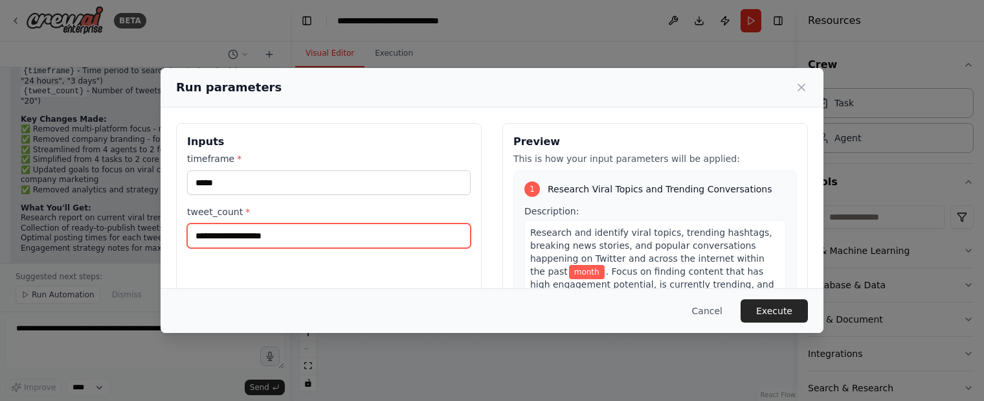
click at [287, 236] on input "tweet_count *" at bounding box center [329, 235] width 284 height 25
type input "*"
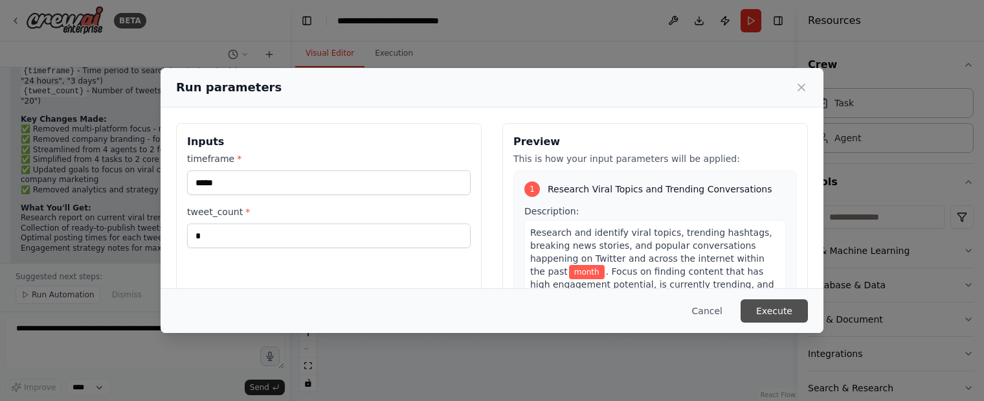
click at [786, 313] on button "Execute" at bounding box center [774, 310] width 67 height 23
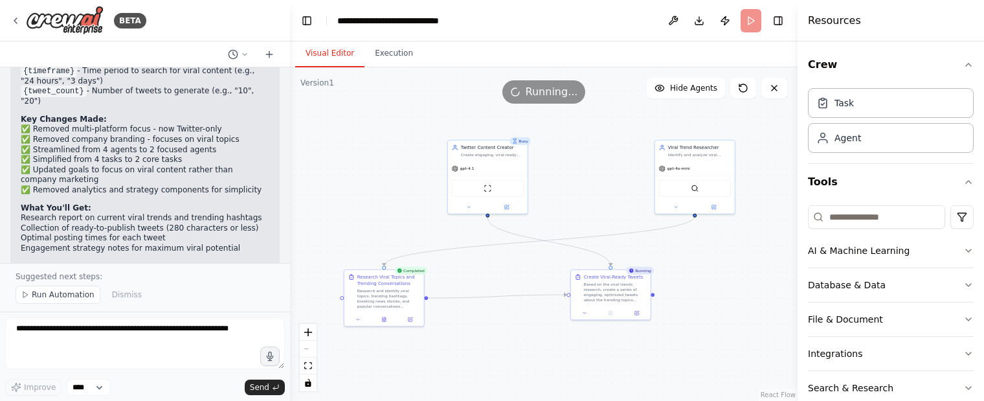
scroll to position [2418, 0]
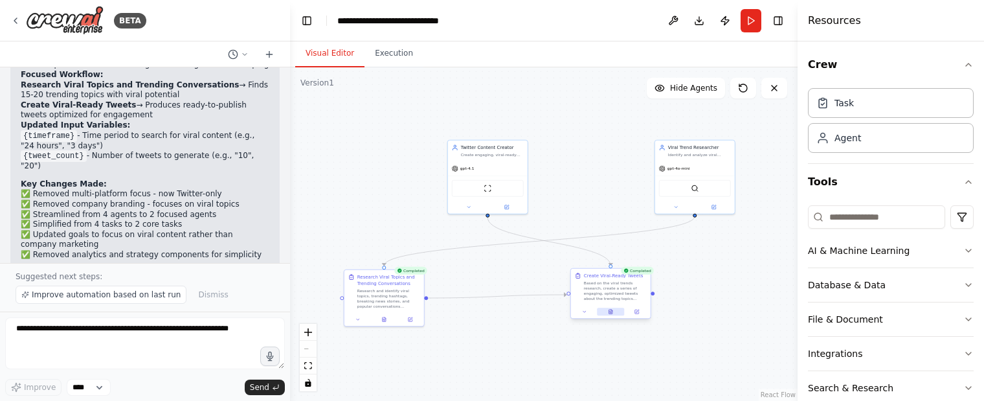
click at [607, 313] on button at bounding box center [610, 311] width 27 height 8
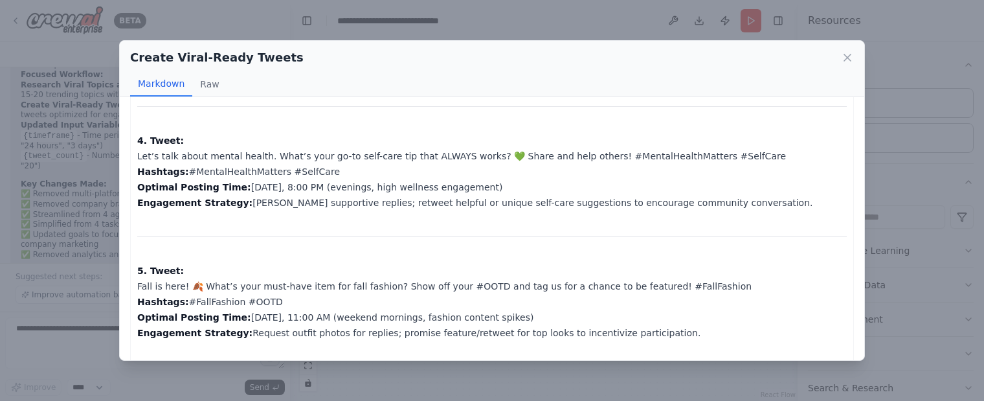
scroll to position [488, 0]
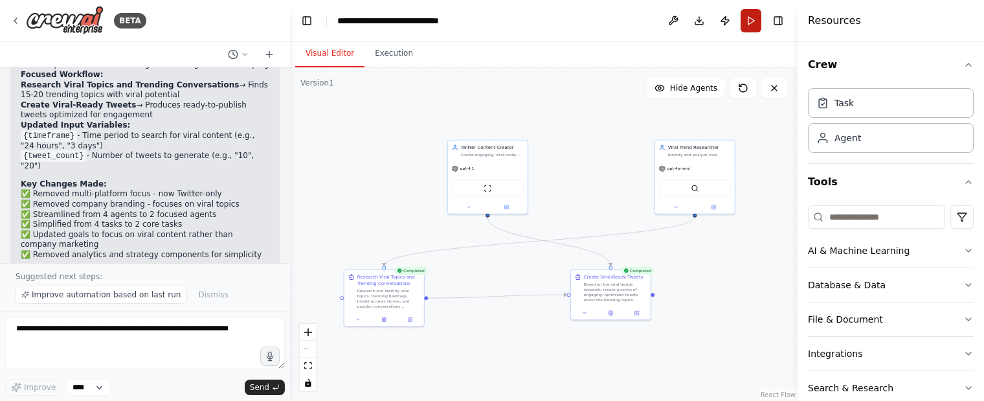
click at [748, 28] on button "Run" at bounding box center [751, 20] width 21 height 23
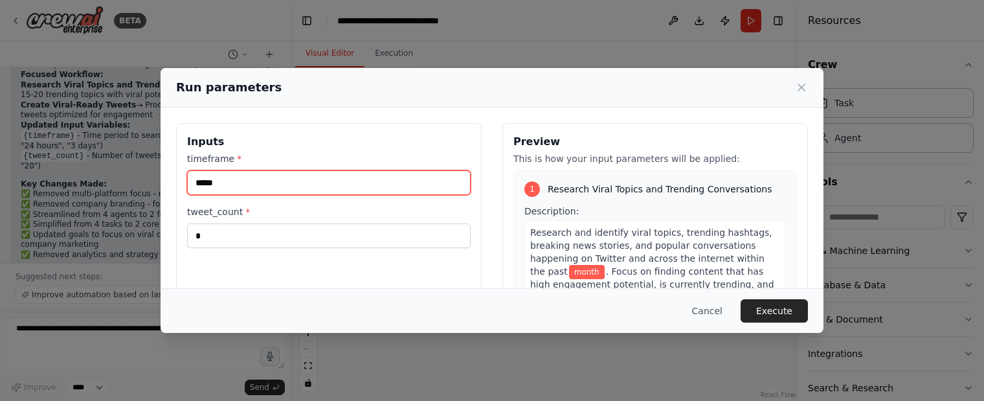
click at [227, 181] on input "*****" at bounding box center [329, 182] width 284 height 25
type input "********"
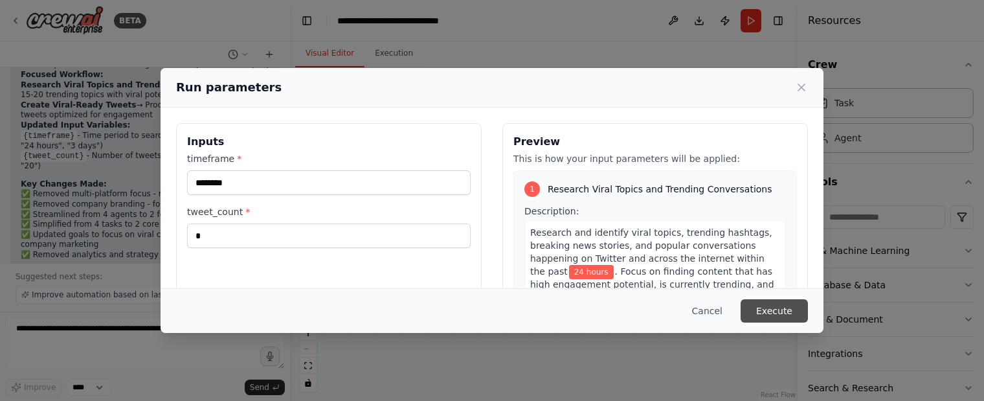
click at [769, 303] on button "Execute" at bounding box center [774, 310] width 67 height 23
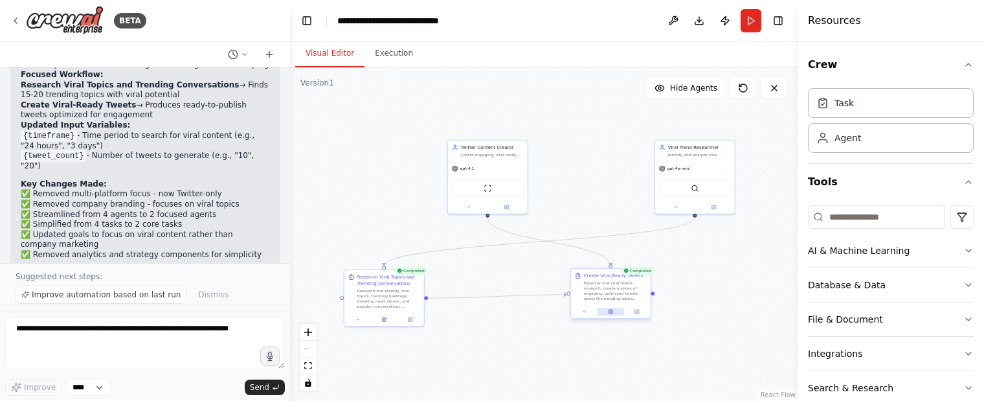
click at [610, 311] on icon at bounding box center [610, 311] width 3 height 5
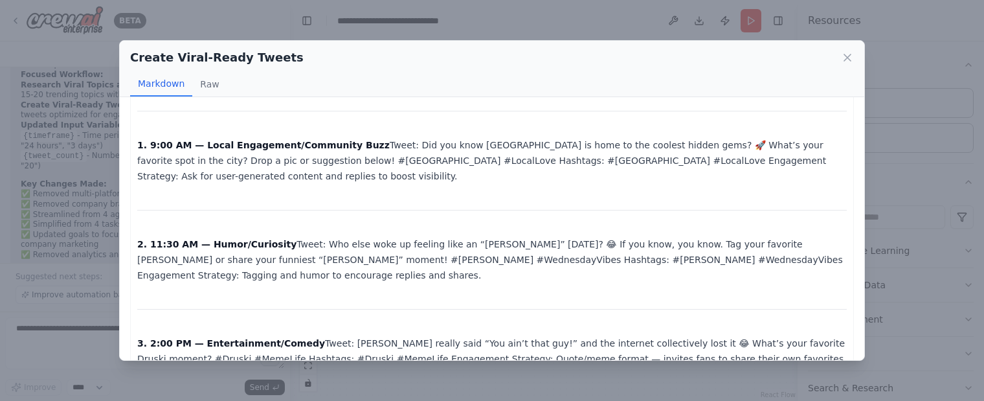
scroll to position [0, 0]
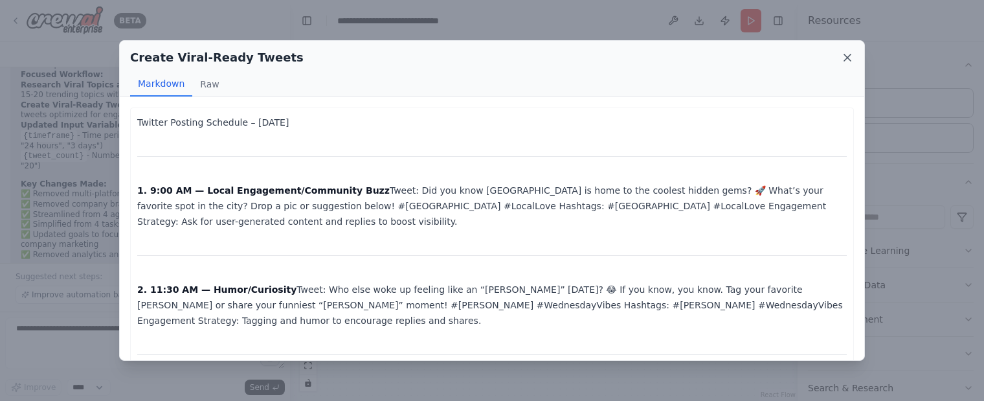
click at [849, 56] on icon at bounding box center [847, 57] width 6 height 6
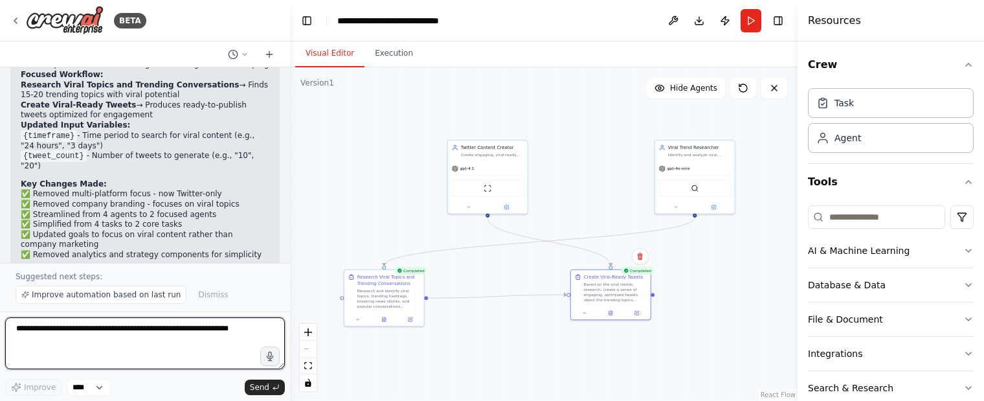
click at [118, 333] on textarea at bounding box center [145, 343] width 280 height 52
type textarea "**********"
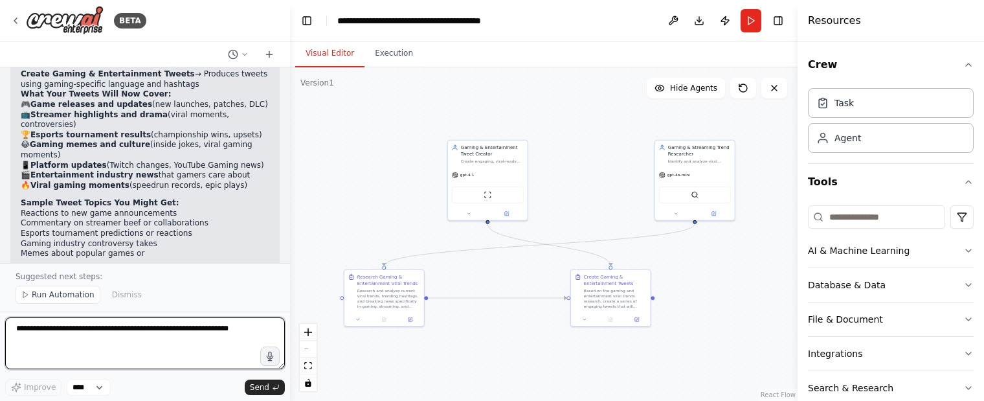
scroll to position [3309, 0]
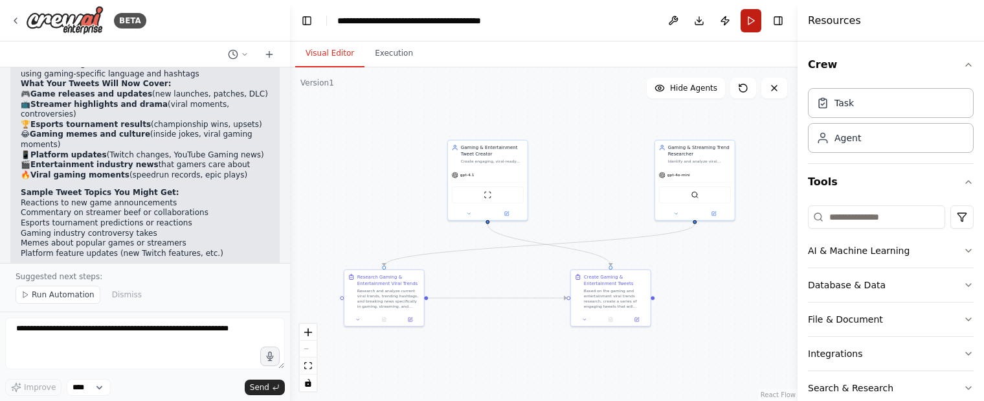
click at [749, 23] on button "Run" at bounding box center [751, 20] width 21 height 23
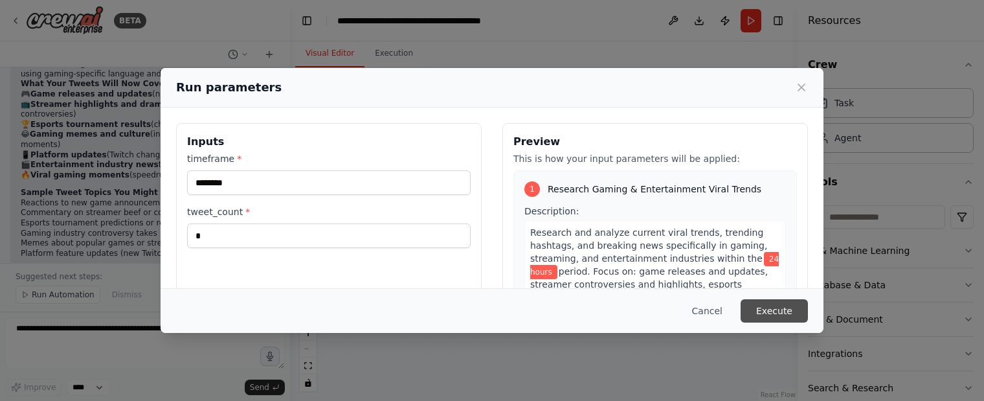
click at [775, 307] on button "Execute" at bounding box center [774, 310] width 67 height 23
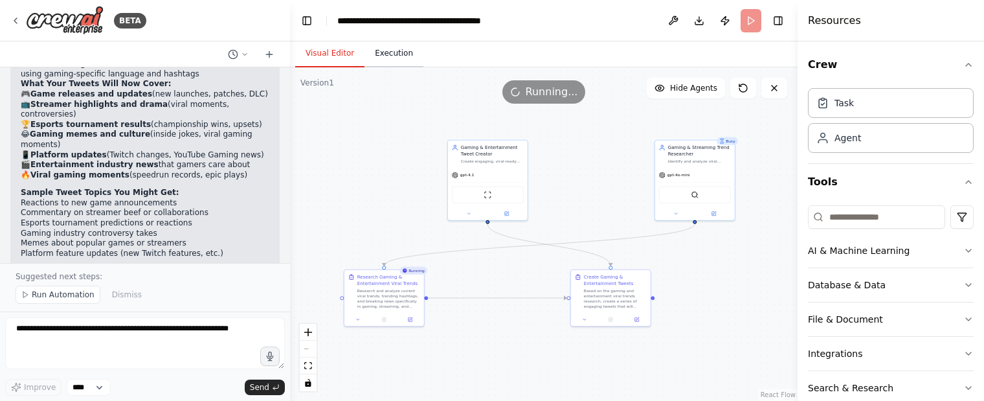
click at [381, 58] on button "Execution" at bounding box center [393, 53] width 59 height 27
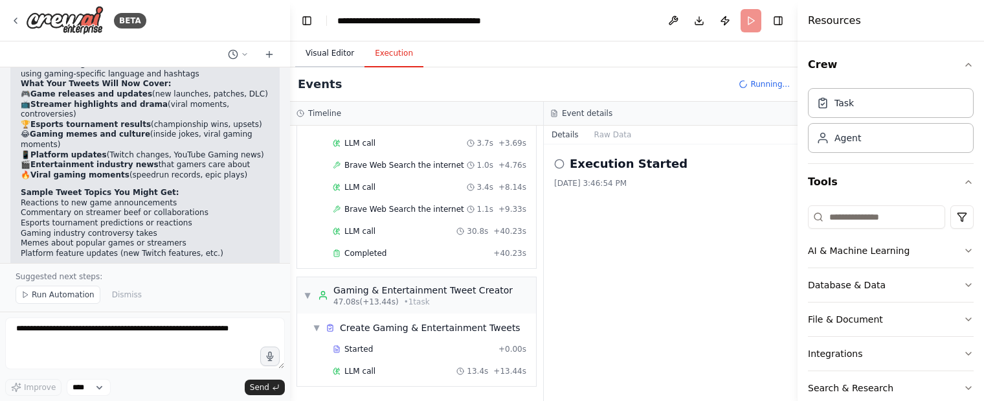
scroll to position [131, 0]
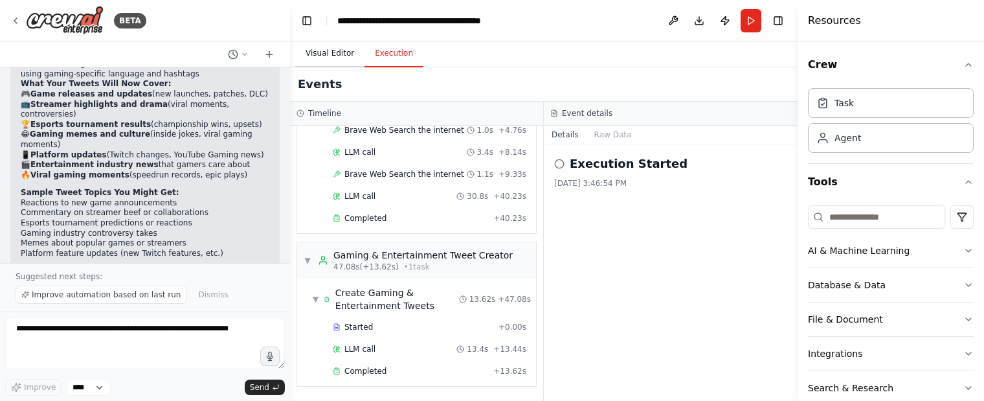
click at [322, 56] on button "Visual Editor" at bounding box center [329, 53] width 69 height 27
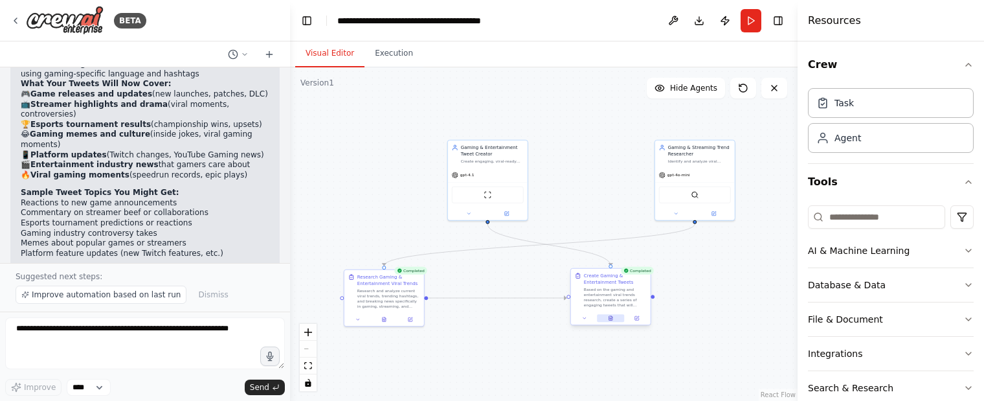
click at [611, 320] on icon at bounding box center [610, 317] width 5 height 5
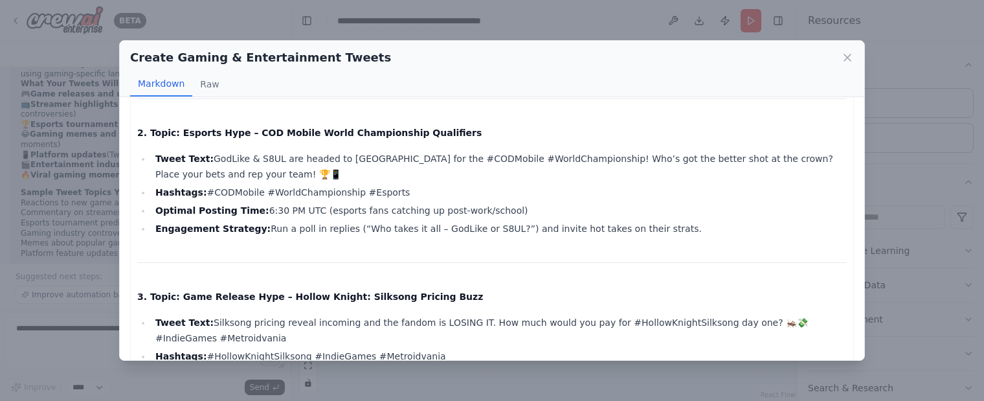
scroll to position [0, 0]
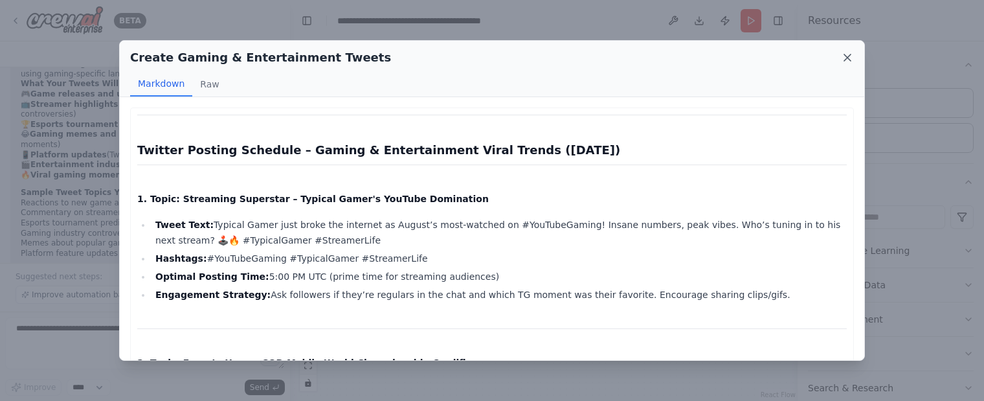
click at [852, 54] on icon at bounding box center [847, 57] width 13 height 13
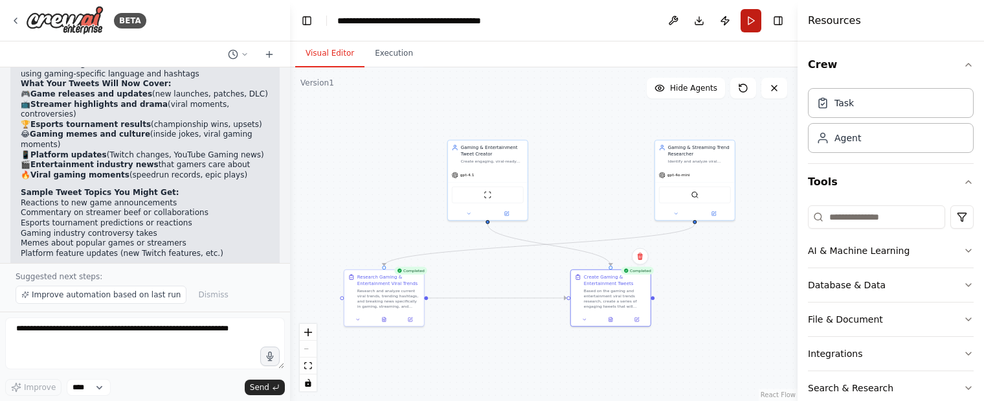
click at [752, 23] on button "Run" at bounding box center [751, 20] width 21 height 23
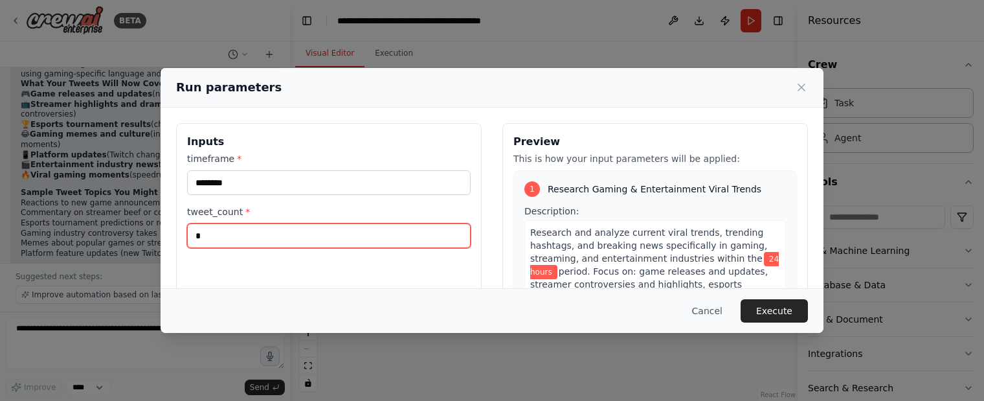
click at [238, 229] on input "*" at bounding box center [329, 235] width 284 height 25
type input "**"
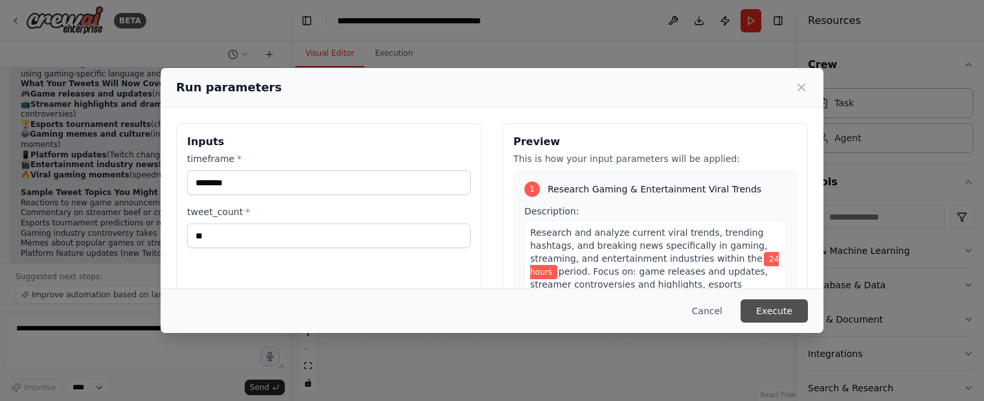
click at [772, 312] on button "Execute" at bounding box center [774, 310] width 67 height 23
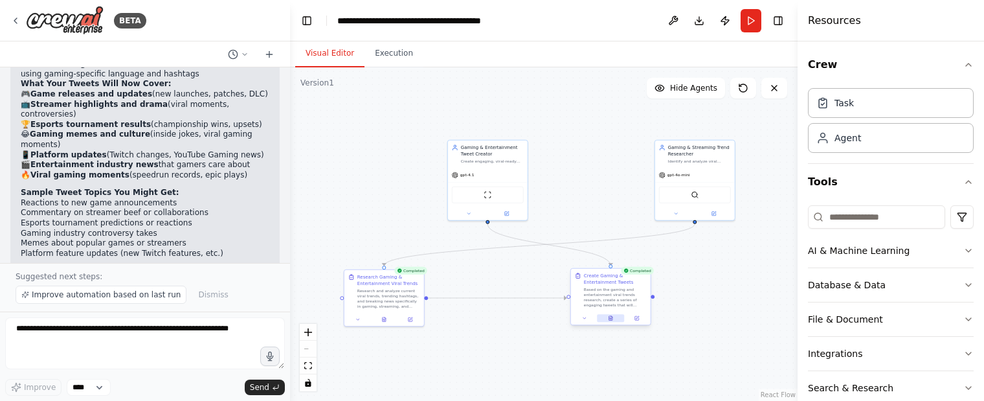
click at [611, 316] on icon at bounding box center [611, 316] width 1 height 1
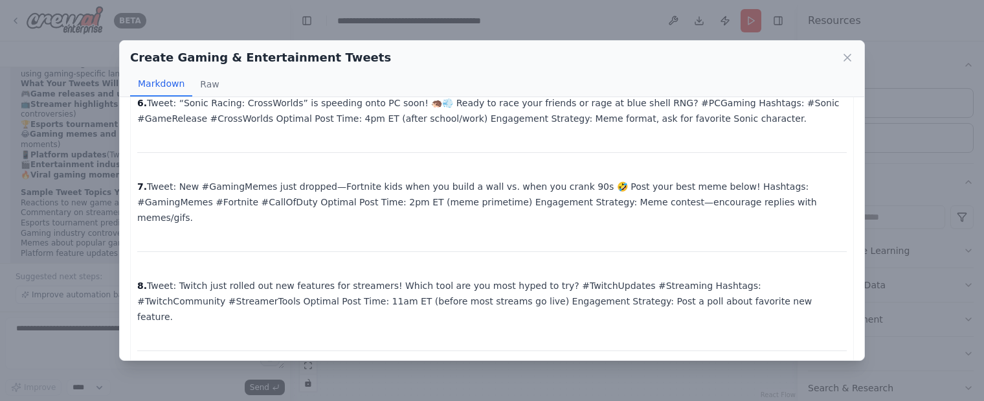
scroll to position [647, 0]
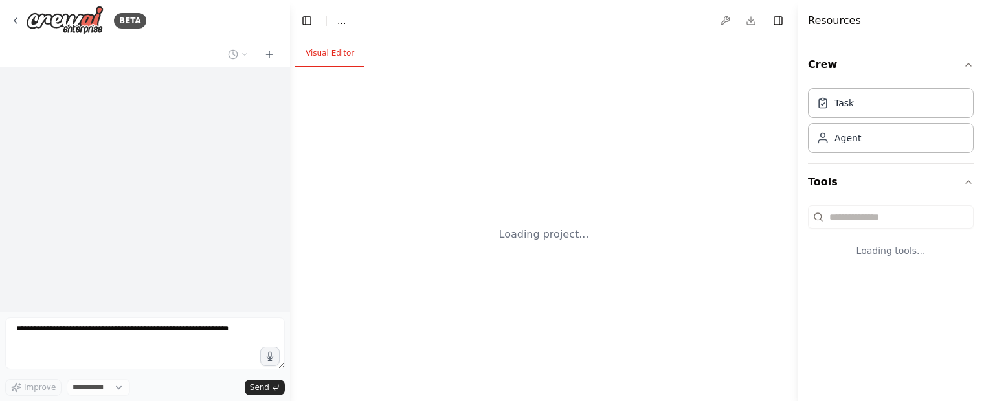
select select "****"
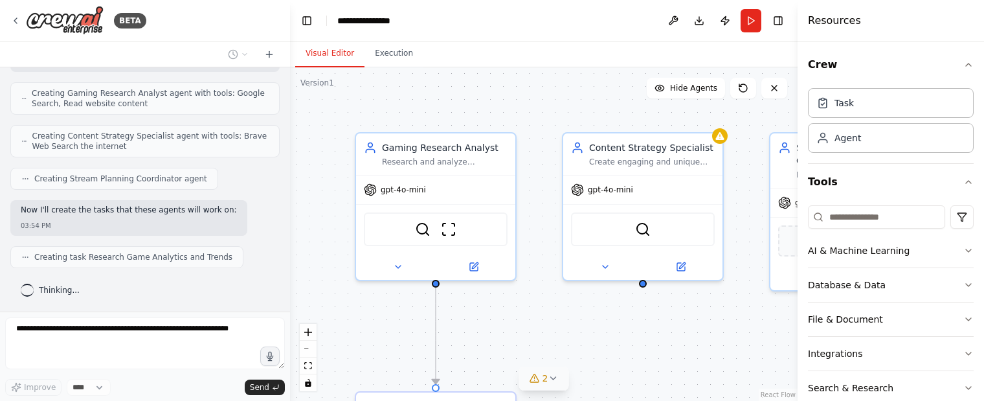
scroll to position [281, 0]
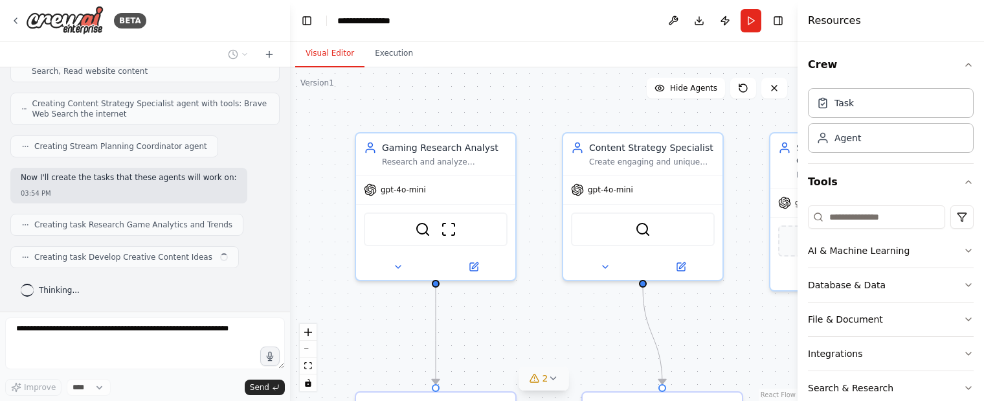
click at [552, 372] on button "2" at bounding box center [544, 378] width 50 height 24
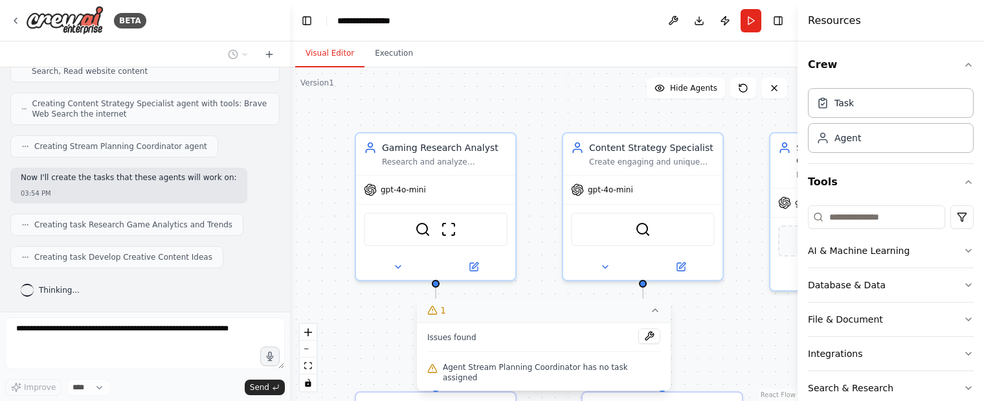
click at [650, 315] on icon at bounding box center [655, 310] width 10 height 10
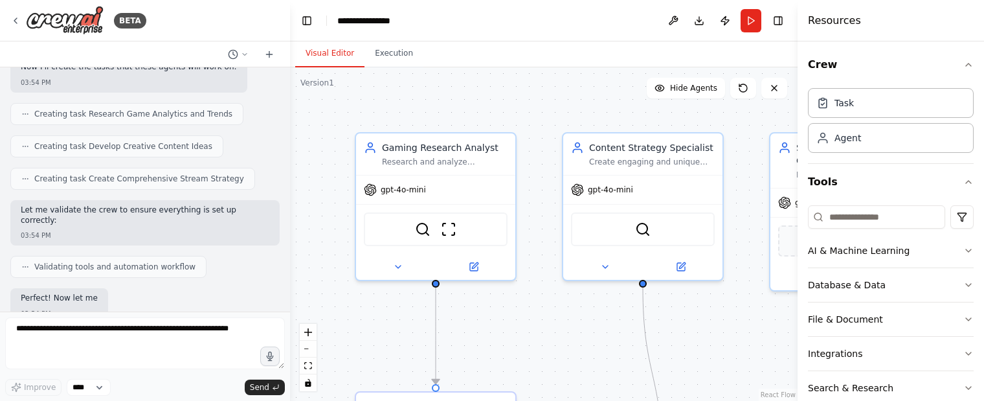
scroll to position [469, 0]
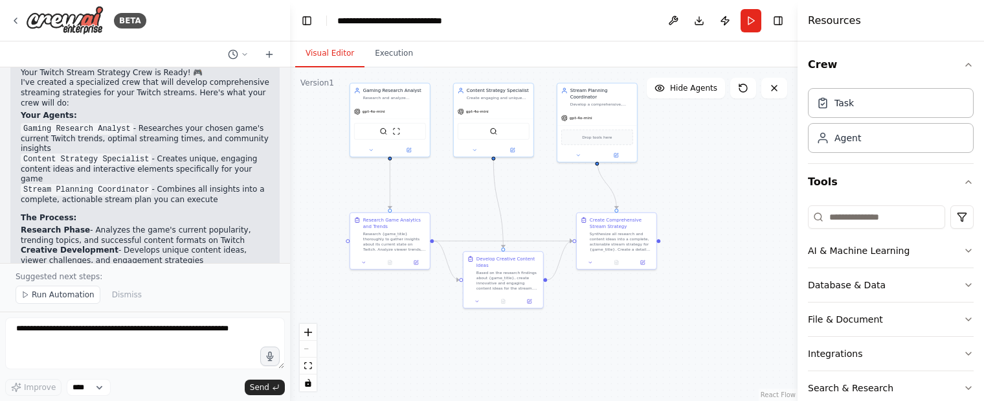
drag, startPoint x: 630, startPoint y: 242, endPoint x: 552, endPoint y: 199, distance: 89.8
click at [552, 199] on div ".deletable-edge-delete-btn { width: 20px; height: 20px; border: 0px solid #ffff…" at bounding box center [543, 233] width 507 height 333
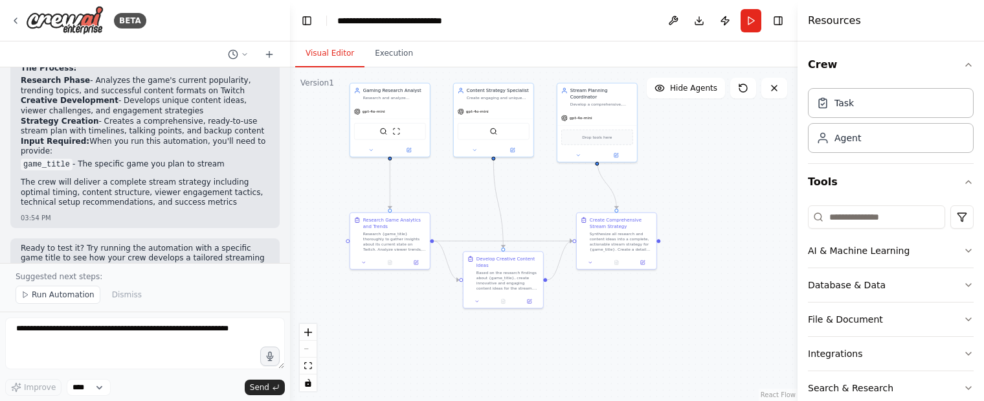
scroll to position [855, 0]
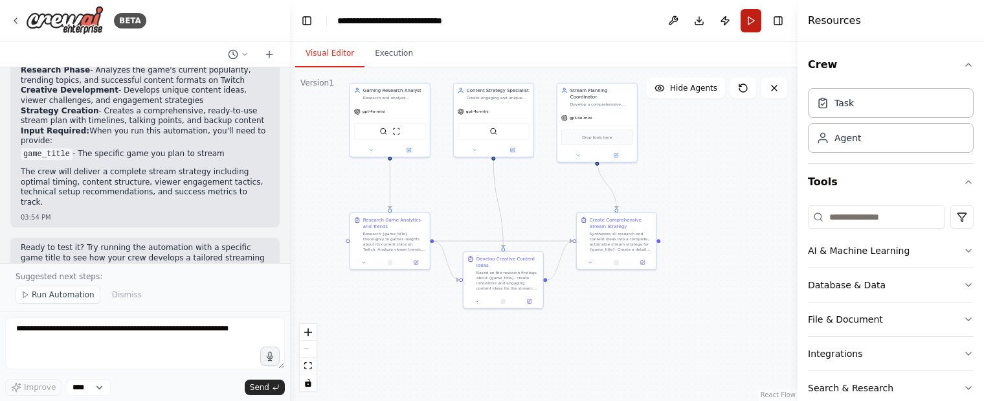
click at [750, 17] on button "Run" at bounding box center [751, 20] width 21 height 23
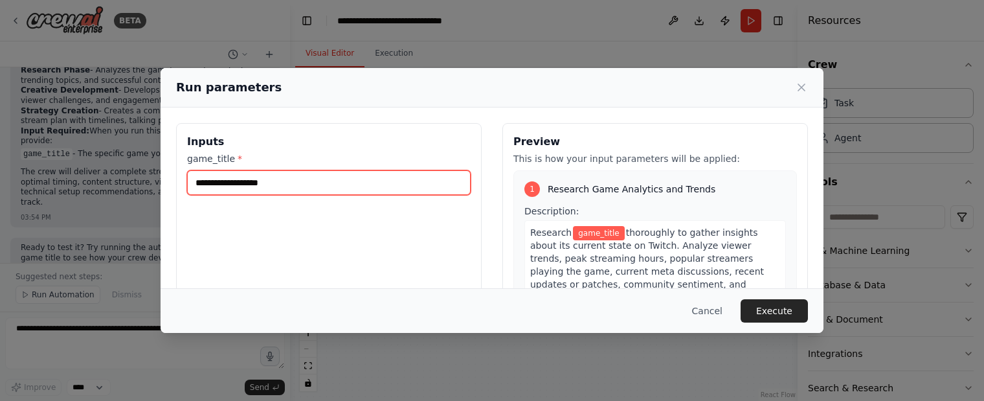
click at [295, 181] on input "game_title *" at bounding box center [329, 182] width 284 height 25
type input "**********"
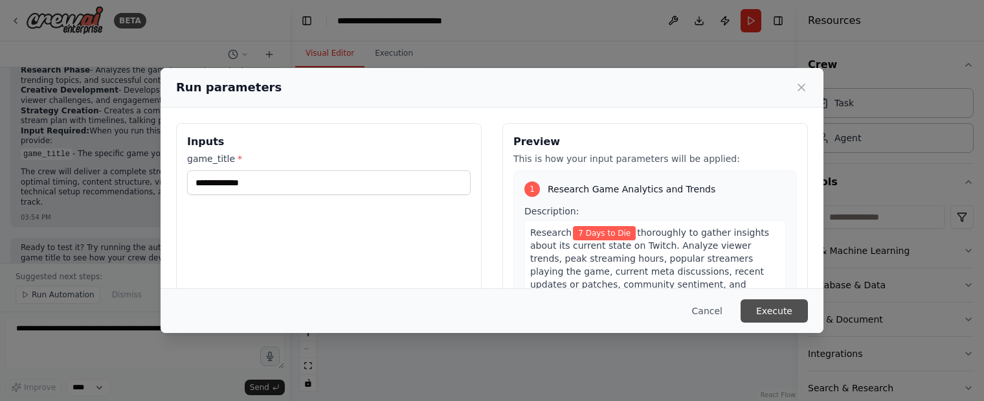
click at [783, 309] on button "Execute" at bounding box center [774, 310] width 67 height 23
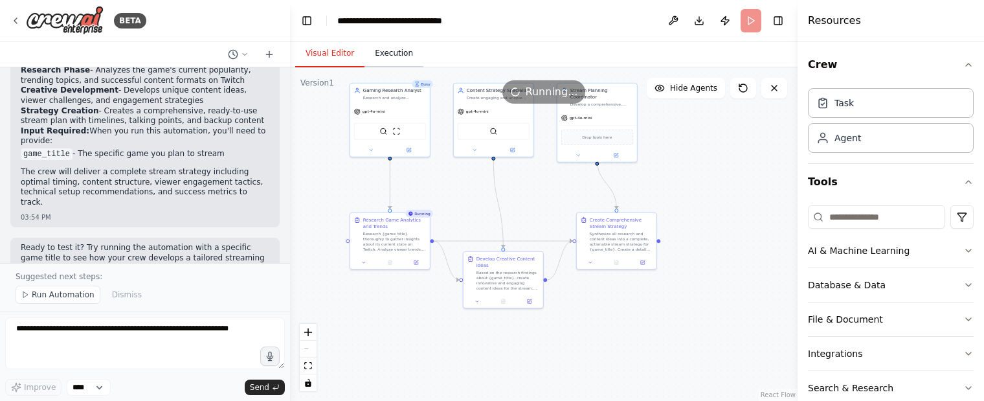
click at [396, 54] on button "Execution" at bounding box center [393, 53] width 59 height 27
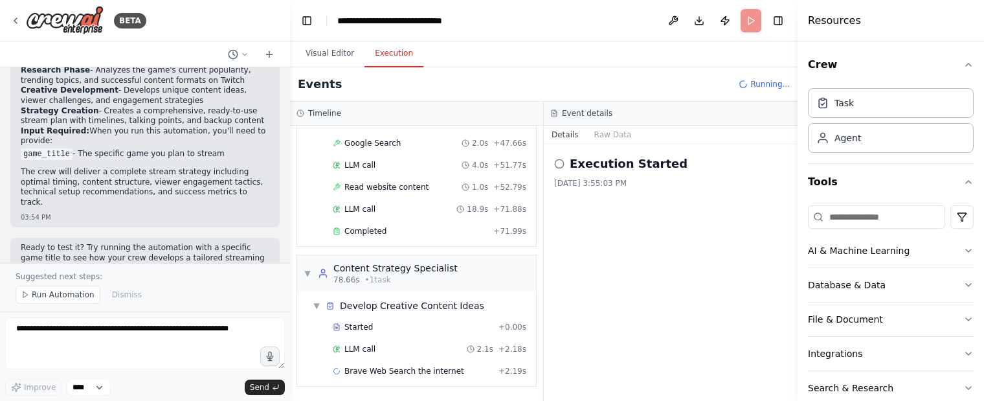
scroll to position [515, 0]
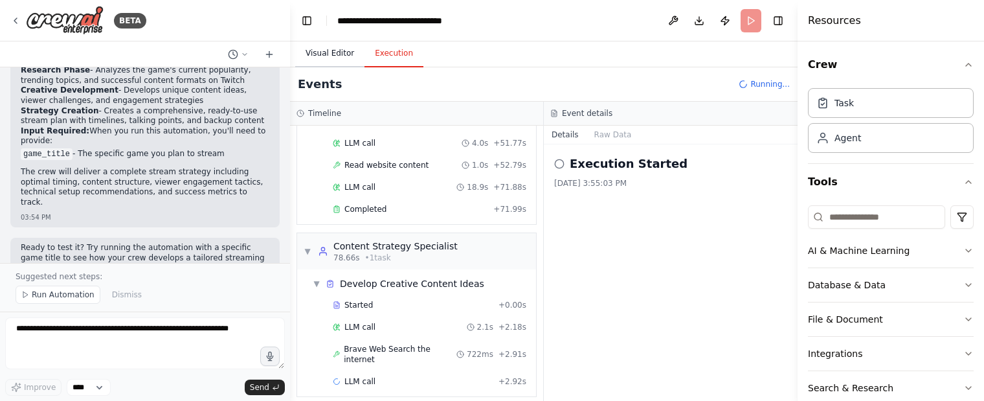
click at [316, 40] on button "Visual Editor" at bounding box center [329, 53] width 69 height 27
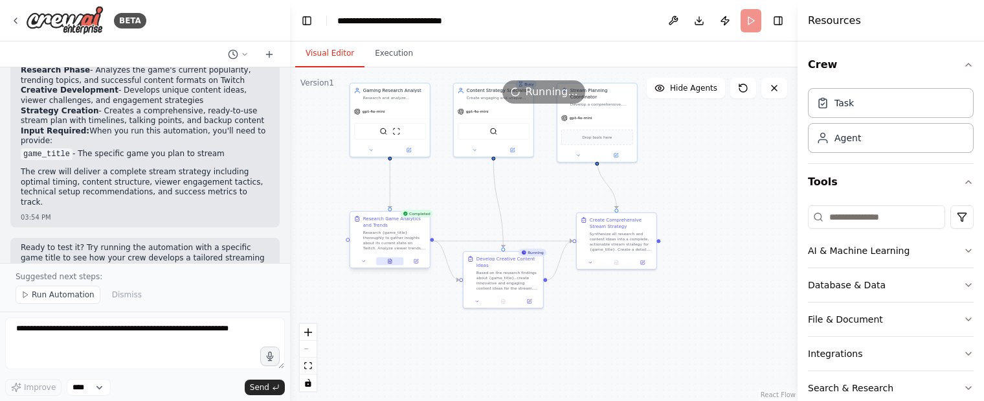
click at [388, 263] on icon at bounding box center [389, 260] width 5 height 5
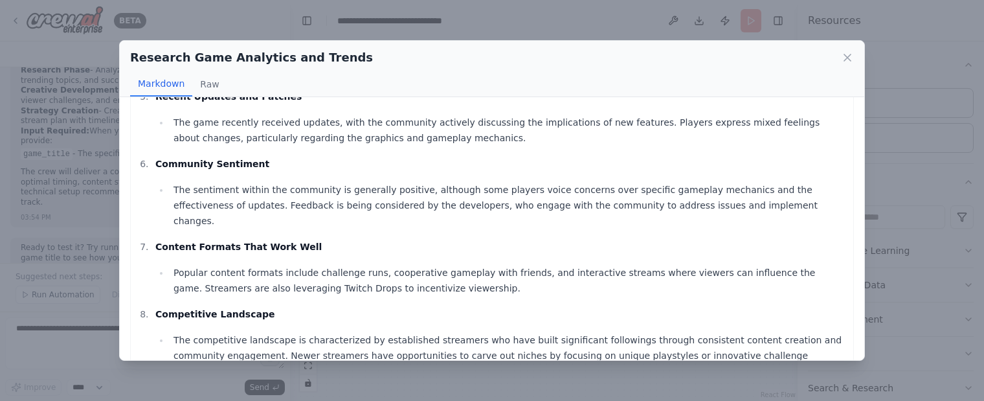
scroll to position [536, 0]
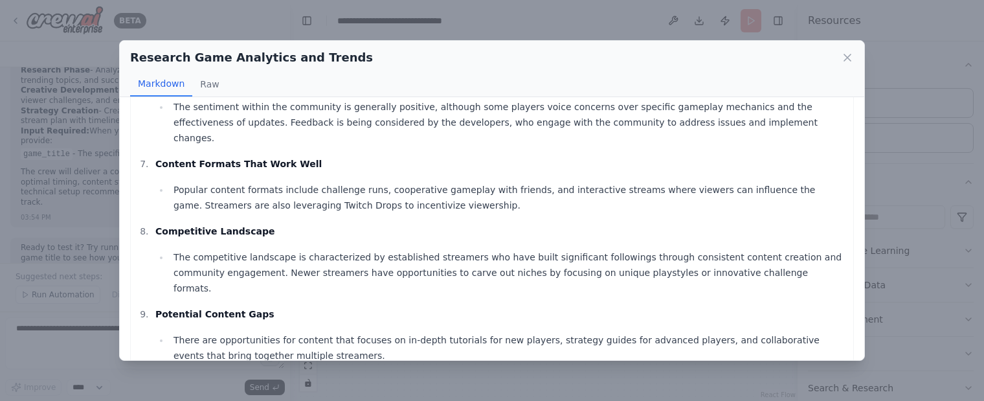
click at [586, 383] on div "Research Game Analytics and Trends Markdown Raw Comprehensive Research Report o…" at bounding box center [492, 200] width 984 height 401
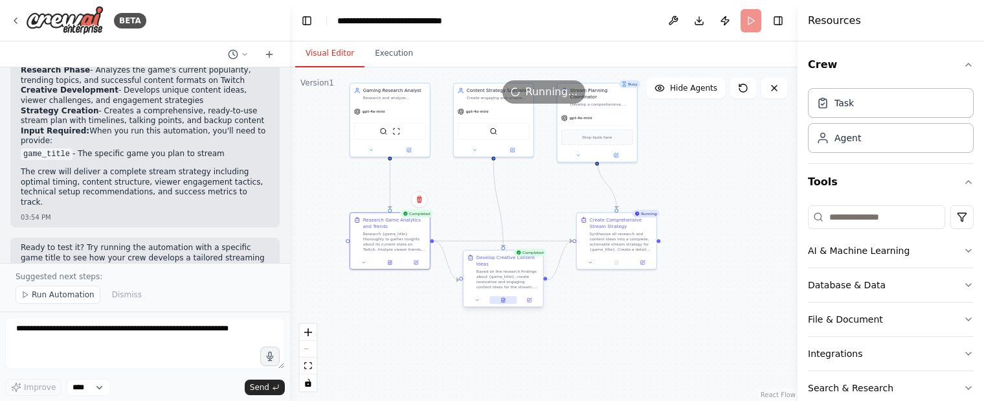
click at [500, 300] on icon at bounding box center [502, 299] width 5 height 5
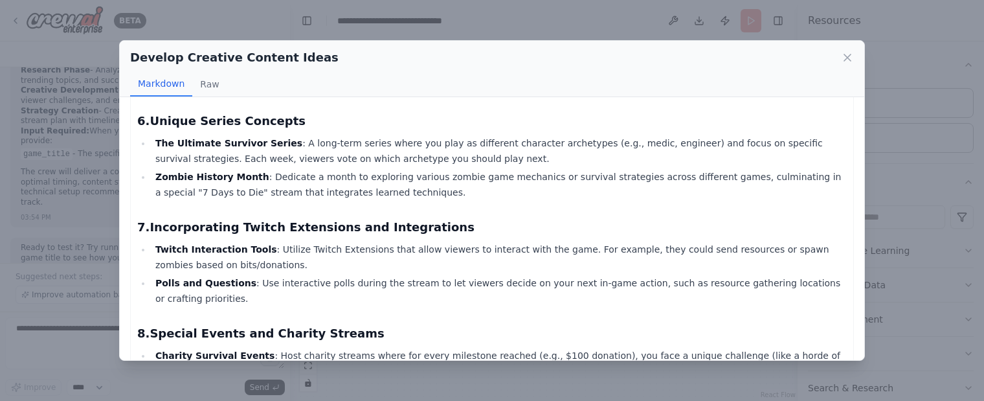
scroll to position [678, 0]
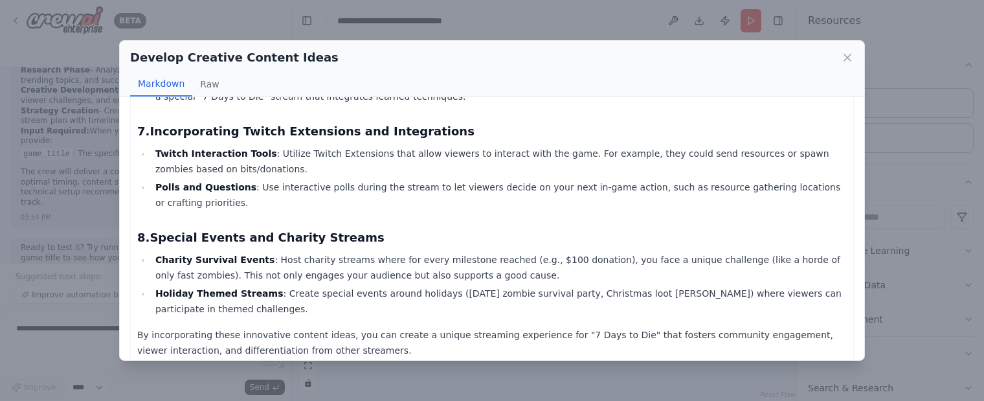
click at [533, 379] on div "Develop Creative Content Ideas Markdown Raw Here are some innovative and engagi…" at bounding box center [492, 200] width 984 height 401
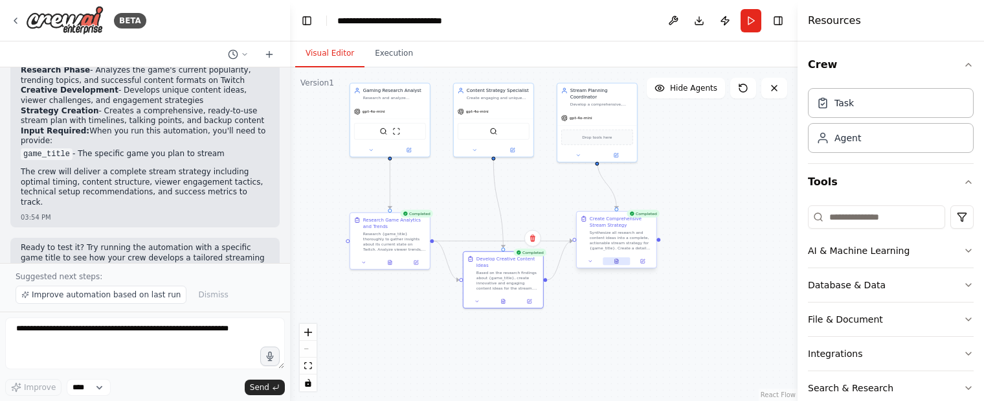
click at [616, 262] on icon at bounding box center [616, 261] width 3 height 5
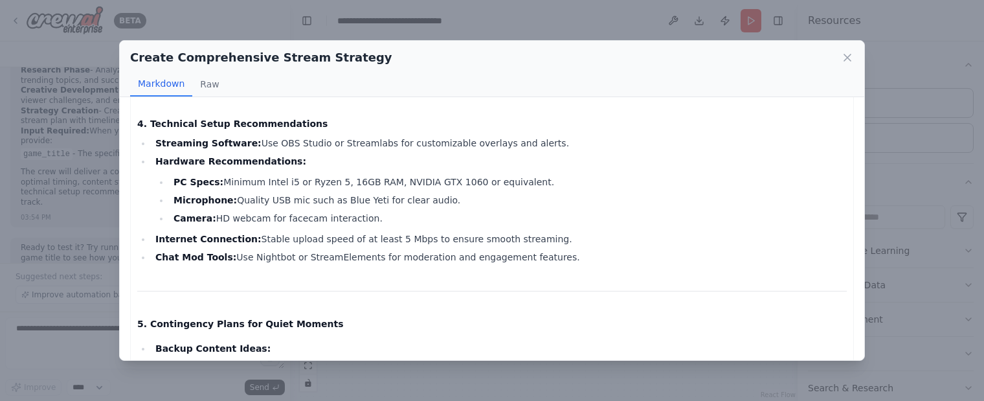
scroll to position [0, 0]
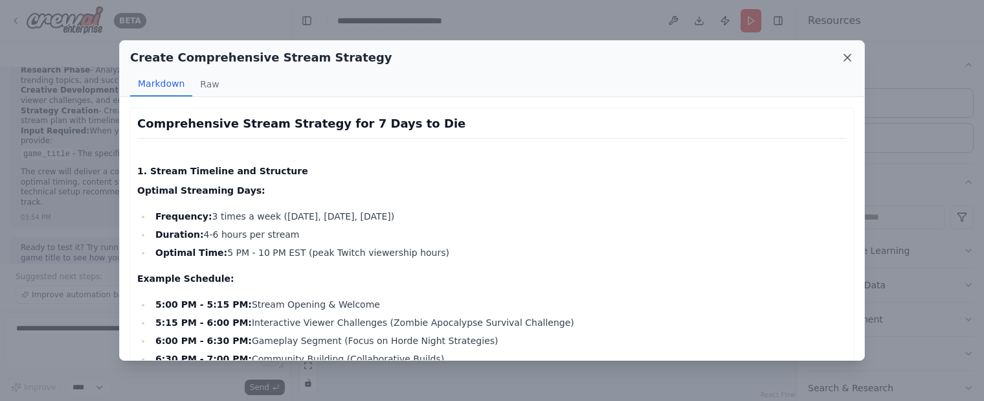
click at [847, 58] on icon at bounding box center [847, 57] width 6 height 6
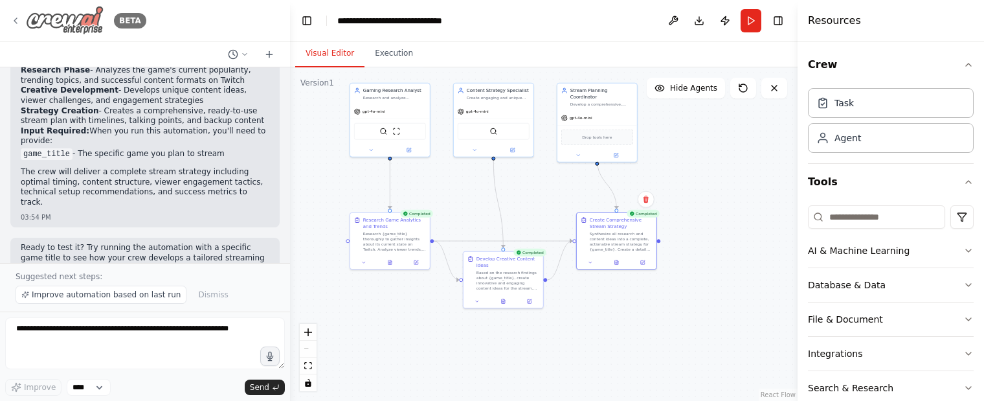
click at [17, 21] on icon at bounding box center [15, 21] width 10 height 10
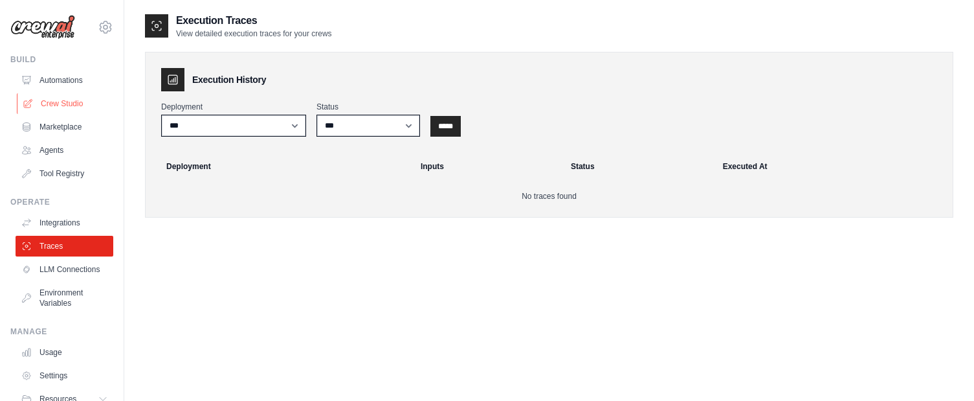
click at [67, 101] on link "Crew Studio" at bounding box center [66, 103] width 98 height 21
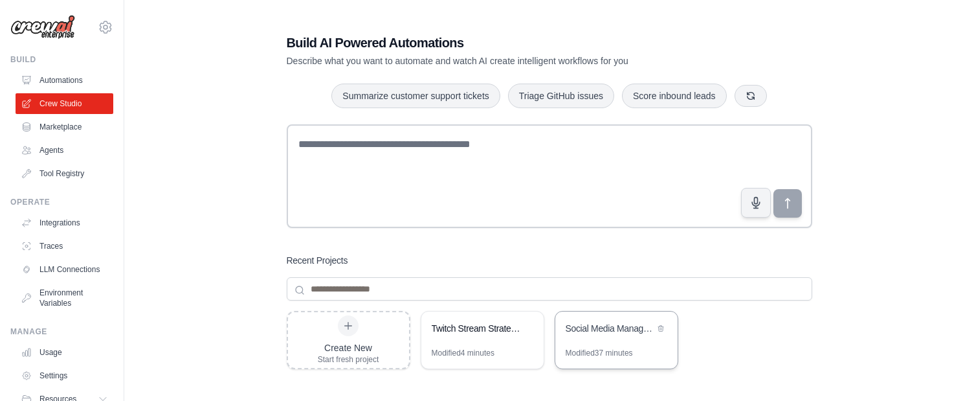
click at [619, 334] on div "Social Media Management & Analytics Crew" at bounding box center [610, 328] width 89 height 13
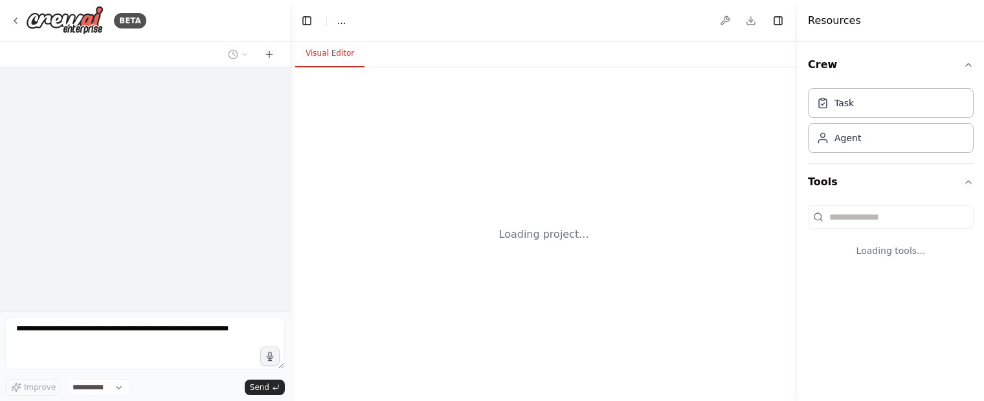
select select "****"
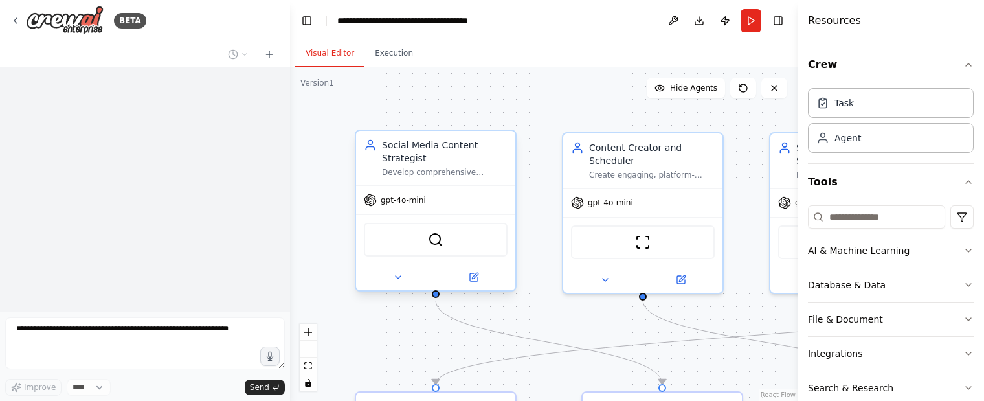
scroll to position [1153, 0]
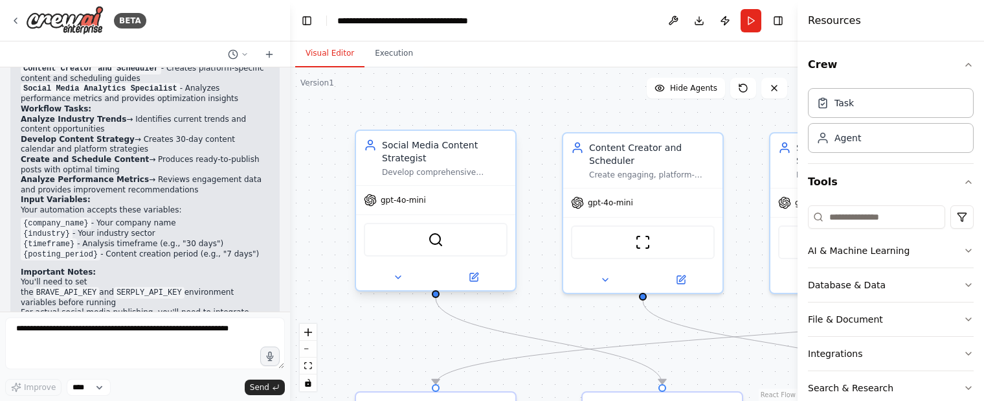
click at [407, 201] on span "gpt-4o-mini" at bounding box center [403, 200] width 45 height 10
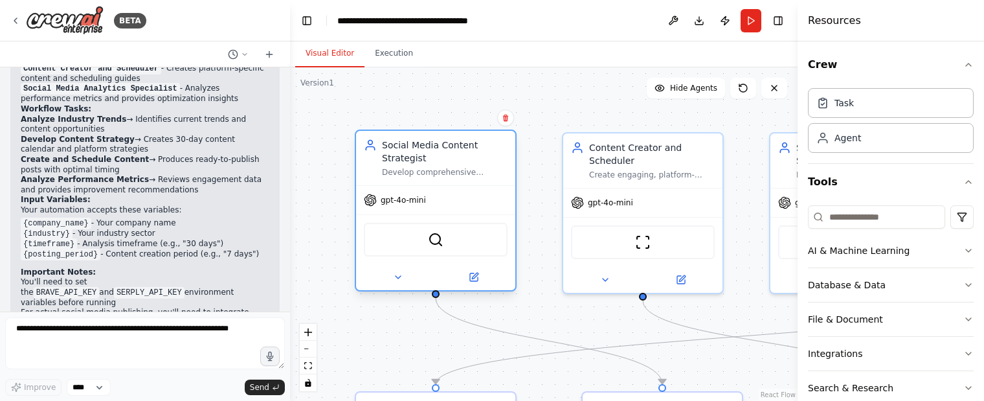
scroll to position [1142, 0]
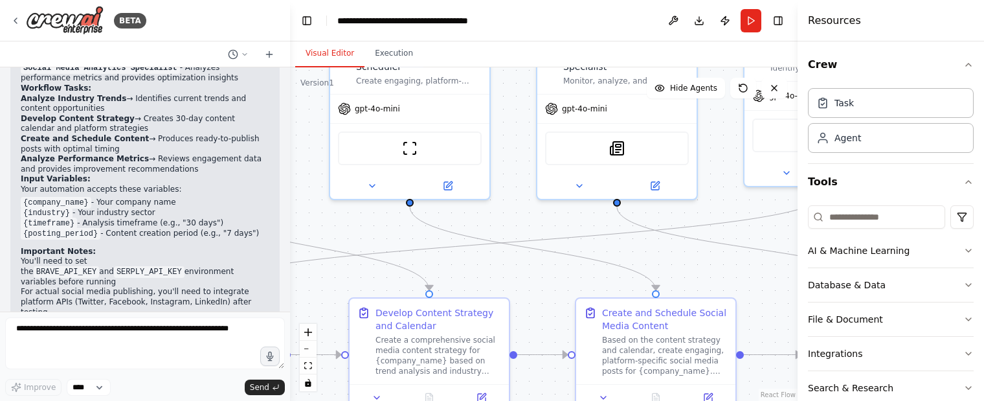
drag, startPoint x: 717, startPoint y: 364, endPoint x: 484, endPoint y: 271, distance: 251.2
click at [484, 271] on div ".deletable-edge-delete-btn { width: 20px; height: 20px; border: 0px solid #ffff…" at bounding box center [543, 233] width 507 height 333
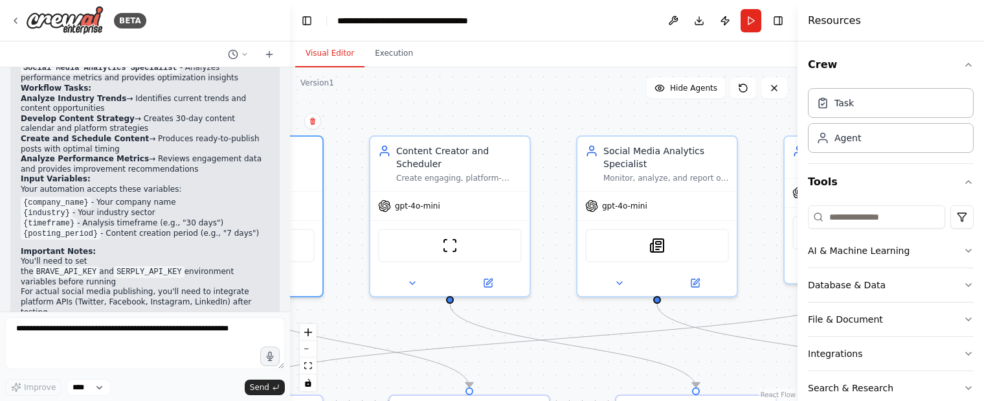
drag, startPoint x: 510, startPoint y: 195, endPoint x: 550, endPoint y: 292, distance: 105.1
click at [550, 292] on div ".deletable-edge-delete-btn { width: 20px; height: 20px; border: 0px solid #ffff…" at bounding box center [543, 233] width 507 height 333
click at [489, 280] on icon at bounding box center [489, 279] width 6 height 6
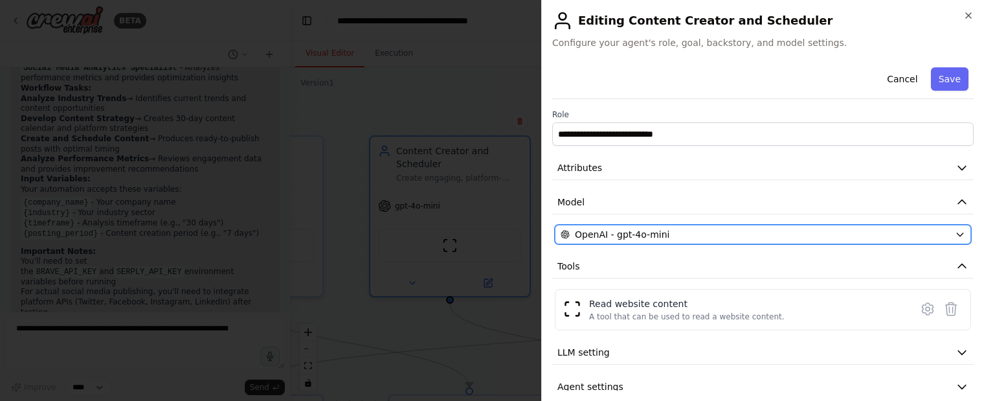
click at [651, 232] on span "OpenAI - gpt-4o-mini" at bounding box center [622, 234] width 95 height 13
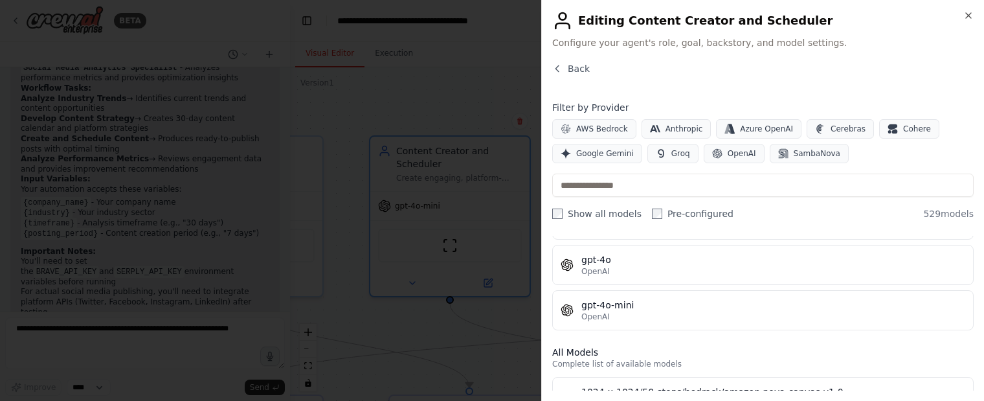
scroll to position [194, 0]
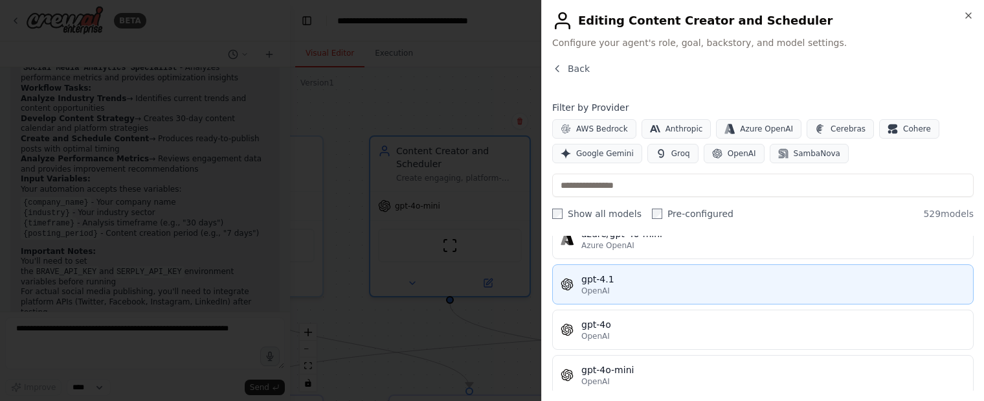
click at [640, 284] on div "gpt-4.1" at bounding box center [773, 279] width 384 height 13
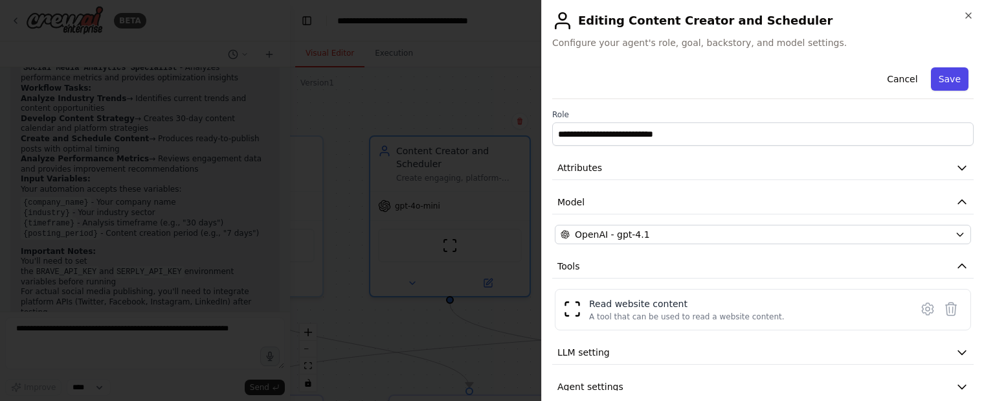
click at [940, 74] on button "Save" at bounding box center [950, 78] width 38 height 23
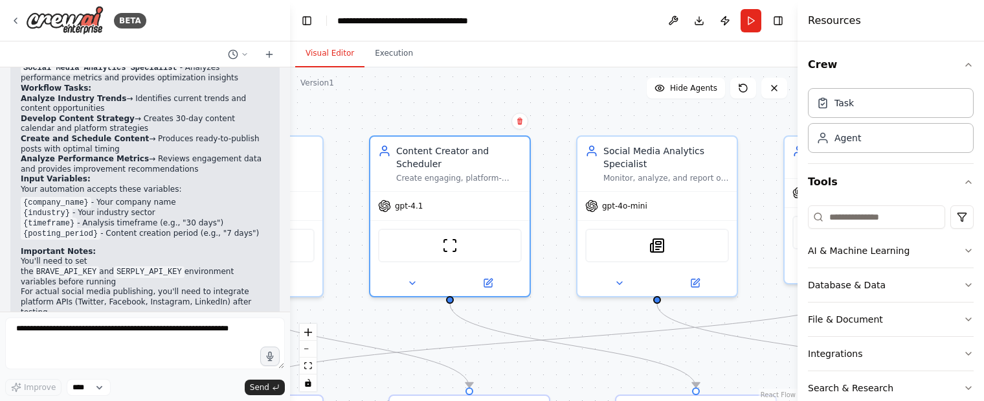
click at [566, 105] on div ".deletable-edge-delete-btn { width: 20px; height: 20px; border: 0px solid #ffff…" at bounding box center [543, 233] width 507 height 333
click at [751, 21] on button "Run" at bounding box center [751, 20] width 21 height 23
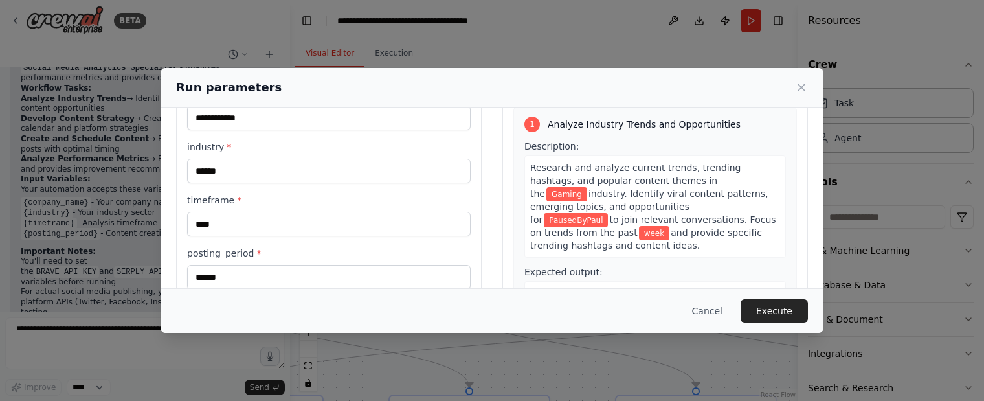
scroll to position [129, 0]
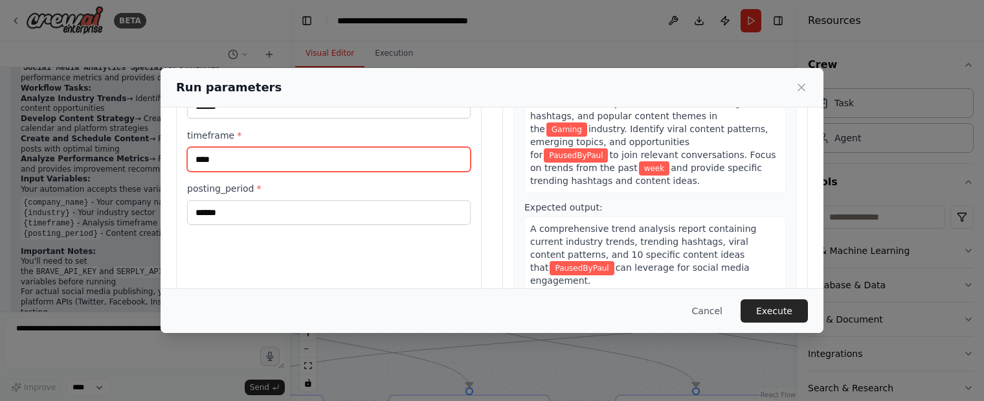
click at [221, 155] on input "****" at bounding box center [329, 159] width 284 height 25
click at [236, 159] on input "****" at bounding box center [329, 159] width 284 height 25
type input "*****"
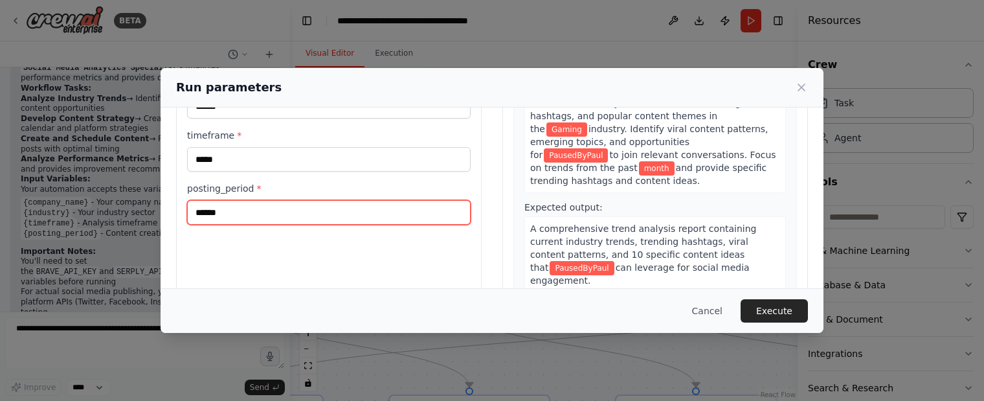
click at [251, 206] on input "******" at bounding box center [329, 212] width 284 height 25
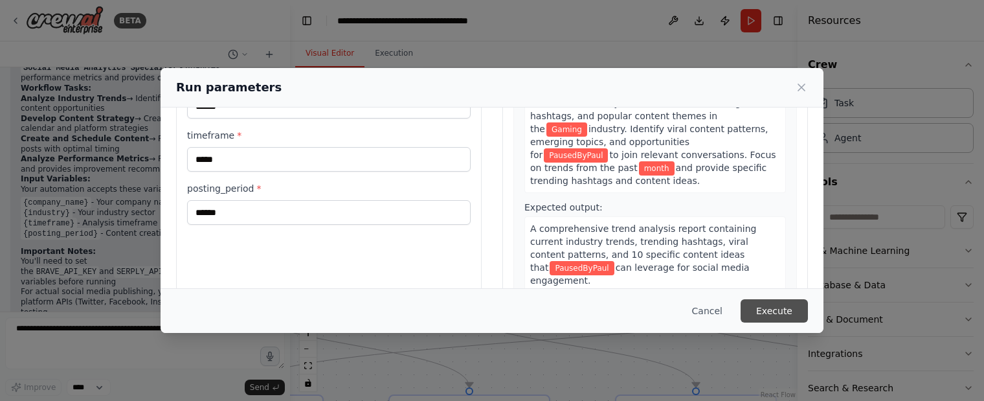
click at [784, 309] on button "Execute" at bounding box center [774, 310] width 67 height 23
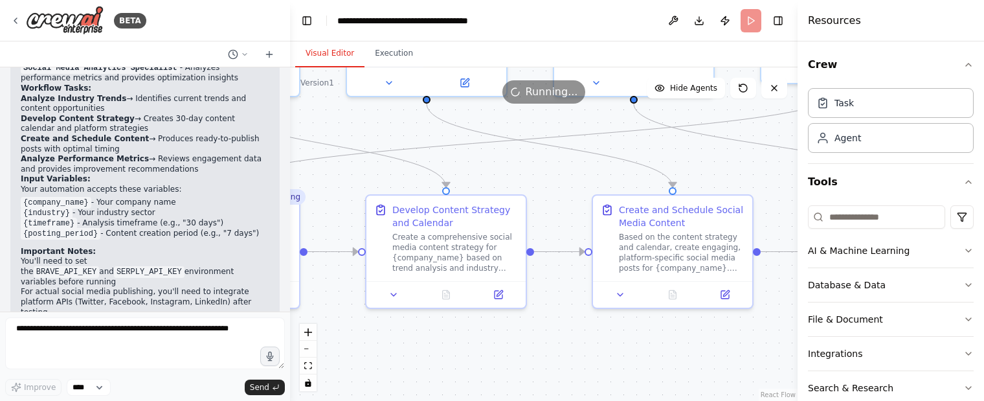
drag, startPoint x: 552, startPoint y: 315, endPoint x: 528, endPoint y: 115, distance: 201.4
click at [528, 115] on div ".deletable-edge-delete-btn { width: 20px; height: 20px; border: 0px solid #ffff…" at bounding box center [543, 233] width 507 height 333
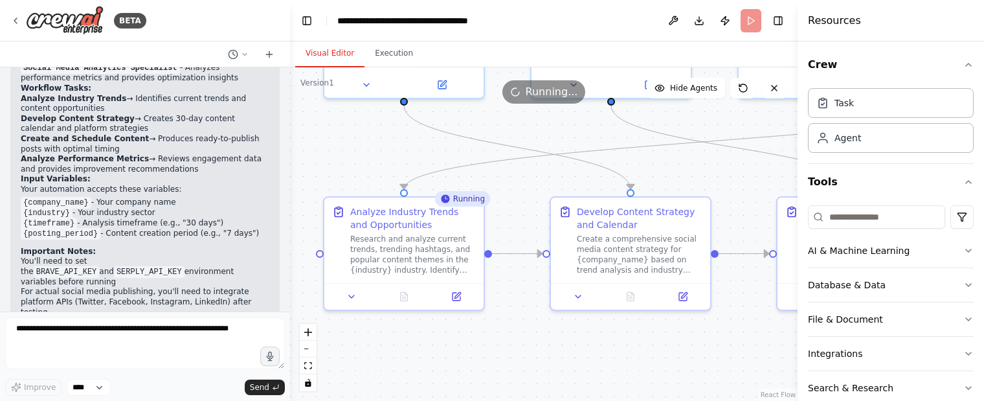
drag, startPoint x: 379, startPoint y: 340, endPoint x: 563, endPoint y: 342, distance: 184.5
click at [563, 342] on div ".deletable-edge-delete-btn { width: 20px; height: 20px; border: 0px solid #ffff…" at bounding box center [543, 233] width 507 height 333
click at [388, 55] on button "Execution" at bounding box center [393, 53] width 59 height 27
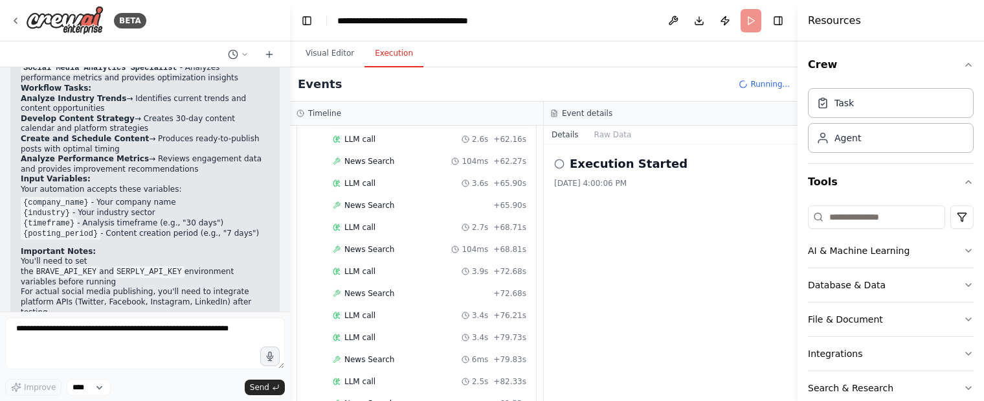
scroll to position [1515, 0]
click at [321, 64] on button "Visual Editor" at bounding box center [329, 53] width 69 height 27
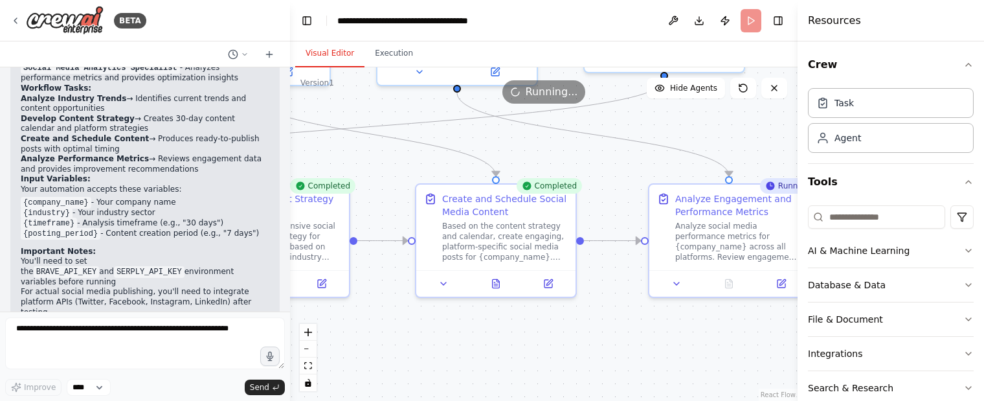
drag, startPoint x: 697, startPoint y: 367, endPoint x: 330, endPoint y: 354, distance: 366.6
click at [330, 354] on div ".deletable-edge-delete-btn { width: 20px; height: 20px; border: 0px solid #ffff…" at bounding box center [543, 233] width 507 height 333
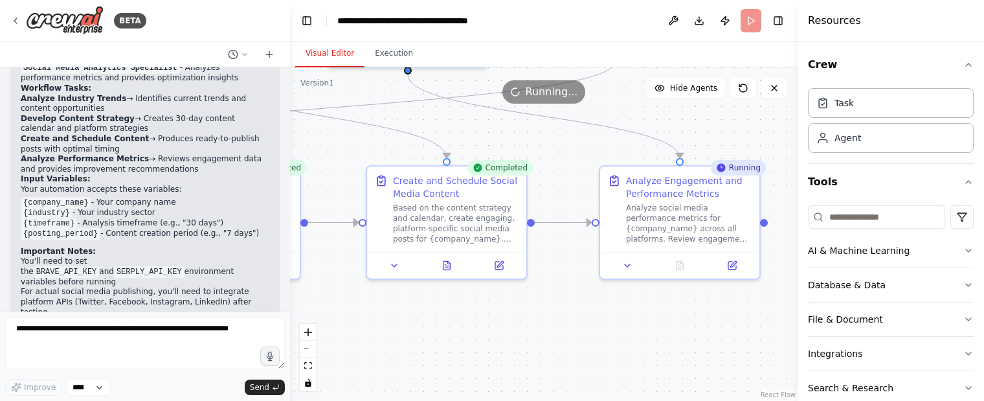
drag, startPoint x: 579, startPoint y: 368, endPoint x: 538, endPoint y: 350, distance: 45.2
click at [538, 350] on div ".deletable-edge-delete-btn { width: 20px; height: 20px; border: 0px solid #ffff…" at bounding box center [543, 233] width 507 height 333
click at [445, 269] on button at bounding box center [446, 263] width 55 height 16
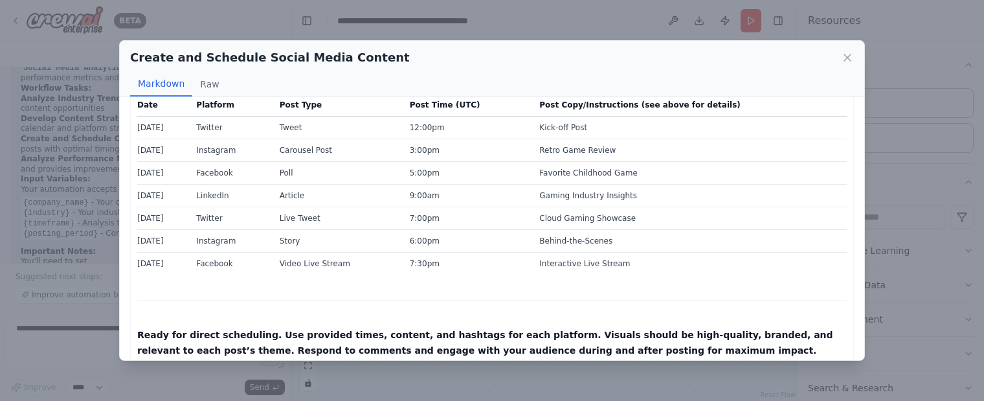
scroll to position [1977, 0]
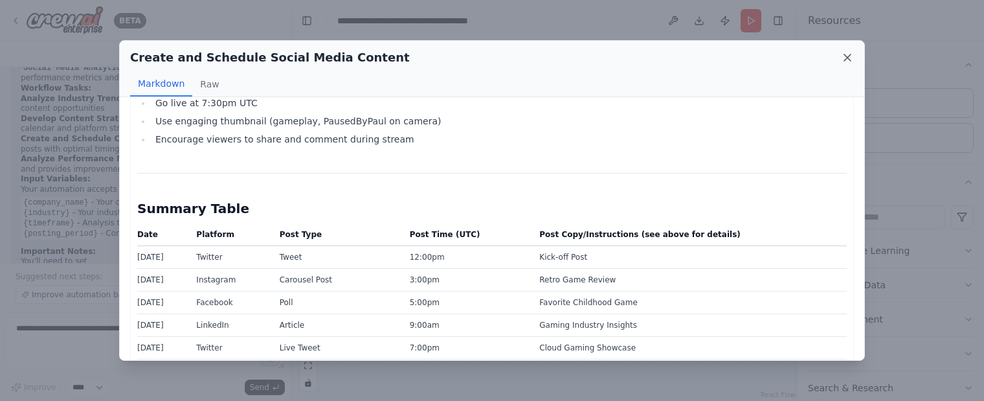
click at [845, 56] on icon at bounding box center [847, 57] width 6 height 6
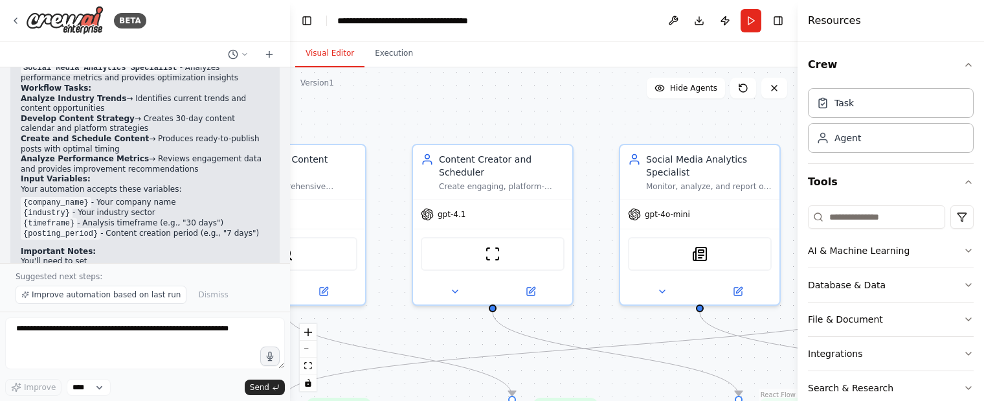
drag, startPoint x: 332, startPoint y: 145, endPoint x: 624, endPoint y: 383, distance: 376.4
click at [624, 383] on div ".deletable-edge-delete-btn { width: 20px; height: 20px; border: 0px solid #ffff…" at bounding box center [543, 233] width 507 height 333
click at [533, 289] on icon at bounding box center [531, 289] width 8 height 8
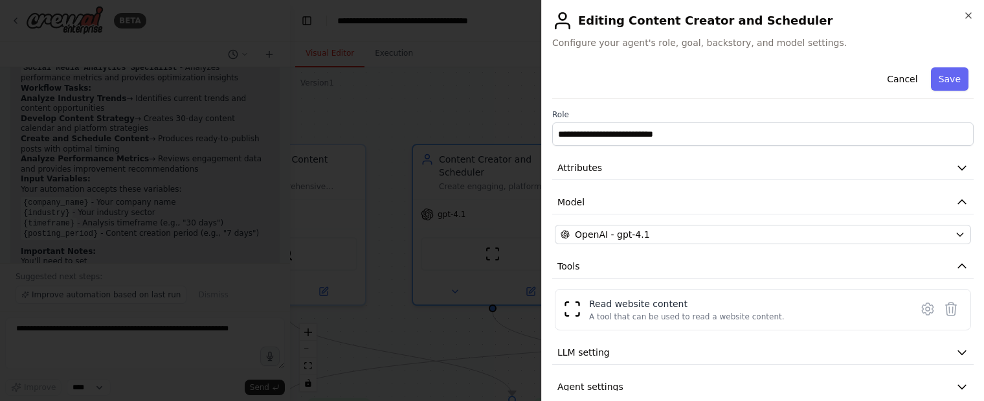
scroll to position [19, 0]
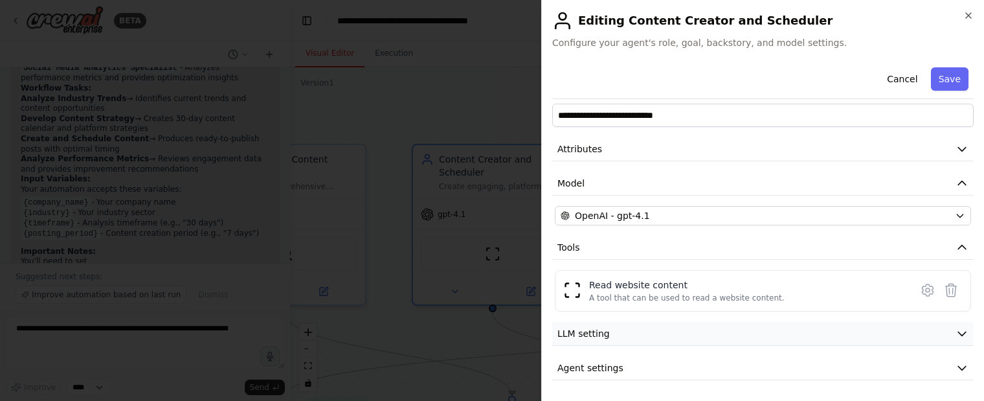
click at [608, 324] on button "LLM setting" at bounding box center [762, 334] width 421 height 24
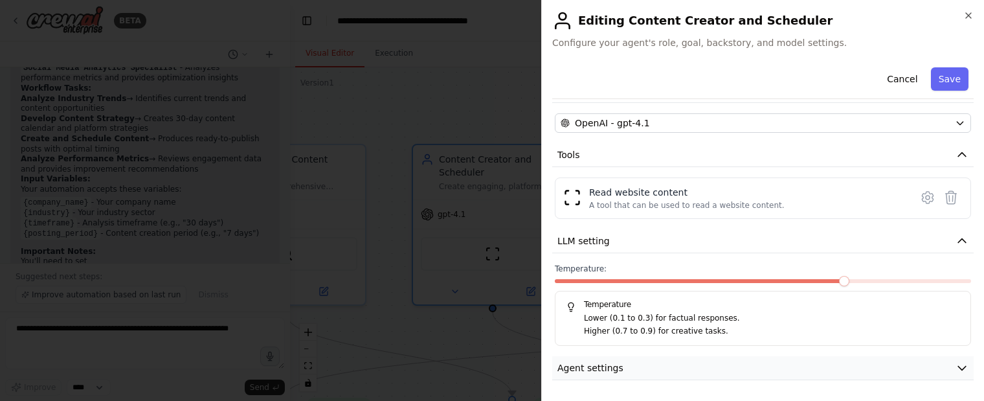
click at [665, 365] on button "Agent settings" at bounding box center [762, 368] width 421 height 24
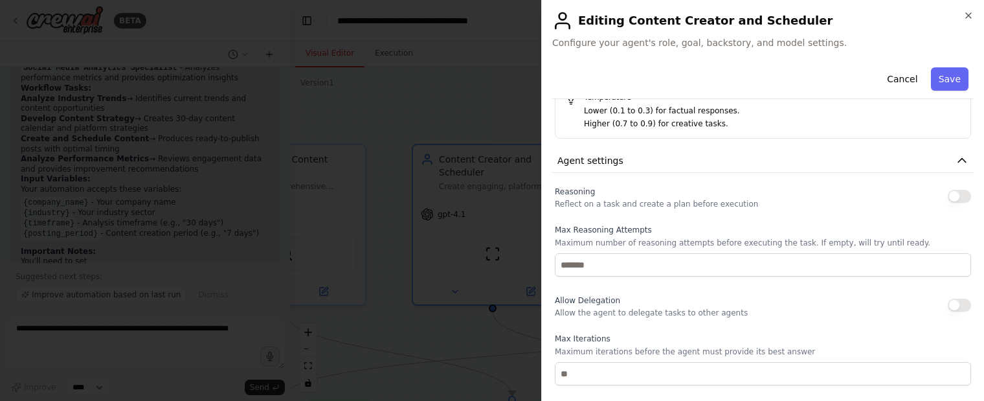
scroll to position [0, 0]
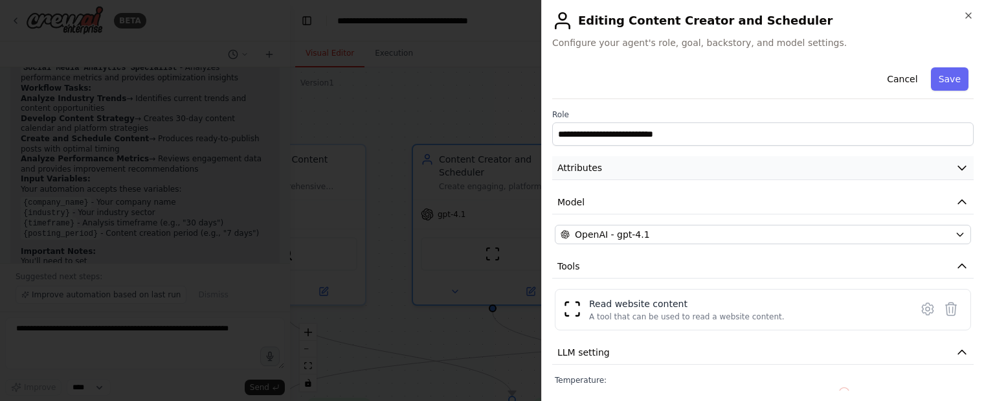
click at [612, 170] on button "Attributes" at bounding box center [762, 168] width 421 height 24
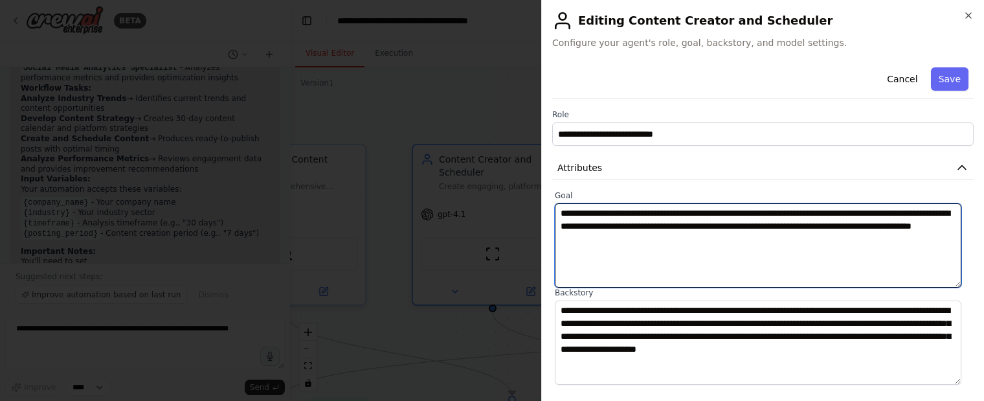
drag, startPoint x: 596, startPoint y: 238, endPoint x: 836, endPoint y: 221, distance: 240.7
click at [836, 221] on textarea "**********" at bounding box center [758, 245] width 407 height 84
click at [805, 228] on textarea "**********" at bounding box center [758, 245] width 407 height 84
type textarea "**********"
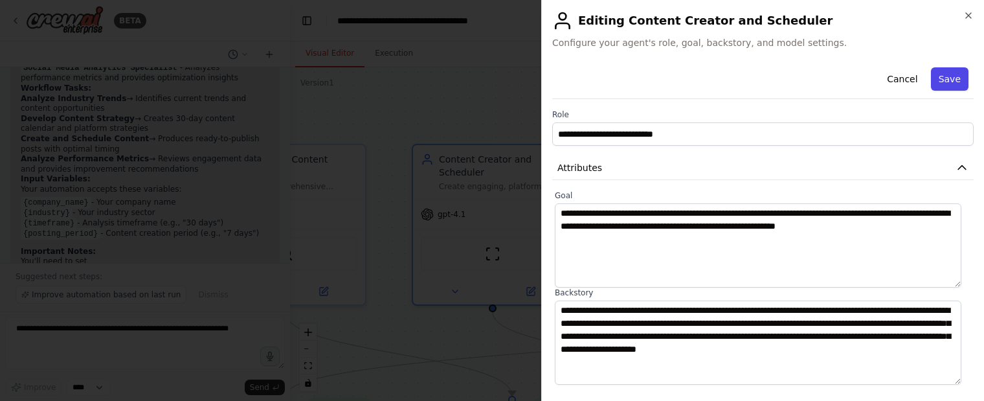
click at [942, 77] on button "Save" at bounding box center [950, 78] width 38 height 23
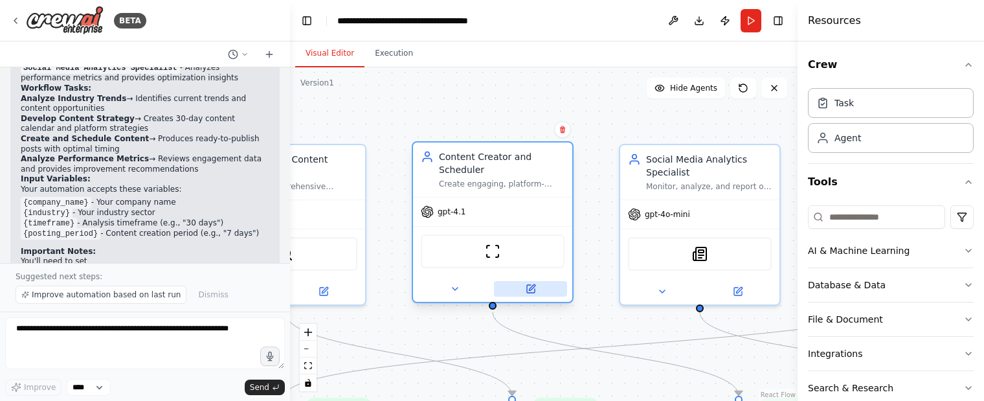
click at [531, 291] on icon at bounding box center [531, 289] width 8 height 8
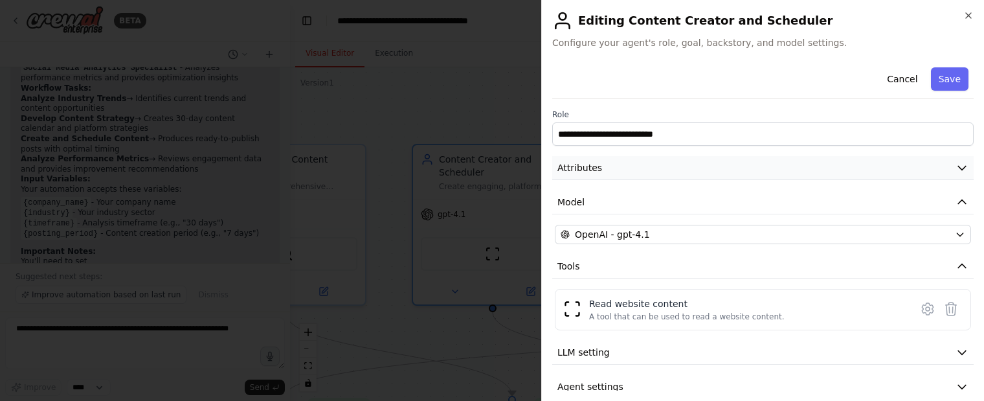
click at [686, 165] on button "Attributes" at bounding box center [762, 168] width 421 height 24
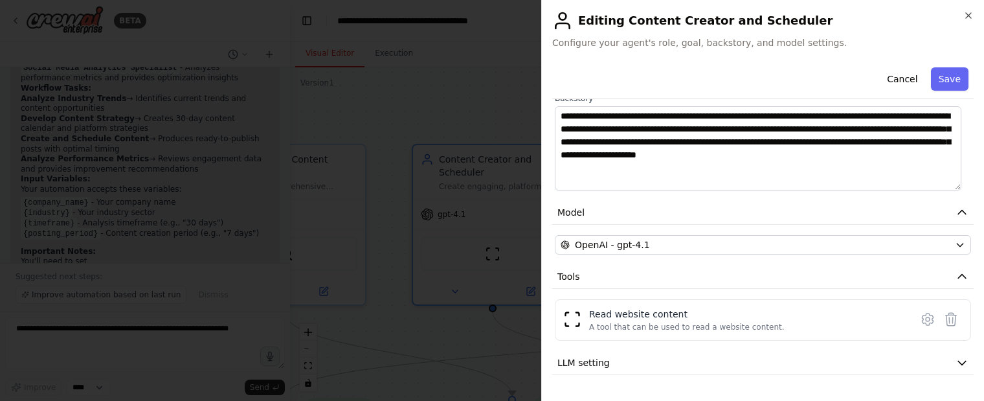
scroll to position [223, 0]
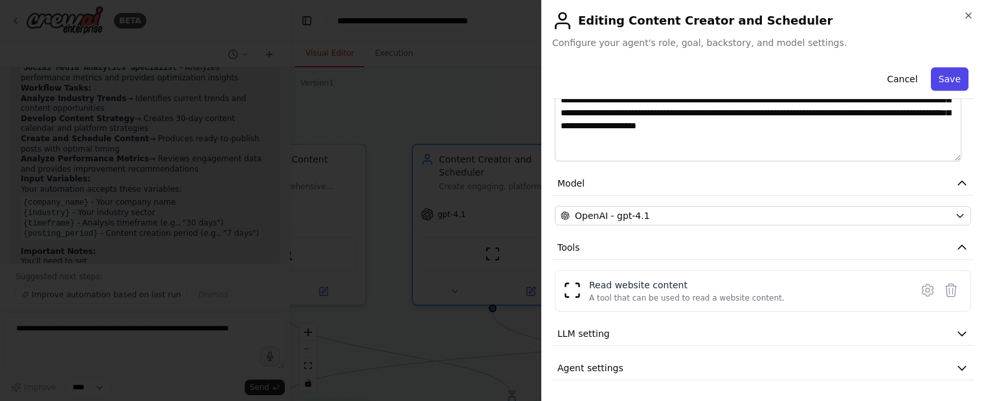
click at [939, 85] on button "Save" at bounding box center [950, 78] width 38 height 23
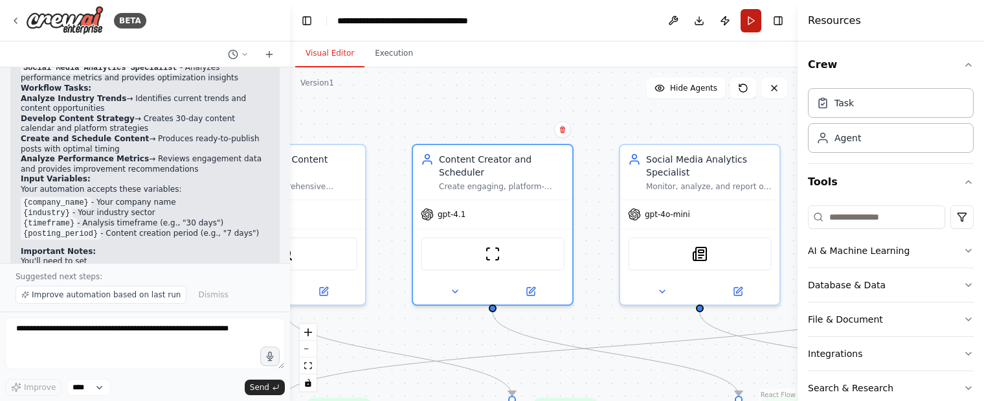
click at [752, 18] on button "Run" at bounding box center [751, 20] width 21 height 23
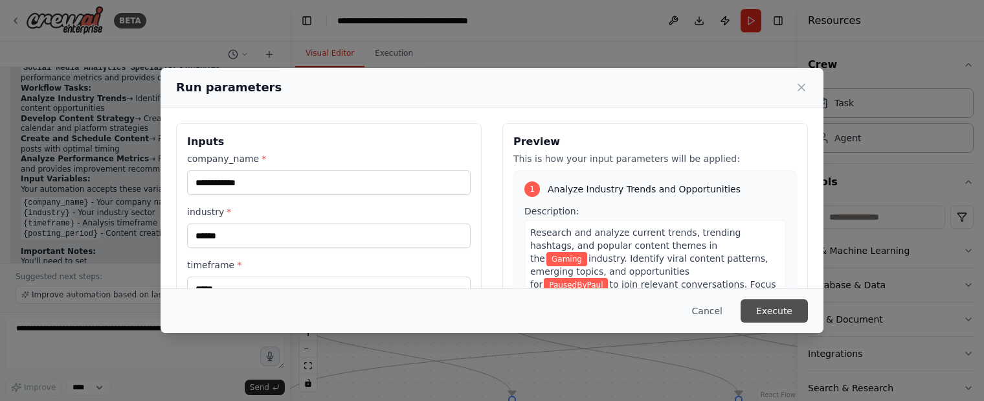
click at [786, 314] on button "Execute" at bounding box center [774, 310] width 67 height 23
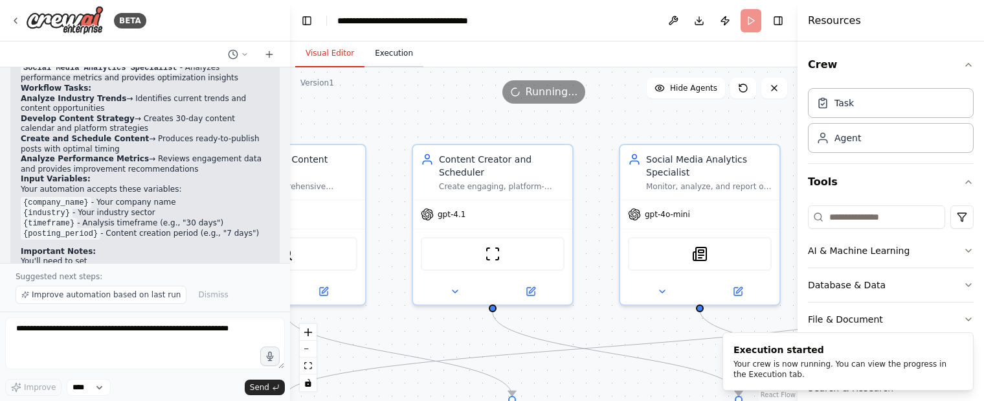
click at [390, 56] on button "Execution" at bounding box center [393, 53] width 59 height 27
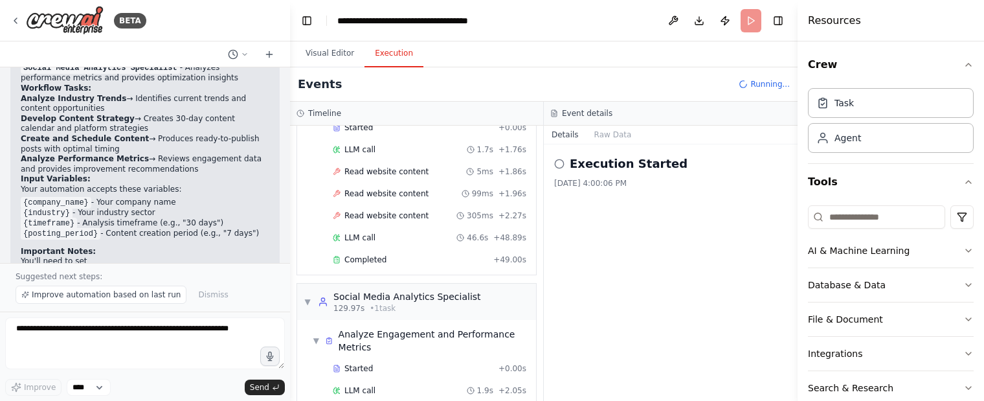
scroll to position [679, 0]
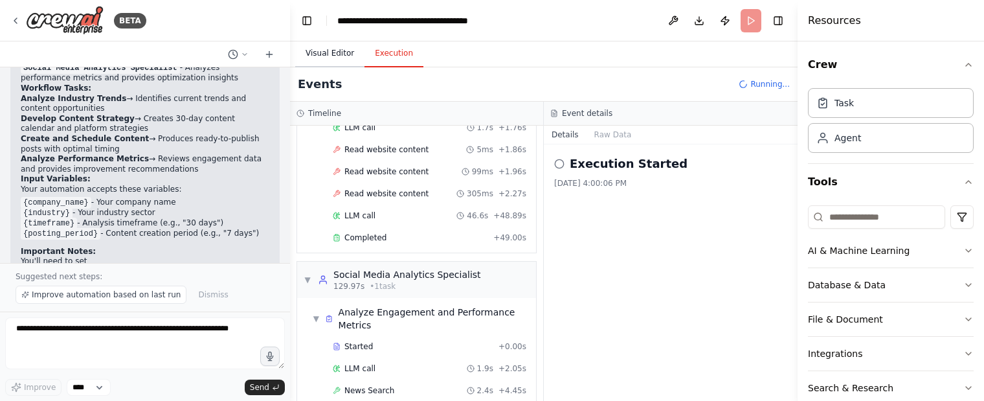
click at [337, 59] on button "Visual Editor" at bounding box center [329, 53] width 69 height 27
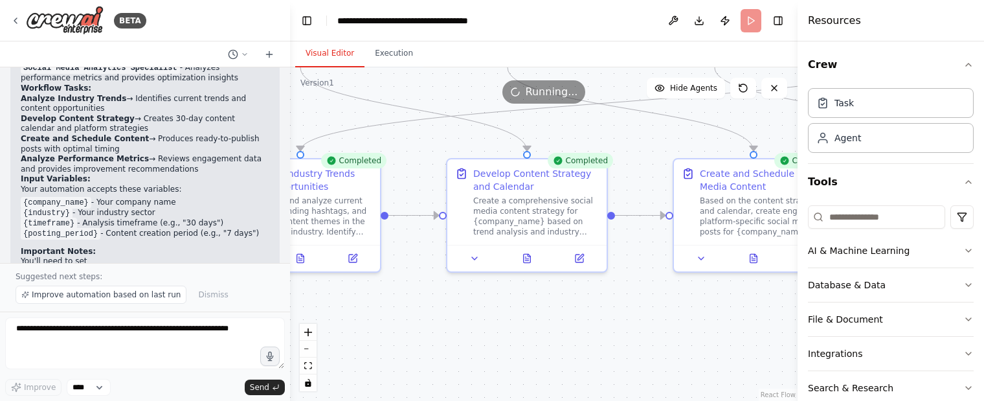
drag, startPoint x: 560, startPoint y: 377, endPoint x: 575, endPoint y: 133, distance: 245.1
click at [575, 133] on div ".deletable-edge-delete-btn { width: 20px; height: 20px; border: 0px solid #ffff…" at bounding box center [543, 233] width 507 height 333
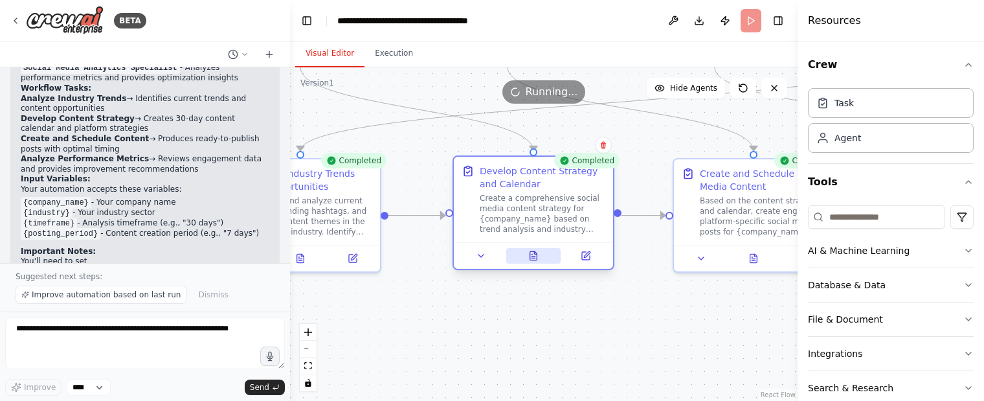
click at [533, 254] on button at bounding box center [533, 256] width 55 height 16
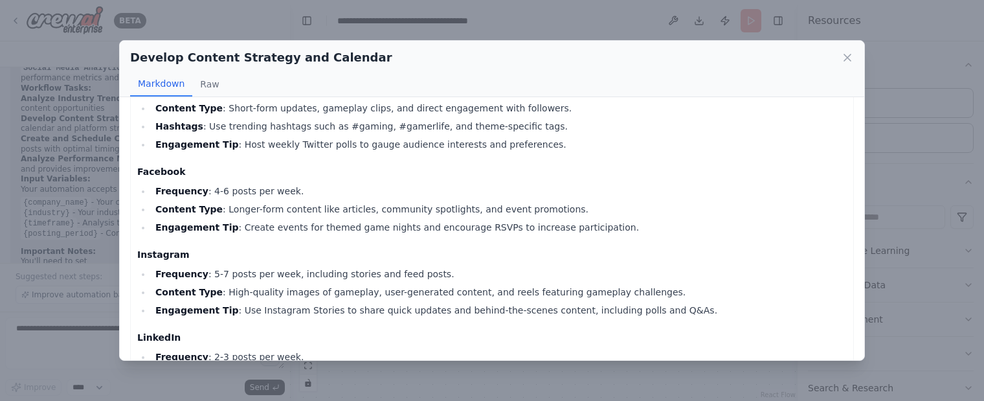
scroll to position [388, 0]
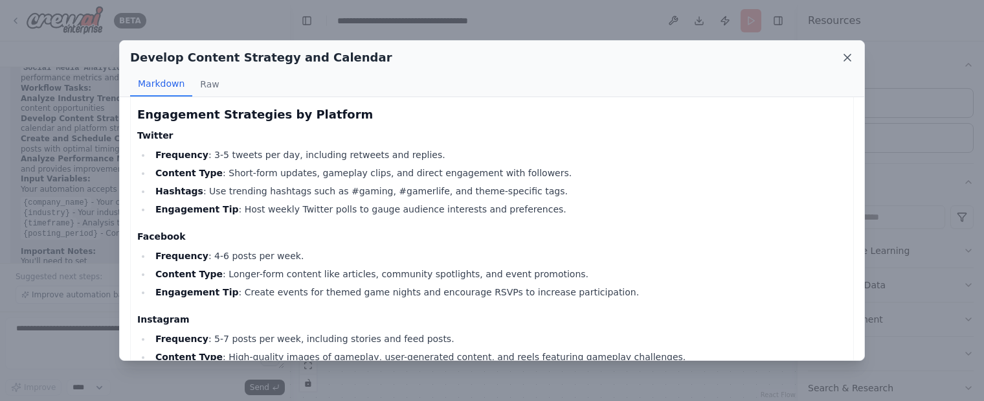
click at [845, 59] on icon at bounding box center [847, 57] width 6 height 6
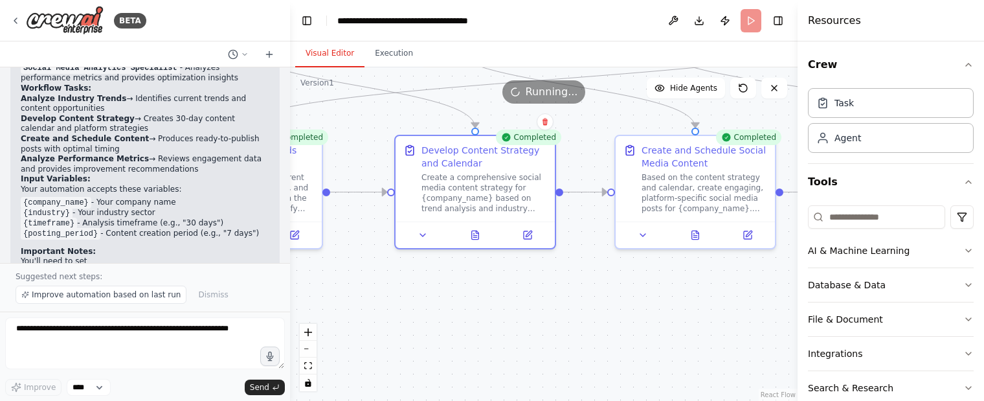
drag, startPoint x: 668, startPoint y: 323, endPoint x: 610, endPoint y: 300, distance: 62.7
click at [610, 300] on div ".deletable-edge-delete-btn { width: 20px; height: 20px; border: 0px solid #ffff…" at bounding box center [543, 233] width 507 height 333
click at [473, 239] on button at bounding box center [475, 233] width 55 height 16
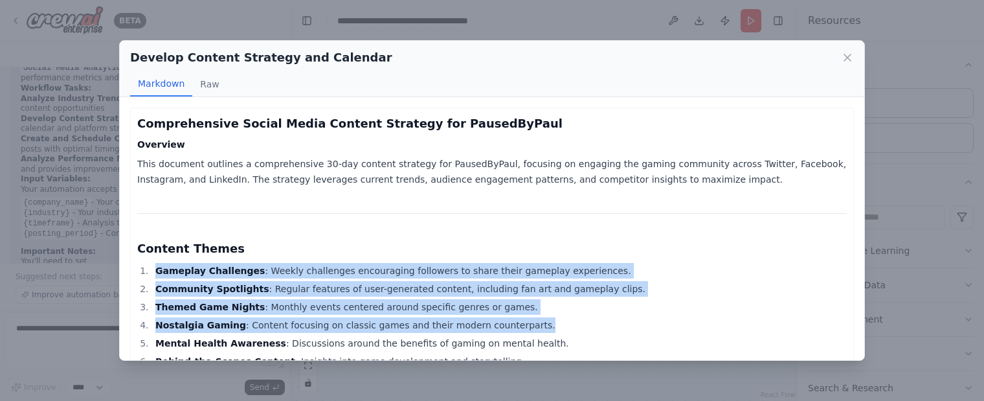
drag, startPoint x: 502, startPoint y: 316, endPoint x: 499, endPoint y: 247, distance: 69.3
click at [612, 322] on li "Nostalgia Gaming : Content focusing on classic games and their modern counterpa…" at bounding box center [498, 325] width 695 height 16
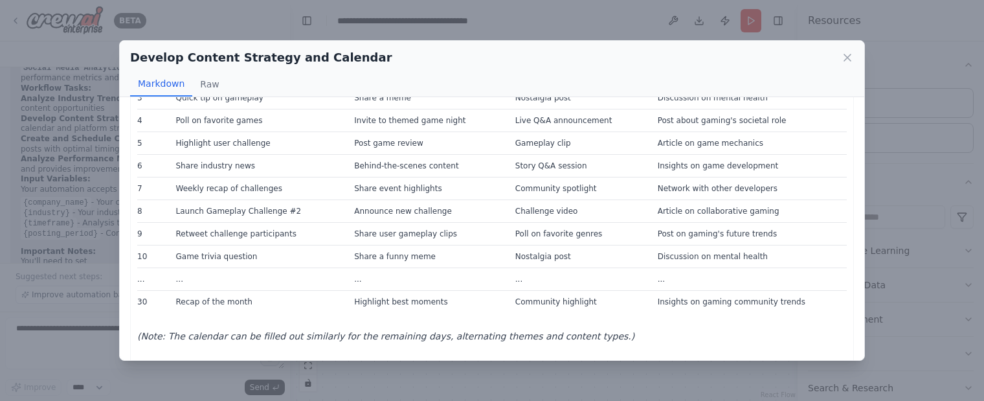
scroll to position [1014, 0]
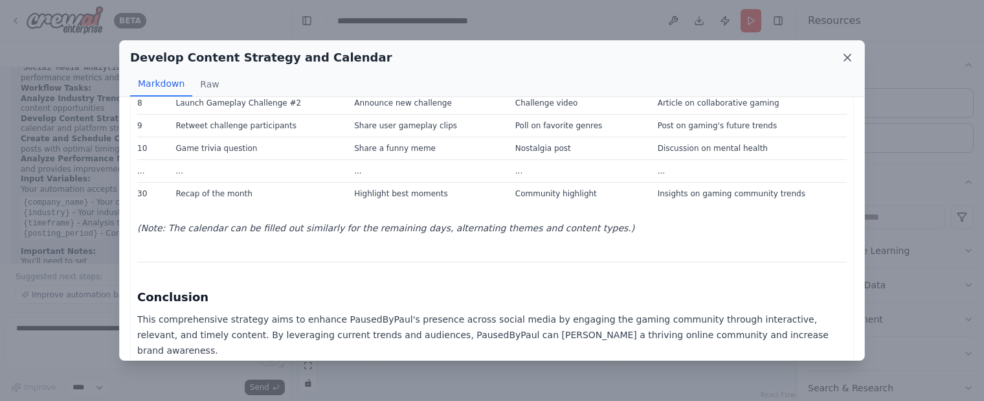
click at [844, 58] on icon at bounding box center [847, 57] width 13 height 13
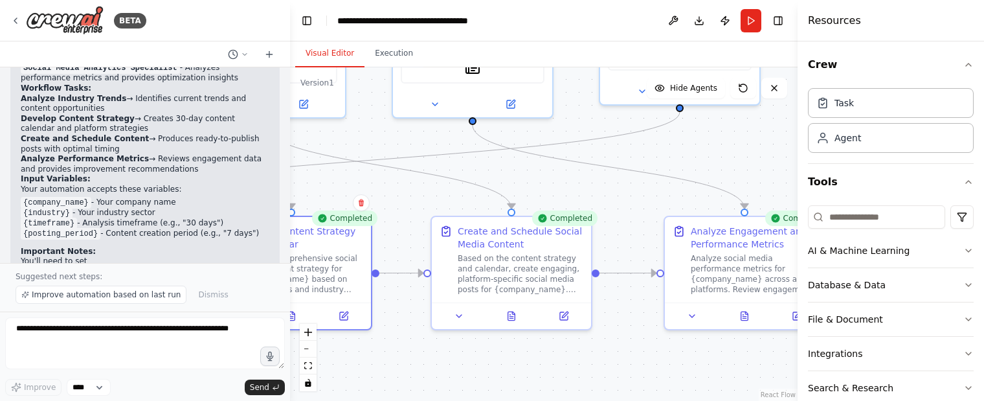
drag, startPoint x: 583, startPoint y: 295, endPoint x: 399, endPoint y: 376, distance: 200.9
click at [399, 376] on div ".deletable-edge-delete-btn { width: 20px; height: 20px; border: 0px solid #ffff…" at bounding box center [543, 233] width 507 height 333
click at [515, 313] on icon at bounding box center [511, 313] width 7 height 8
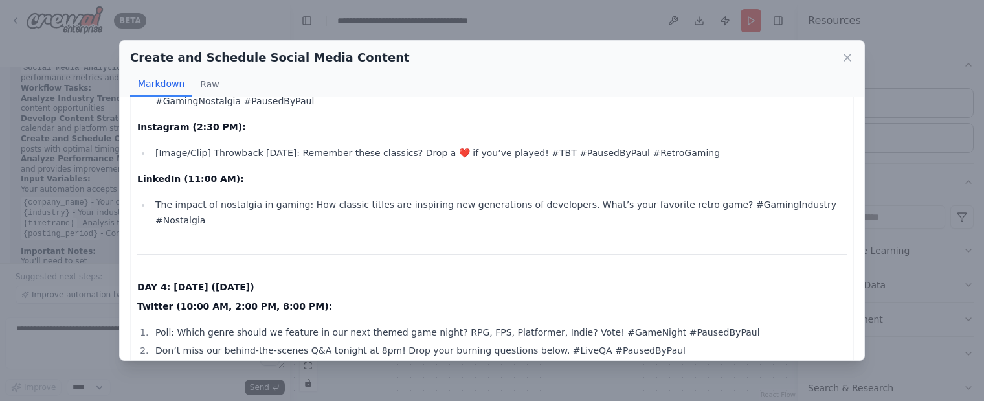
scroll to position [1036, 0]
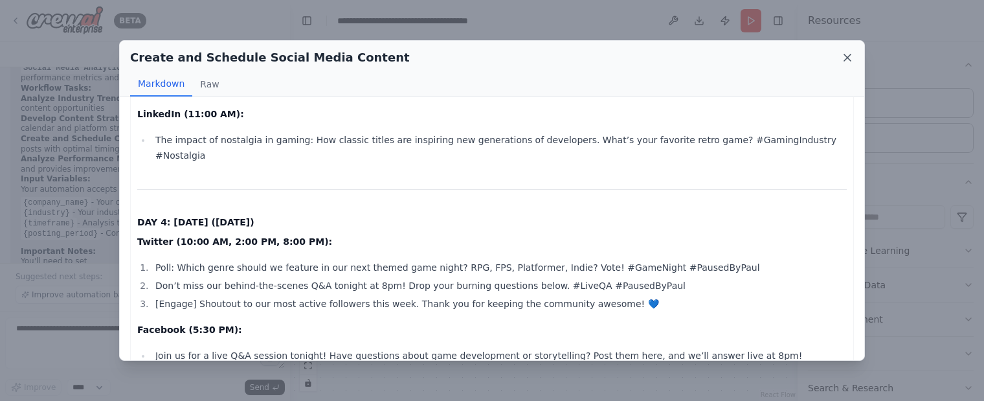
click at [850, 63] on icon at bounding box center [847, 57] width 13 height 13
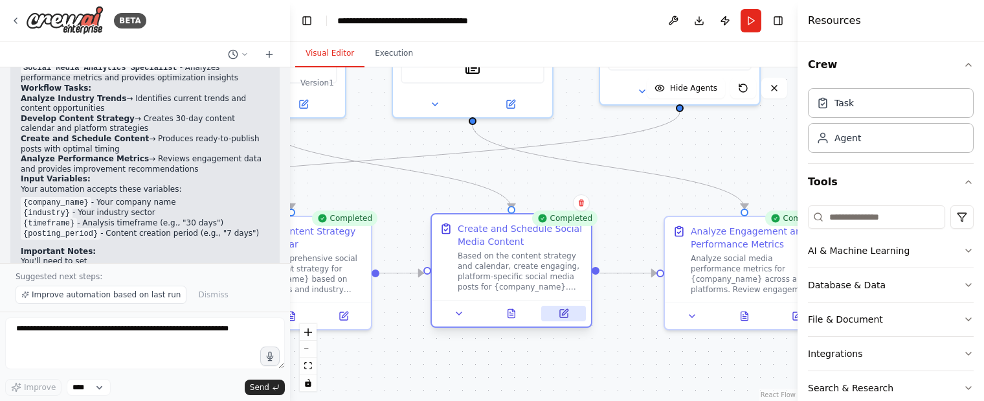
click at [570, 315] on button at bounding box center [563, 314] width 45 height 16
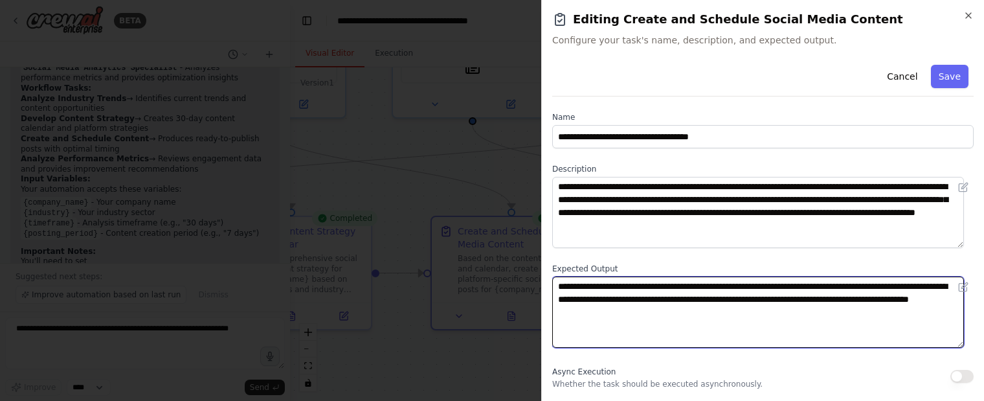
drag, startPoint x: 654, startPoint y: 300, endPoint x: 797, endPoint y: 302, distance: 143.7
click at [797, 302] on textarea "**********" at bounding box center [758, 311] width 412 height 71
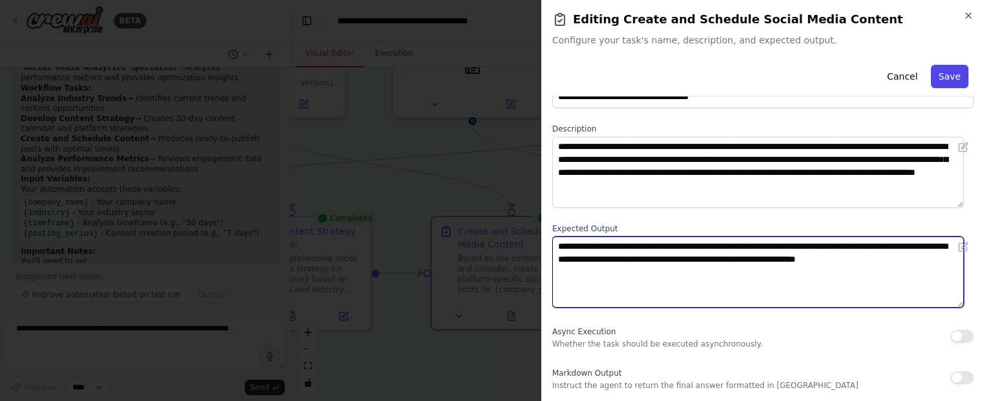
type textarea "**********"
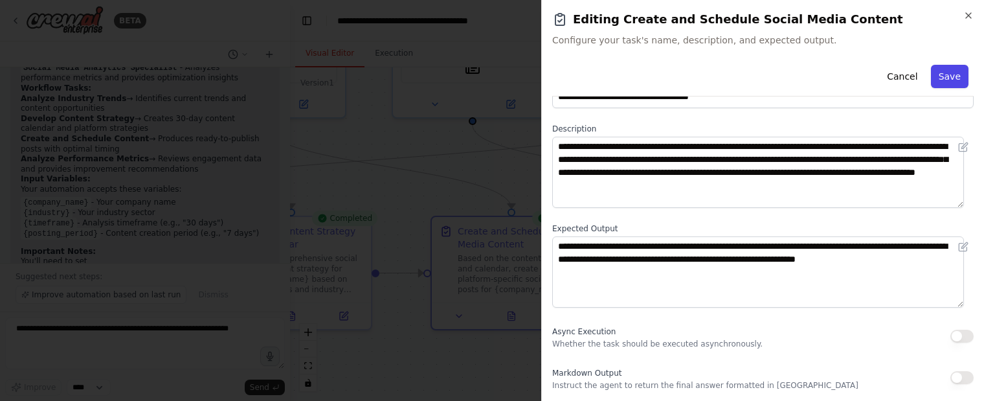
click at [940, 76] on button "Save" at bounding box center [950, 76] width 38 height 23
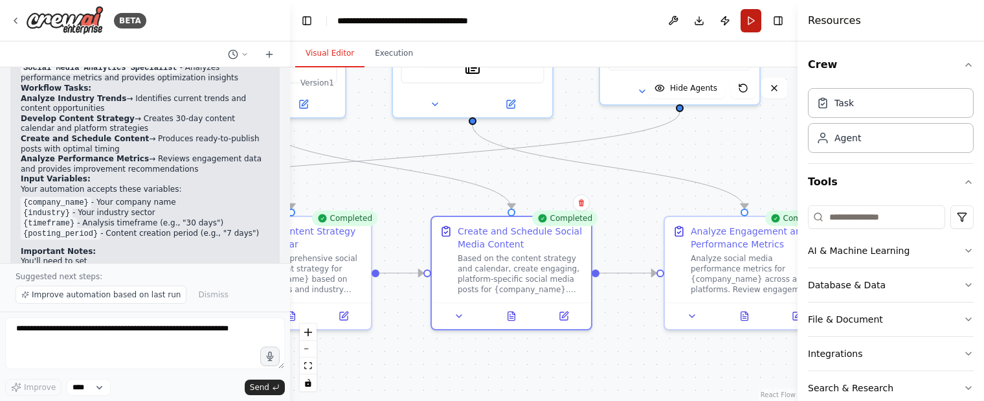
click at [756, 21] on button "Run" at bounding box center [751, 20] width 21 height 23
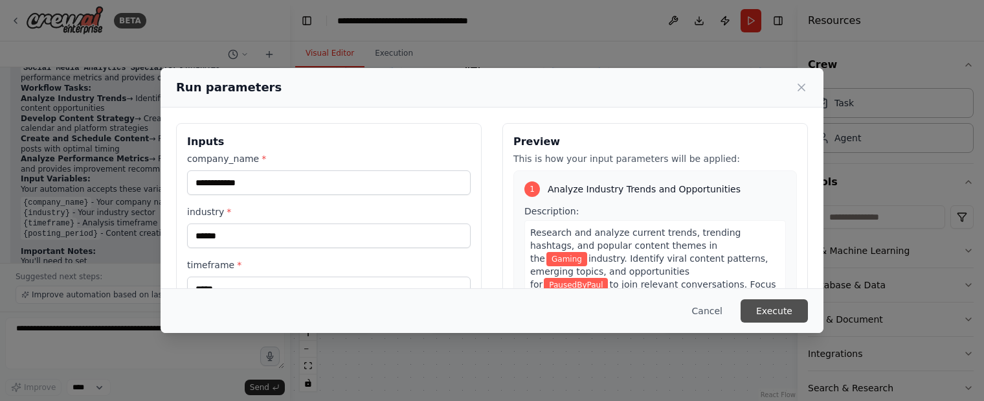
click at [778, 310] on button "Execute" at bounding box center [774, 310] width 67 height 23
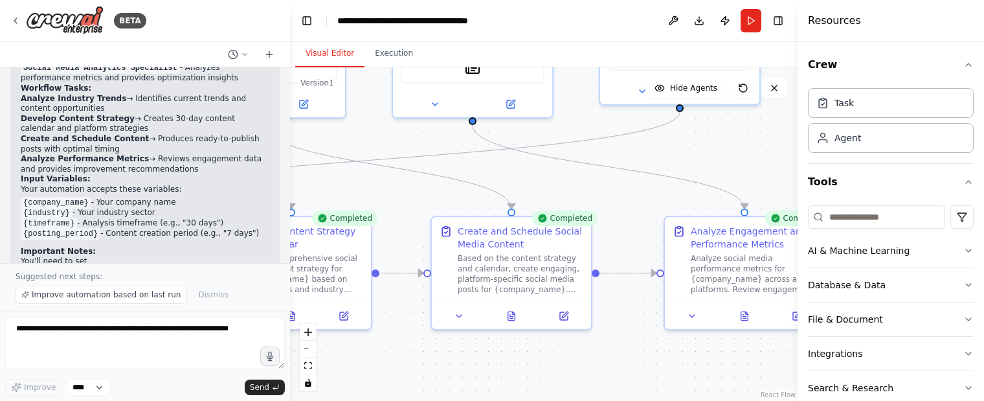
drag, startPoint x: 539, startPoint y: 379, endPoint x: 535, endPoint y: 370, distance: 10.7
click at [539, 379] on div ".deletable-edge-delete-btn { width: 20px; height: 20px; border: 0px solid #ffff…" at bounding box center [543, 233] width 507 height 333
click at [510, 315] on icon at bounding box center [510, 315] width 3 height 0
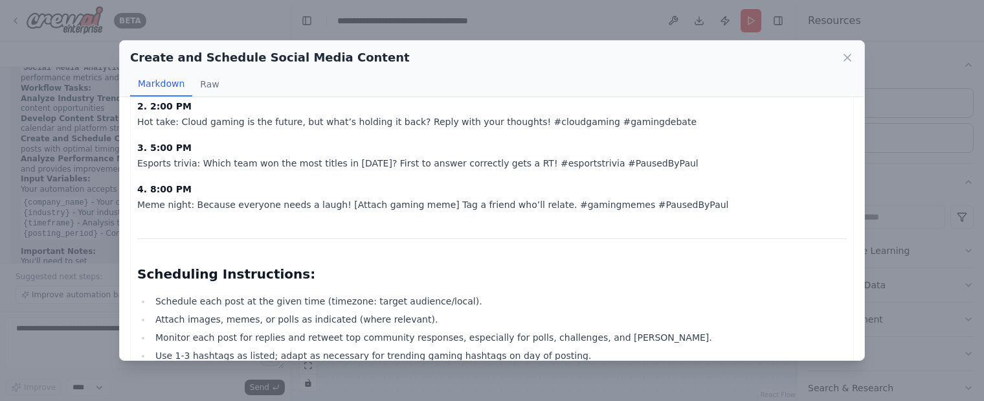
scroll to position [1790, 0]
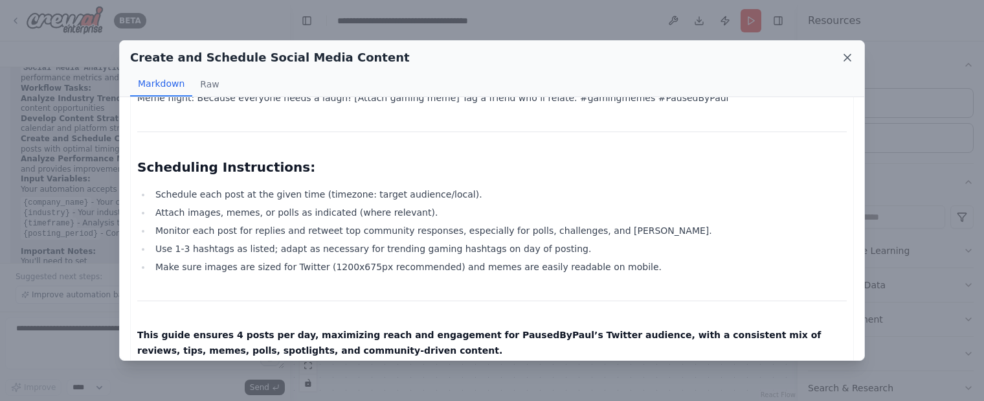
click at [842, 60] on icon at bounding box center [847, 57] width 13 height 13
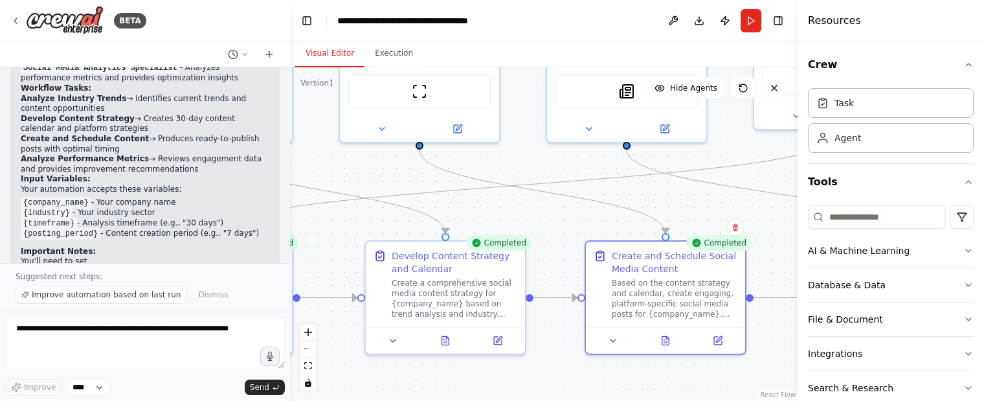
drag, startPoint x: 413, startPoint y: 363, endPoint x: 570, endPoint y: 390, distance: 158.9
click at [570, 390] on div ".deletable-edge-delete-btn { width: 20px; height: 20px; border: 0px solid #ffff…" at bounding box center [543, 233] width 507 height 333
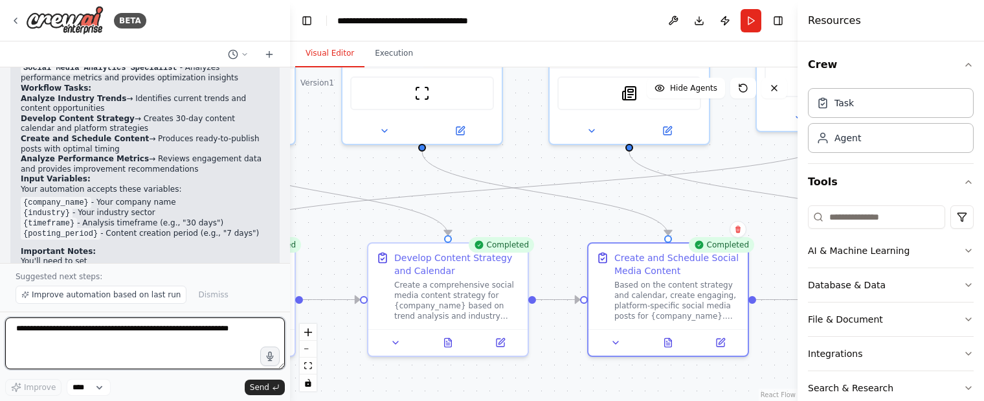
click at [179, 326] on textarea at bounding box center [145, 343] width 280 height 52
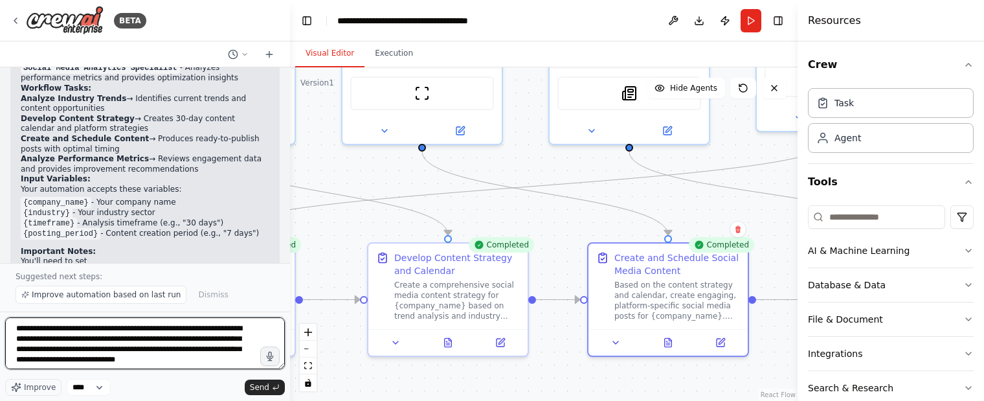
type textarea "**********"
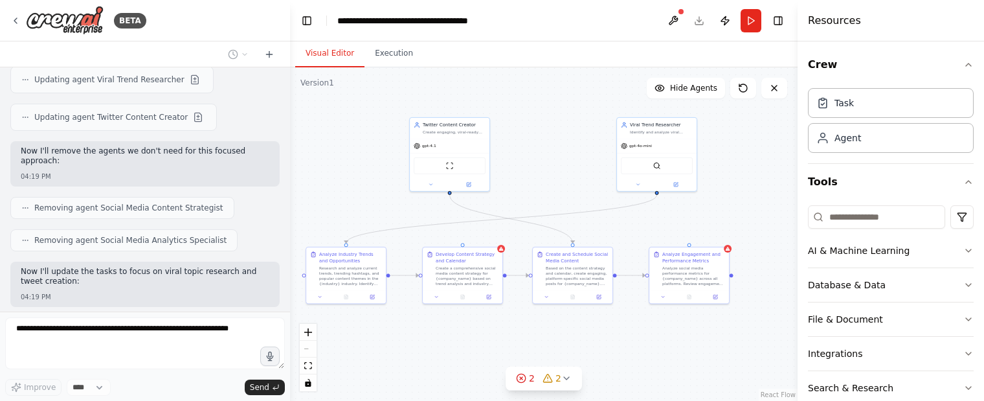
scroll to position [1713, 0]
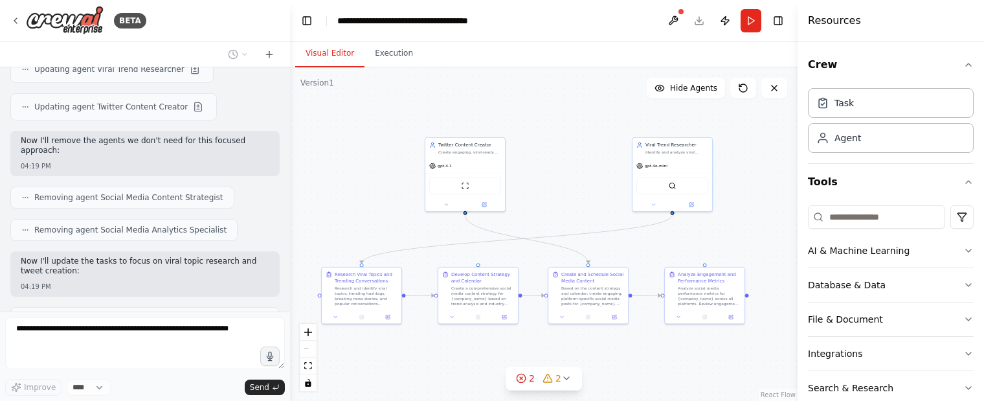
drag, startPoint x: 405, startPoint y: 130, endPoint x: 360, endPoint y: 210, distance: 92.2
click at [360, 210] on div ".deletable-edge-delete-btn { width: 20px; height: 20px; border: 0px solid #ffff…" at bounding box center [543, 233] width 507 height 333
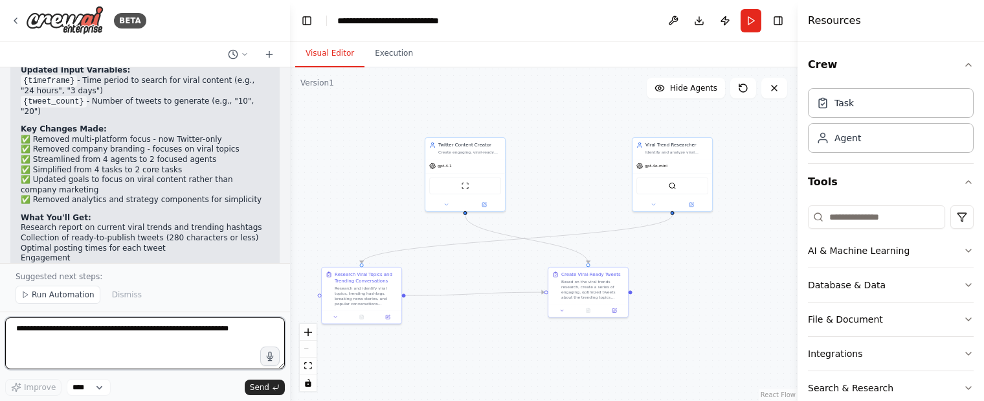
scroll to position [2558, 0]
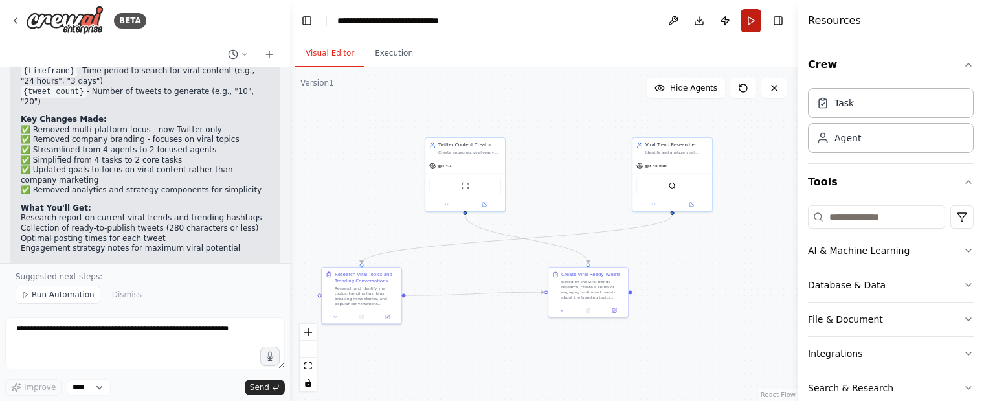
click at [750, 19] on button "Run" at bounding box center [751, 20] width 21 height 23
